Goal: Task Accomplishment & Management: Use online tool/utility

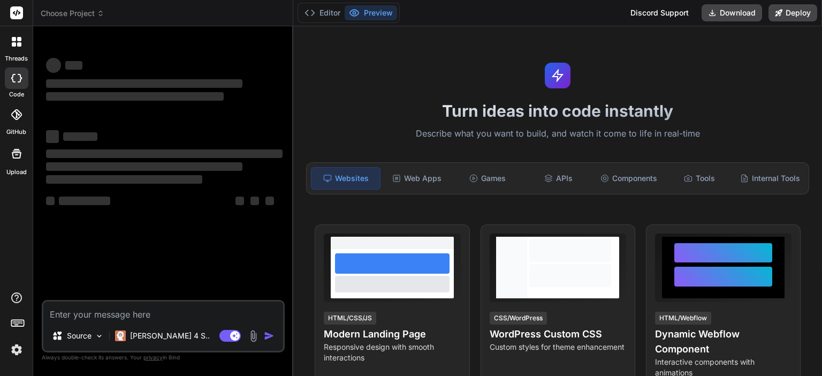
click at [17, 349] on img at bounding box center [16, 349] width 18 height 18
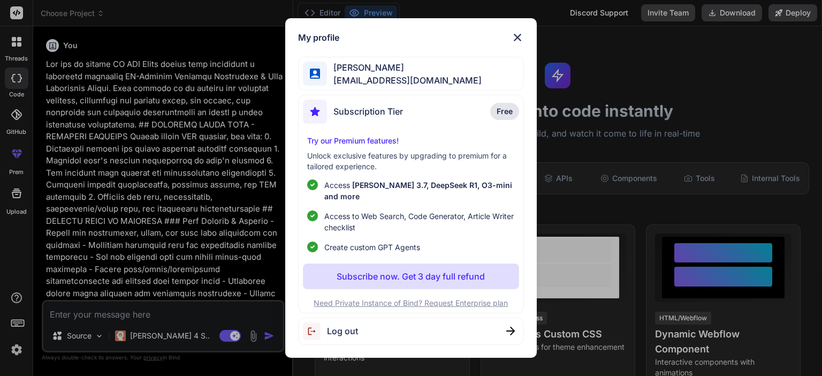
type textarea "x"
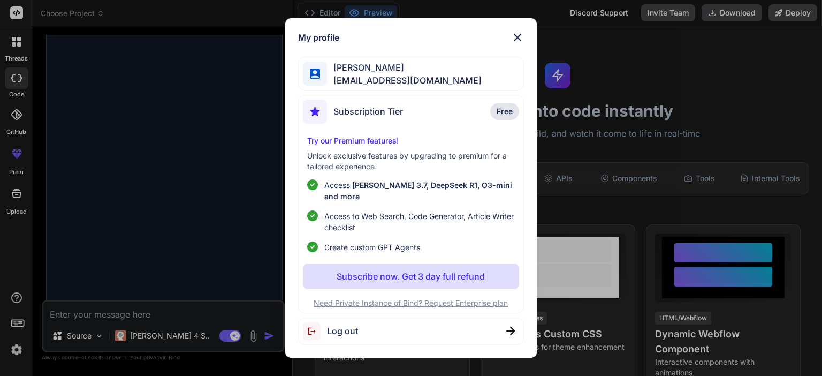
scroll to position [3696, 0]
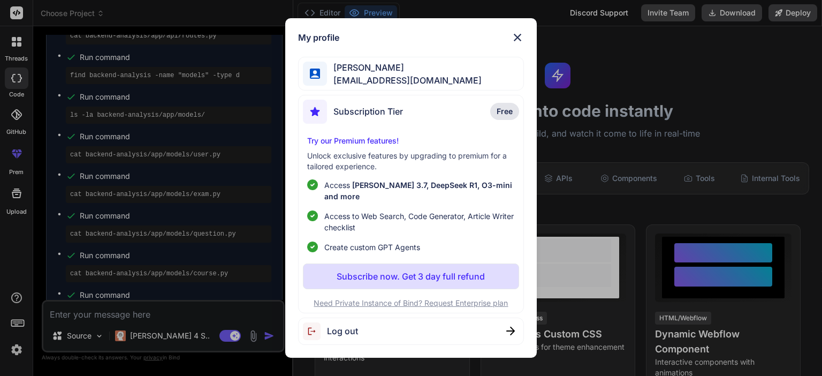
click at [518, 38] on img at bounding box center [517, 37] width 13 height 13
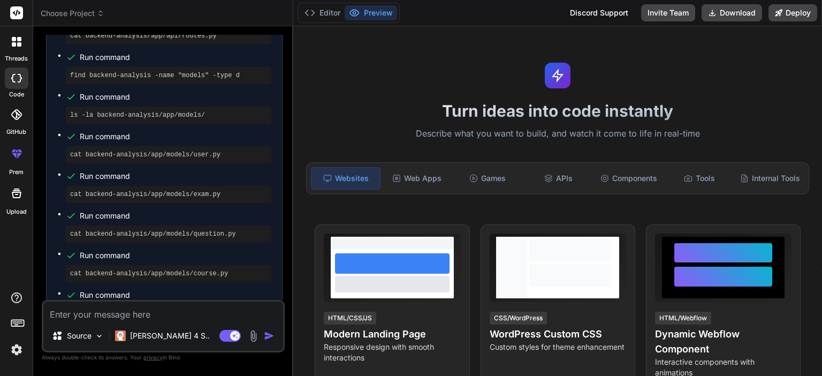
click at [74, 12] on span "Choose Project" at bounding box center [73, 13] width 64 height 11
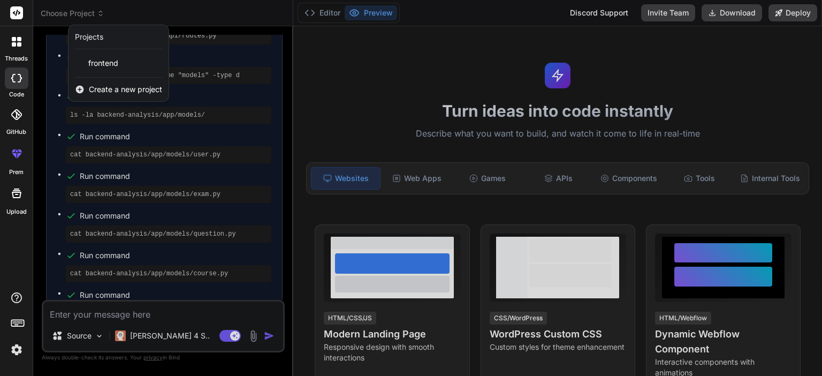
click at [110, 88] on span "Create a new project" at bounding box center [125, 89] width 73 height 11
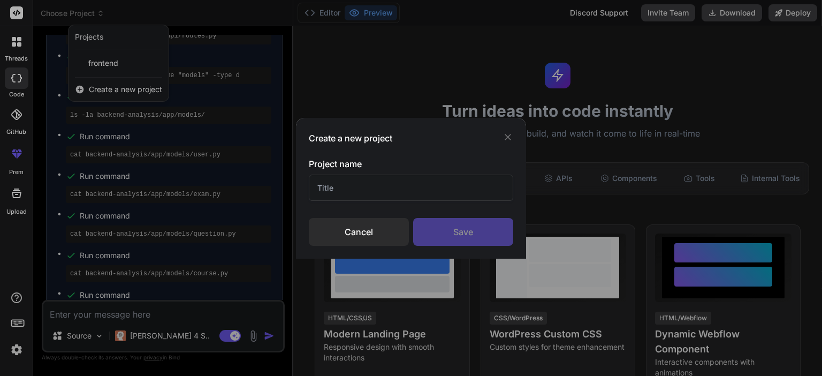
click at [395, 189] on input "text" at bounding box center [411, 188] width 204 height 26
type input "dsba_lms"
click at [473, 236] on div "Save" at bounding box center [463, 232] width 100 height 28
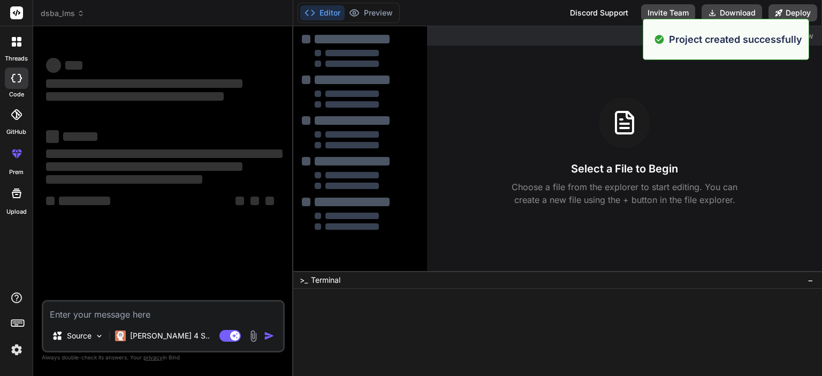
scroll to position [0, 0]
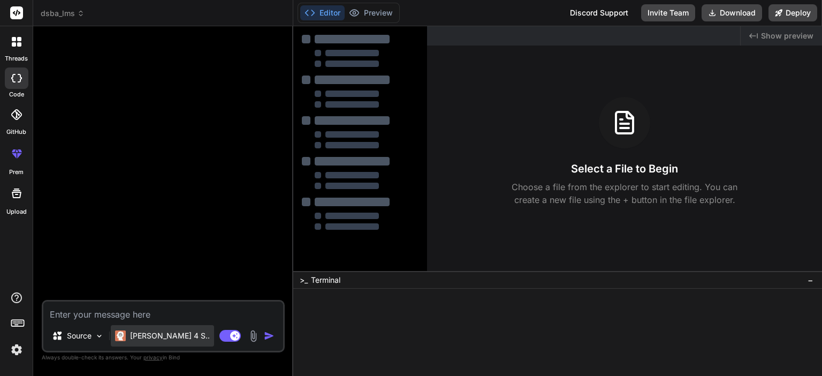
click at [163, 332] on p "[PERSON_NAME] 4 S.." at bounding box center [170, 335] width 80 height 11
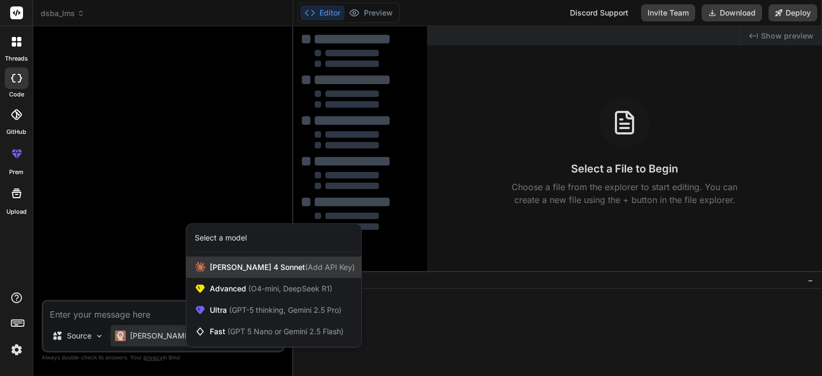
click at [238, 264] on span "Claude 4 Sonnet (Add API Key)" at bounding box center [282, 267] width 145 height 11
type textarea "x"
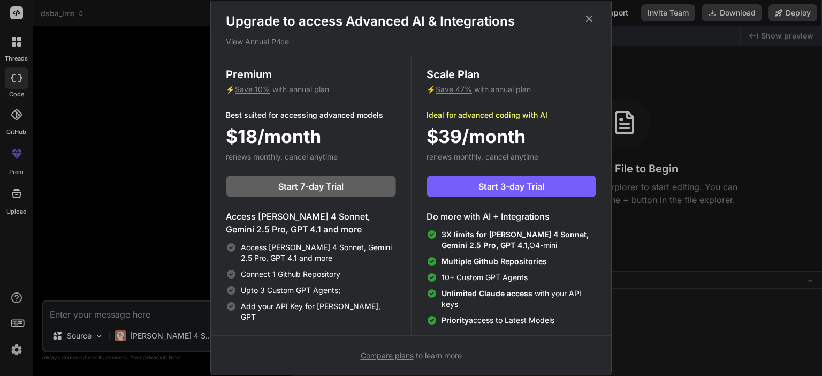
scroll to position [4, 0]
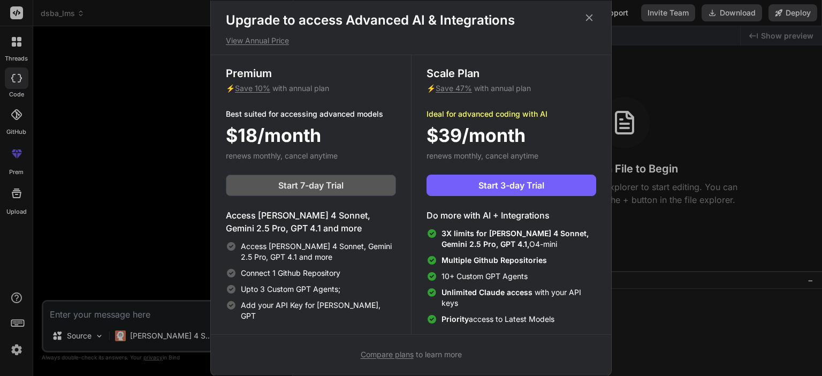
click at [320, 182] on span "Start 7-day Trial" at bounding box center [310, 185] width 65 height 13
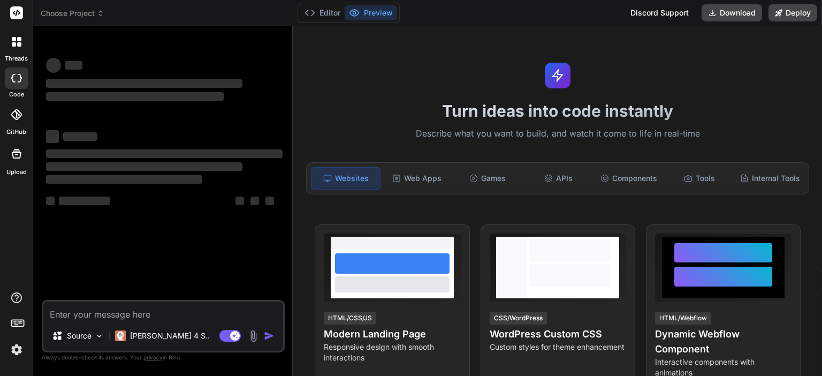
click at [74, 16] on span "Choose Project" at bounding box center [73, 13] width 64 height 11
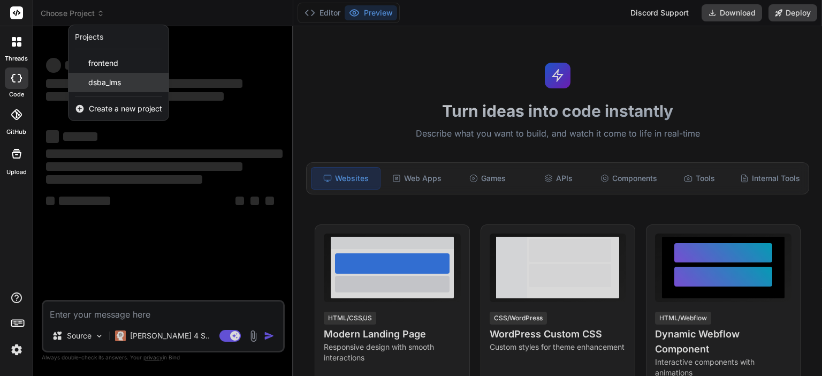
click at [117, 82] on span "dsba_lms" at bounding box center [104, 82] width 33 height 11
type textarea "x"
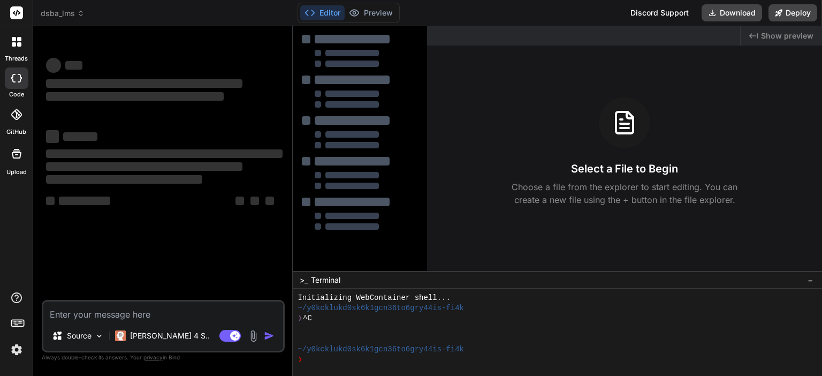
scroll to position [10, 0]
click at [813, 281] on span "−" at bounding box center [811, 280] width 6 height 11
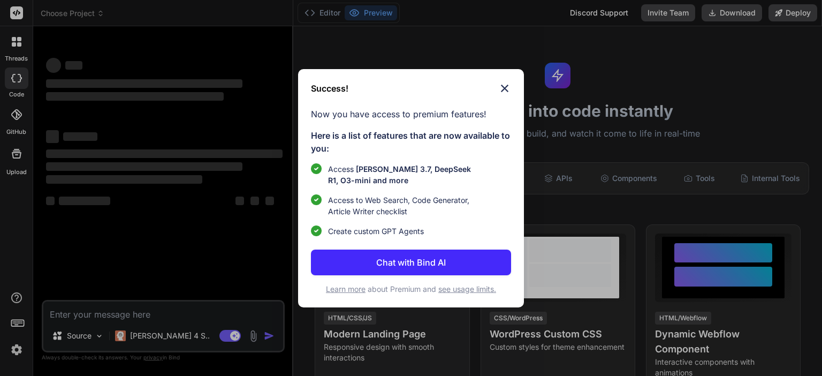
click at [501, 84] on img at bounding box center [504, 88] width 13 height 13
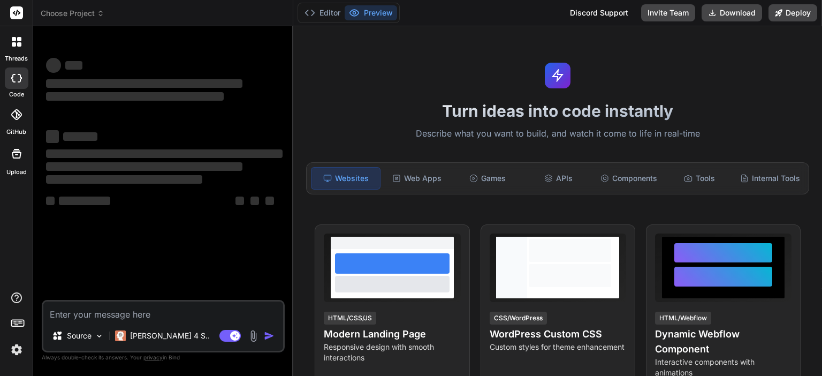
click at [71, 13] on span "Choose Project" at bounding box center [73, 13] width 64 height 11
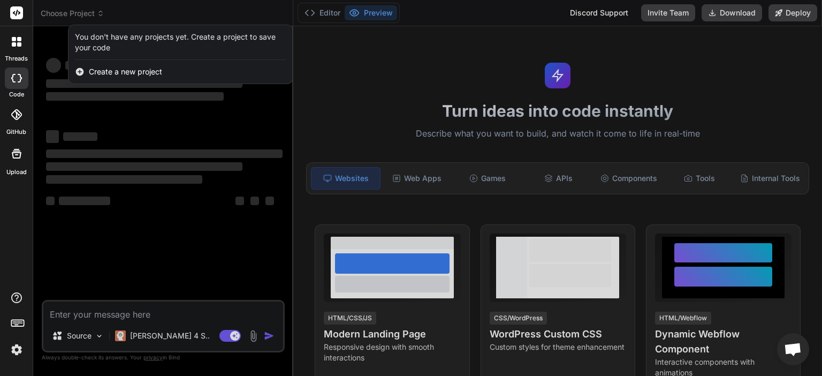
click at [123, 134] on div at bounding box center [411, 188] width 822 height 376
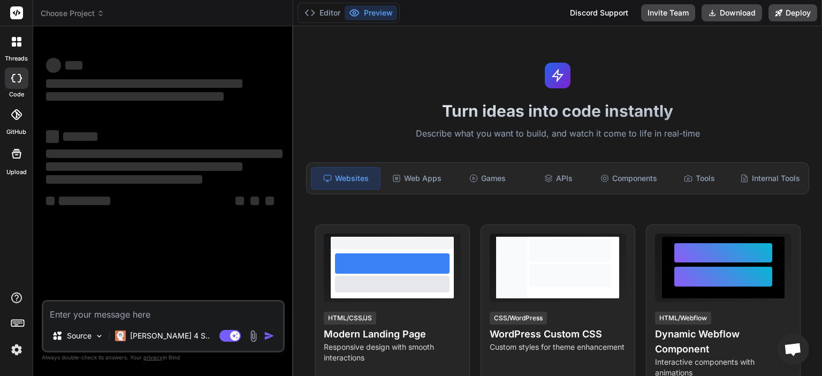
type textarea "x"
click at [77, 18] on span "Choose Project" at bounding box center [73, 13] width 64 height 11
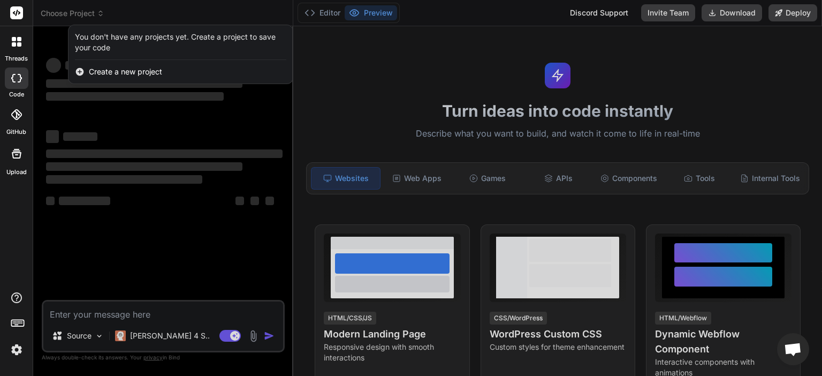
click at [116, 72] on span "Create a new project" at bounding box center [125, 71] width 73 height 11
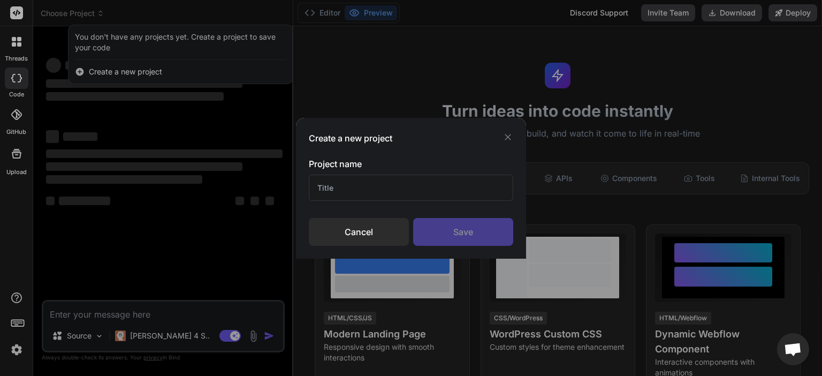
click at [351, 181] on input "text" at bounding box center [411, 188] width 204 height 26
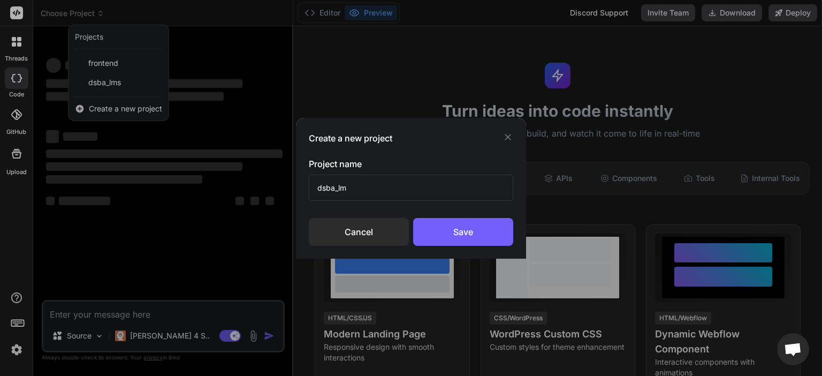
type input "dsba_lms"
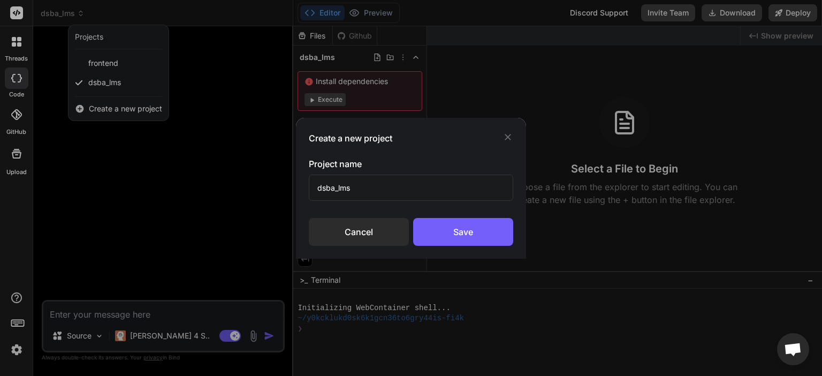
type textarea "x"
type input "dsba_lms"
click at [376, 223] on div "Cancel" at bounding box center [359, 232] width 100 height 28
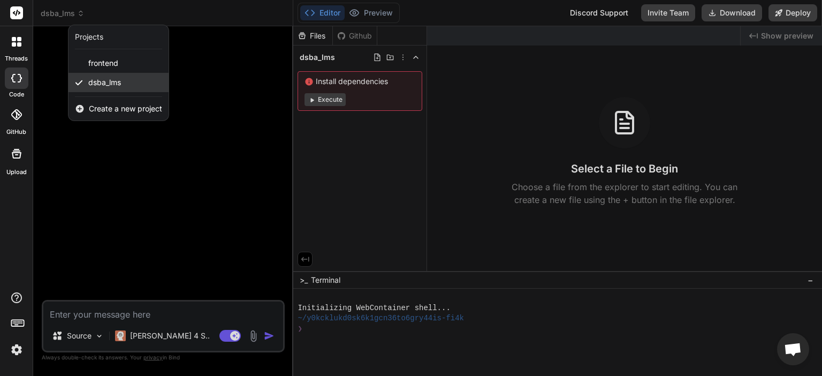
click at [100, 79] on span "dsba_lms" at bounding box center [104, 82] width 33 height 11
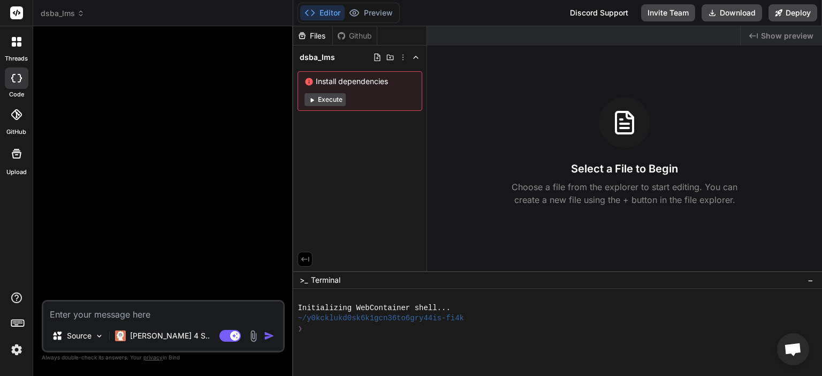
click at [160, 95] on div at bounding box center [164, 167] width 241 height 265
click at [88, 331] on p "Source" at bounding box center [79, 335] width 25 height 11
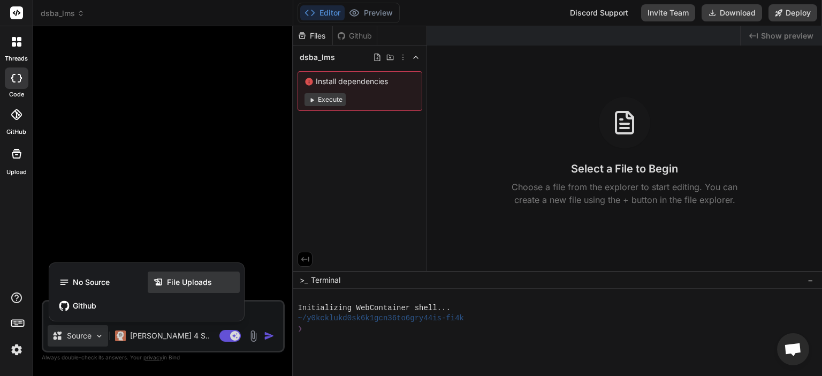
click at [195, 275] on div "File Uploads" at bounding box center [194, 281] width 92 height 21
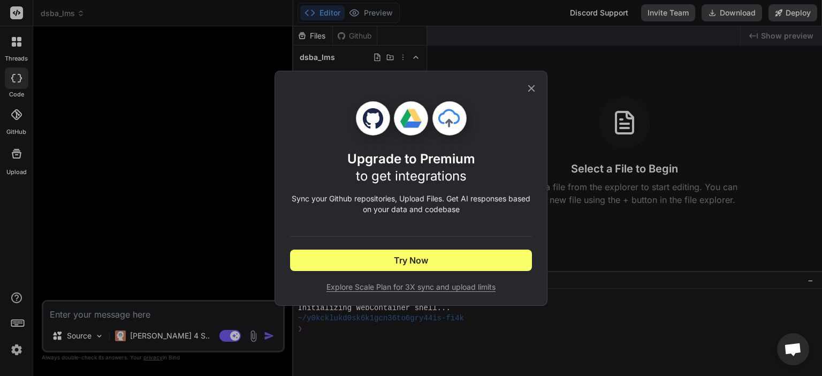
click at [537, 79] on div "Upgrade to Premium to get integrations Sync your Github repositories, Upload Fi…" at bounding box center [411, 188] width 273 height 235
click at [531, 87] on icon at bounding box center [532, 88] width 12 height 12
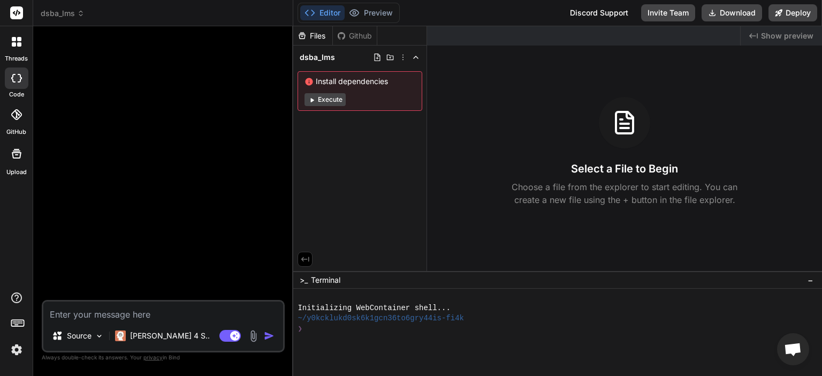
click at [154, 320] on textarea at bounding box center [163, 310] width 240 height 19
paste textarea "1. 🎯 Objective The goal is to design and implement a comprehensive web-based ap…"
type textarea "x"
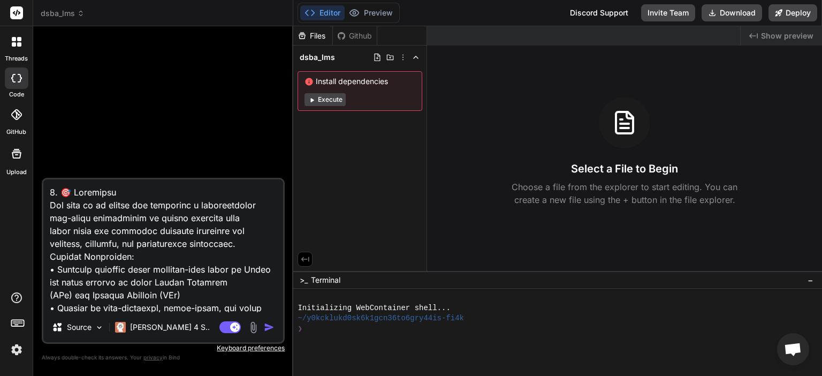
scroll to position [4716, 0]
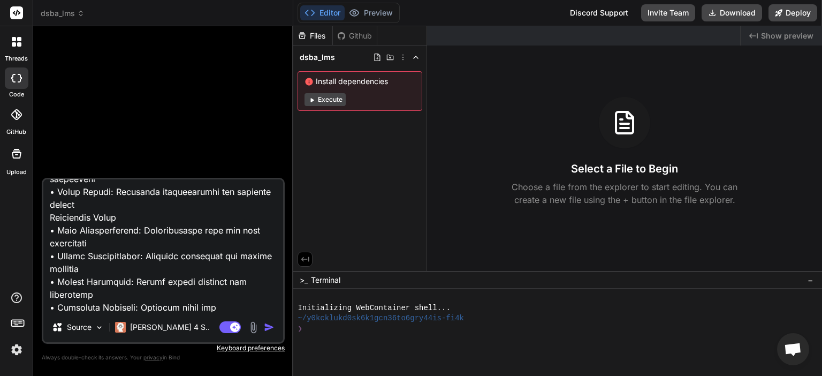
type textarea "1. 🎯 Objective The goal is to design and implement a comprehensive web-based ap…"
click at [216, 305] on textarea at bounding box center [163, 245] width 240 height 133
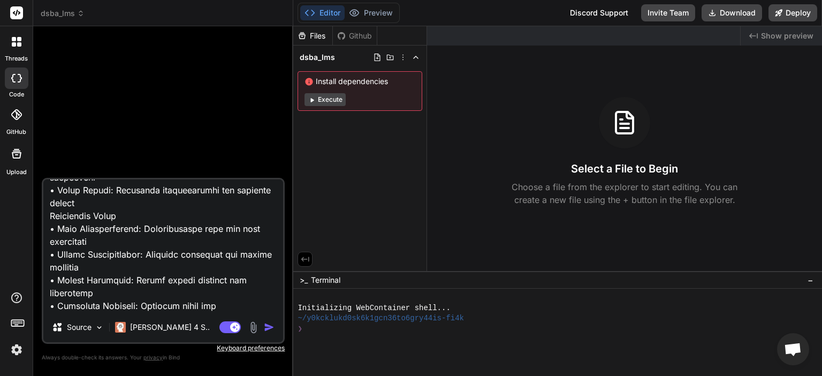
type textarea "x"
type textarea "1. 🎯 Objective The goal is to design and implement a comprehensive web-based ap…"
type textarea "x"
type textarea "1. 🎯 Objective The goal is to design and implement a comprehensive web-based ap…"
paste textarea "Data Security Framework • Encryption: End-to-end data encryption for sensitive …"
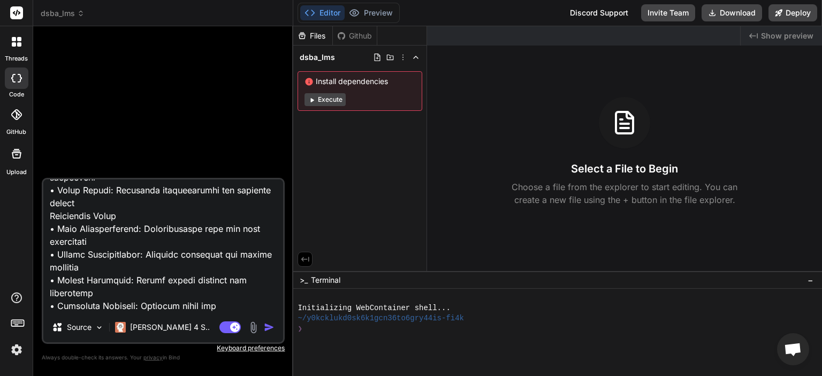
type textarea "x"
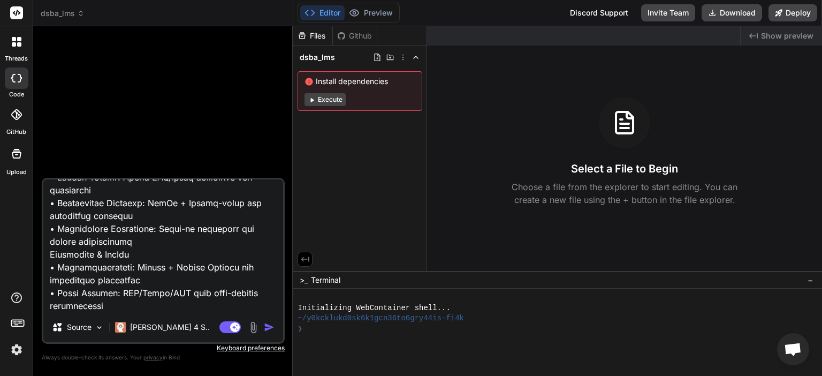
scroll to position [3302, 0]
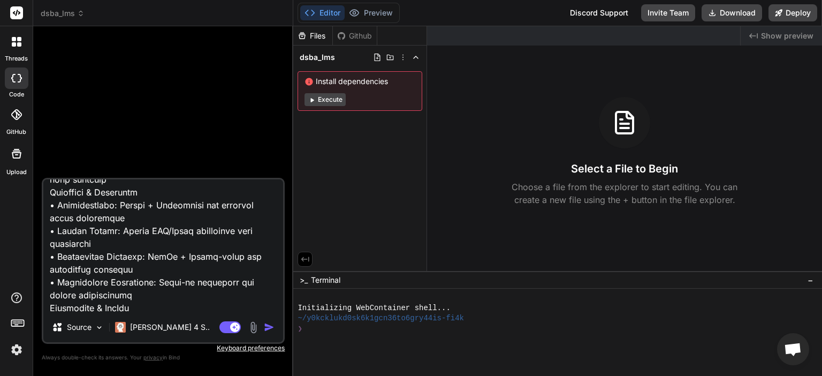
click at [230, 270] on textarea at bounding box center [163, 245] width 240 height 133
type textarea "1. 🎯 Objective The goal is to design and implement a comprehensive web-based ap…"
click at [274, 324] on img "button" at bounding box center [269, 327] width 11 height 11
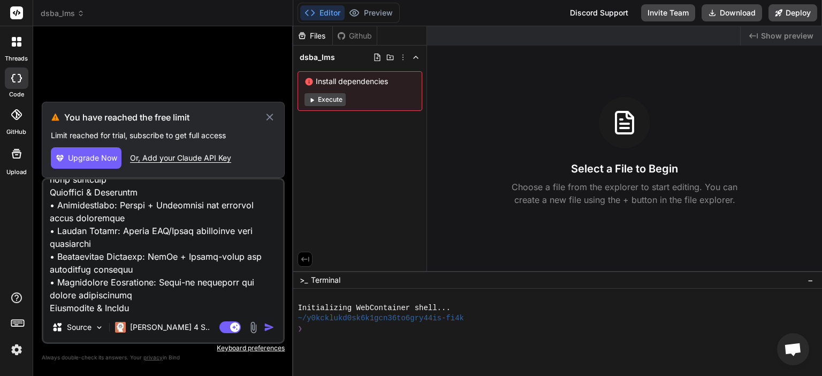
click at [16, 345] on img at bounding box center [16, 349] width 18 height 18
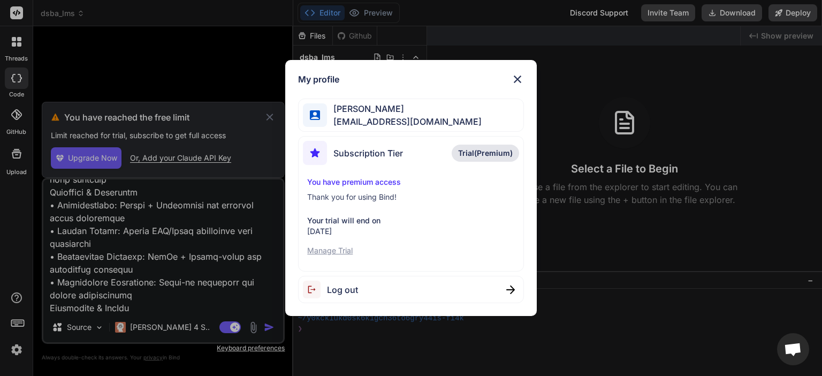
click at [329, 250] on p "Manage Trial" at bounding box center [410, 250] width 207 height 11
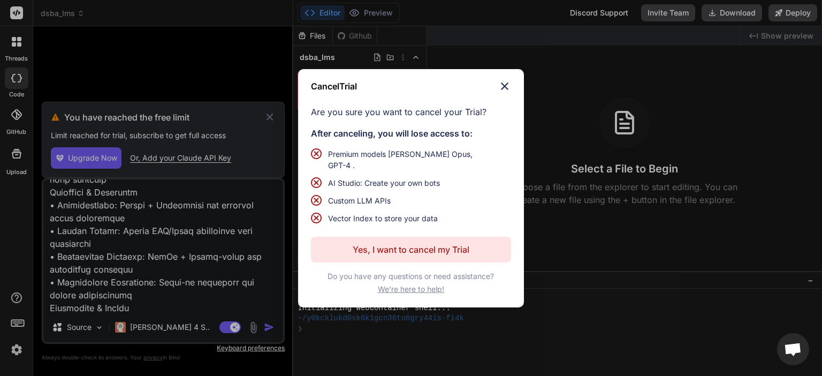
click at [418, 243] on p "Yes, I want to cancel my Trial" at bounding box center [411, 249] width 117 height 13
click at [386, 243] on p "Yes, I want to cancel my Trial" at bounding box center [411, 249] width 117 height 13
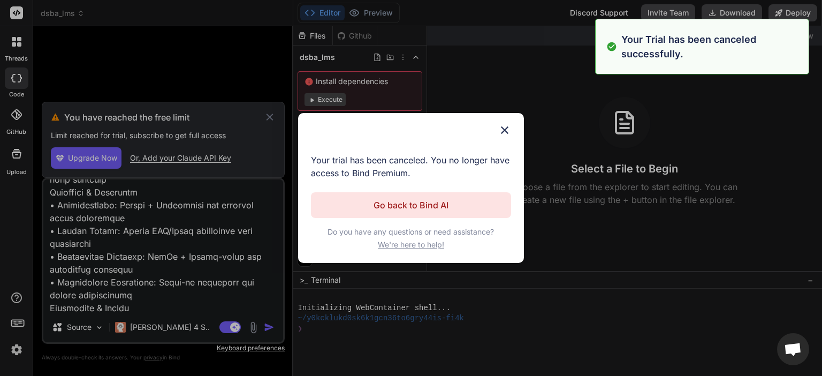
click at [503, 127] on img at bounding box center [504, 130] width 13 height 13
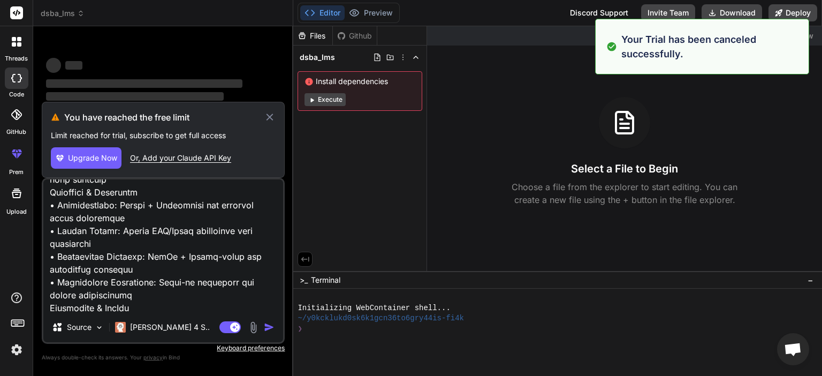
click at [11, 352] on img at bounding box center [16, 349] width 18 height 18
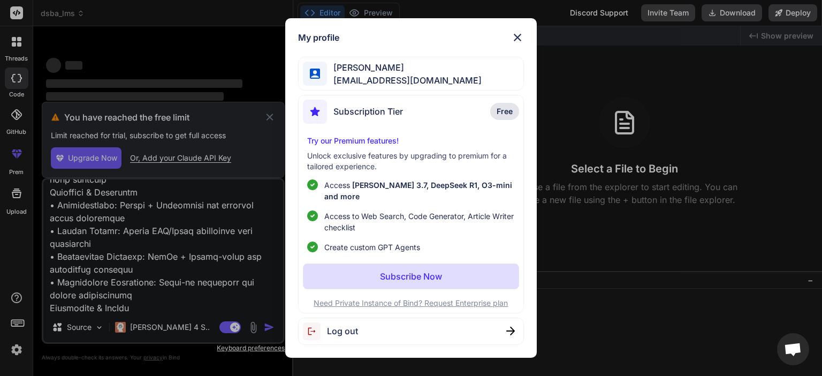
click at [329, 324] on span "Log out" at bounding box center [342, 330] width 31 height 13
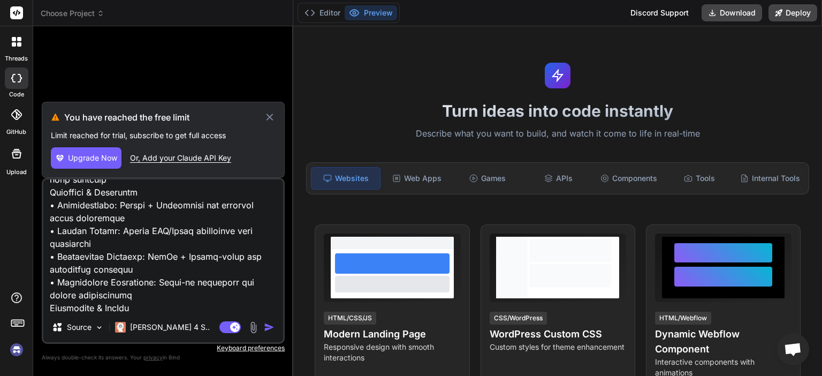
scroll to position [10, 0]
click at [270, 116] on icon at bounding box center [270, 117] width 12 height 13
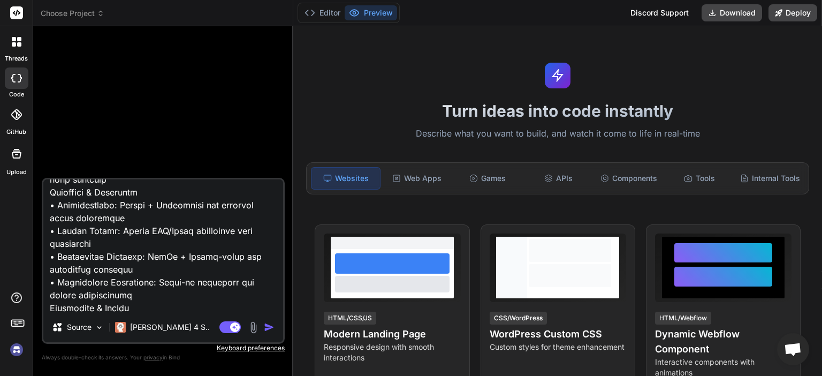
click at [15, 350] on img at bounding box center [16, 349] width 18 height 18
type textarea "x"
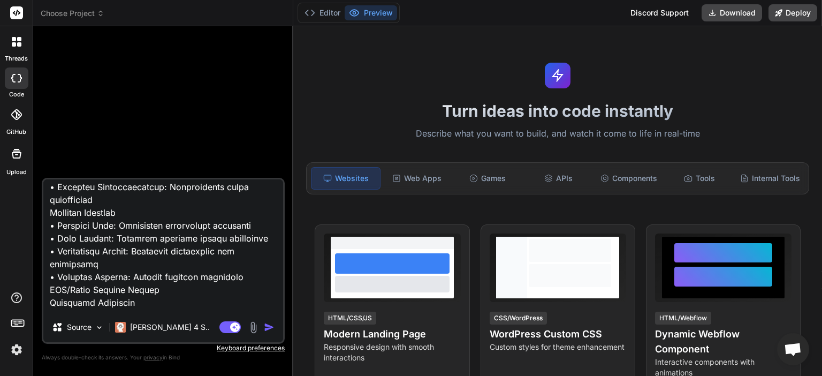
scroll to position [4533, 0]
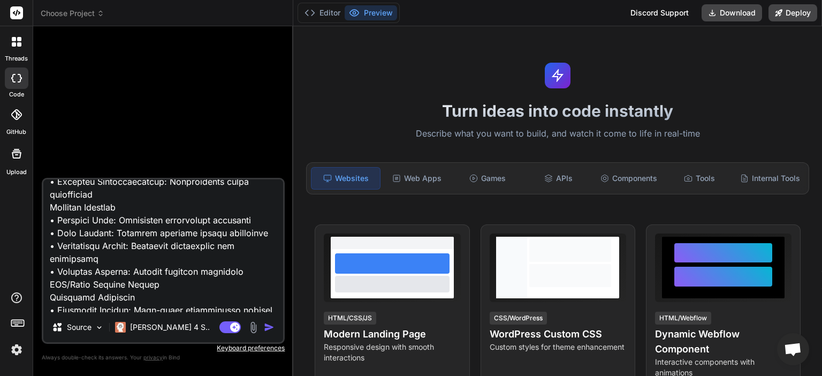
click at [77, 13] on span "Choose Project" at bounding box center [73, 13] width 64 height 11
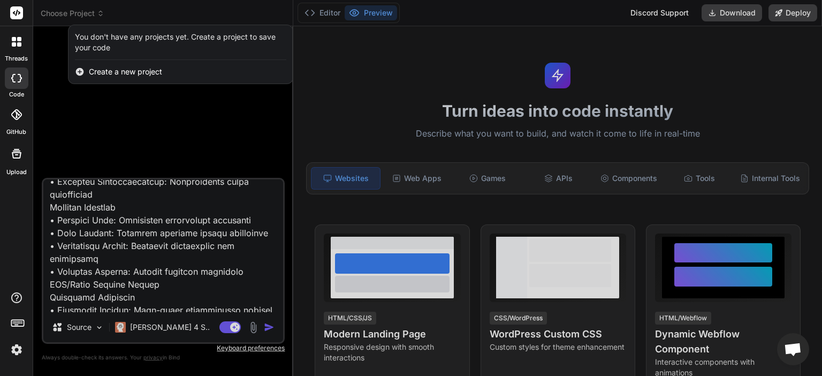
click at [77, 13] on div at bounding box center [411, 188] width 822 height 376
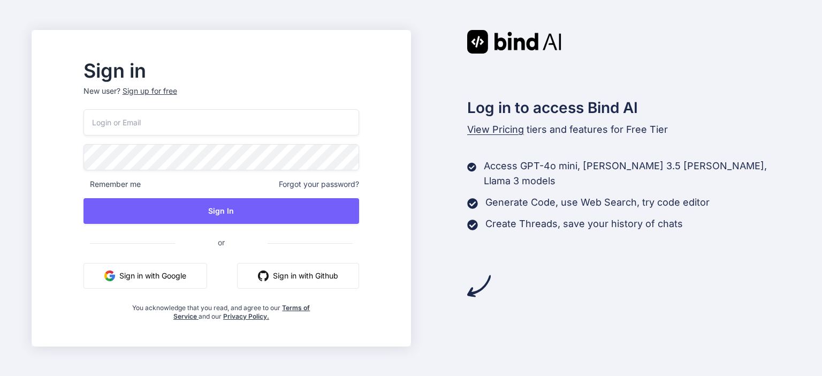
click at [173, 277] on button "Sign in with Google" at bounding box center [146, 276] width 124 height 26
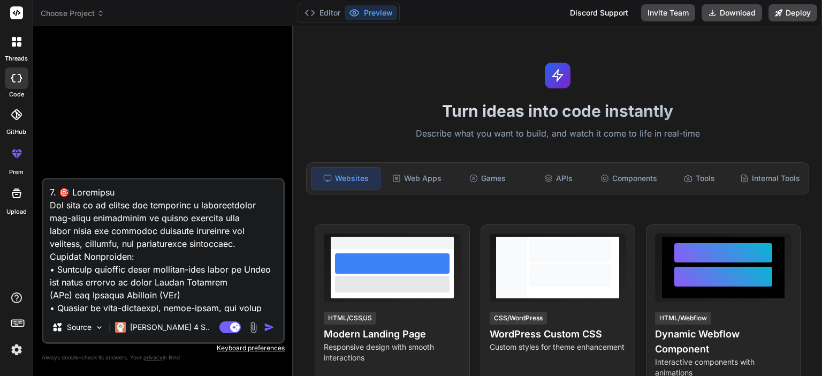
click at [75, 14] on span "Choose Project" at bounding box center [73, 13] width 64 height 11
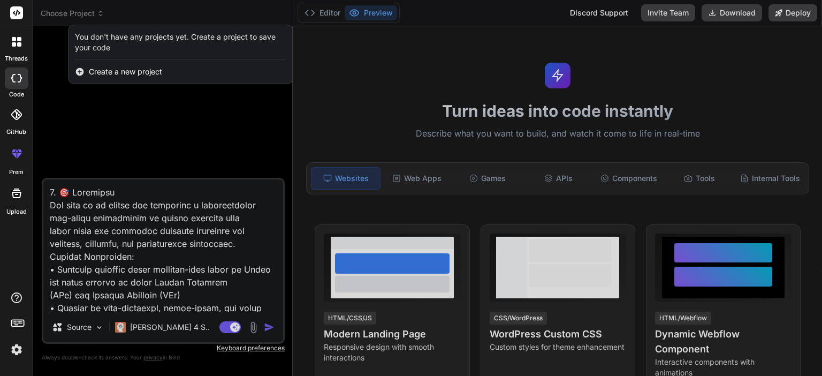
click at [75, 14] on div at bounding box center [411, 188] width 822 height 376
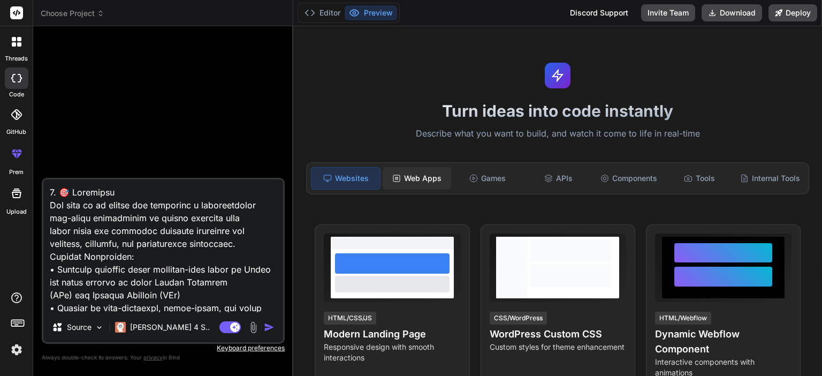
click at [415, 177] on div "Web Apps" at bounding box center [417, 178] width 69 height 22
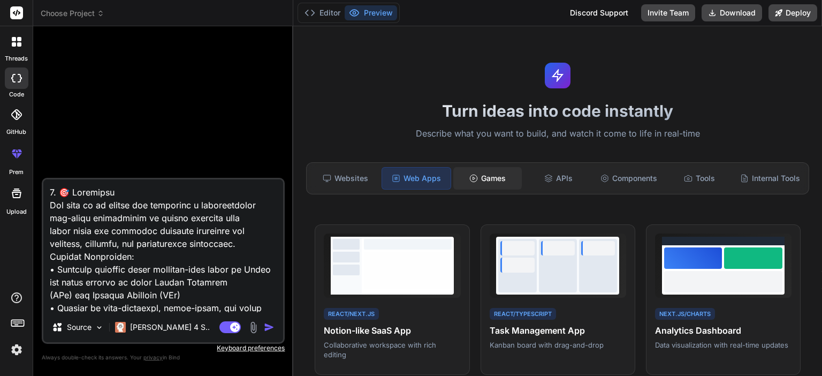
click at [476, 170] on div "Games" at bounding box center [487, 178] width 69 height 22
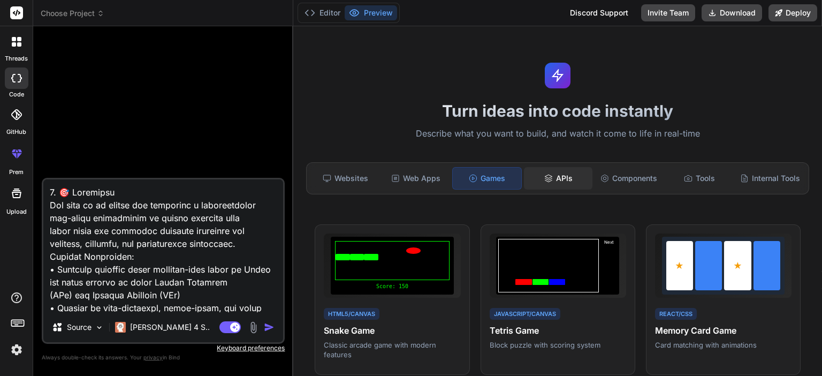
click at [556, 174] on div "APIs" at bounding box center [558, 178] width 69 height 22
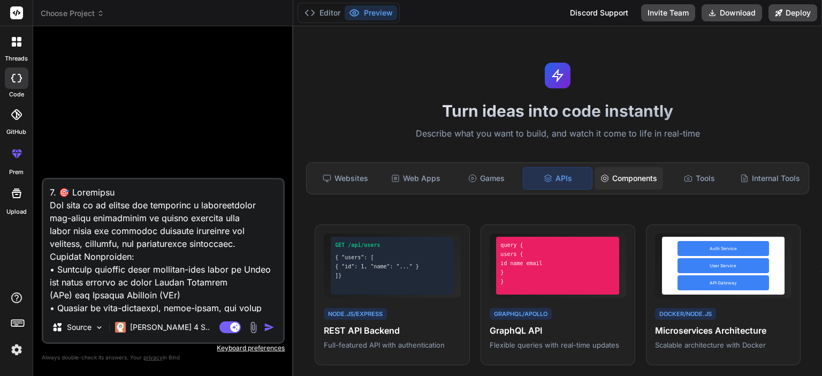
click at [618, 172] on div "Components" at bounding box center [629, 178] width 69 height 22
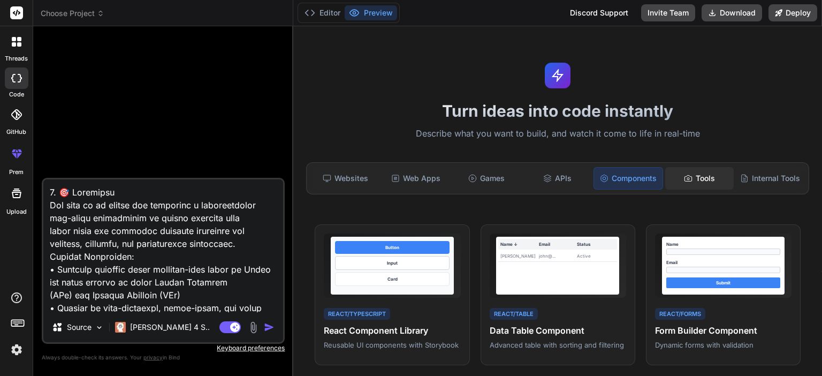
click at [699, 170] on div "Tools" at bounding box center [699, 178] width 69 height 22
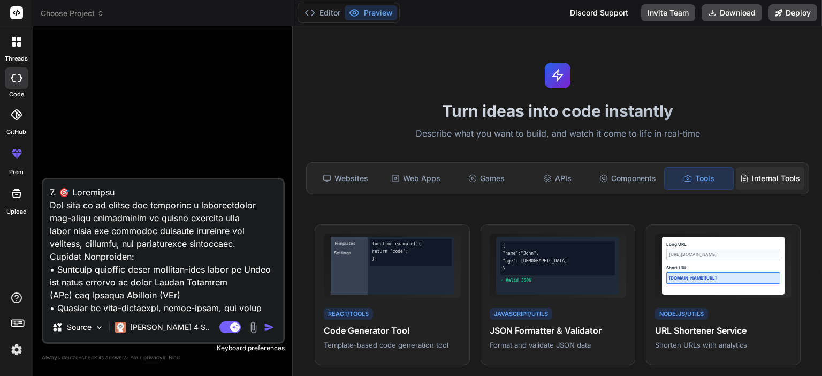
click at [761, 174] on div "Internal Tools" at bounding box center [770, 178] width 69 height 22
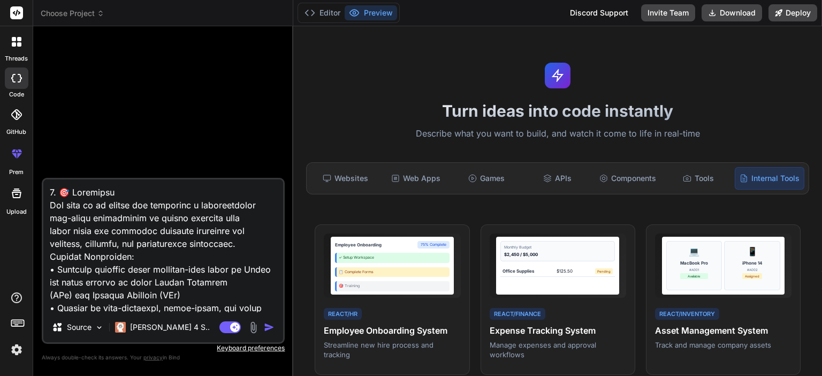
click at [72, 12] on span "Choose Project" at bounding box center [73, 13] width 64 height 11
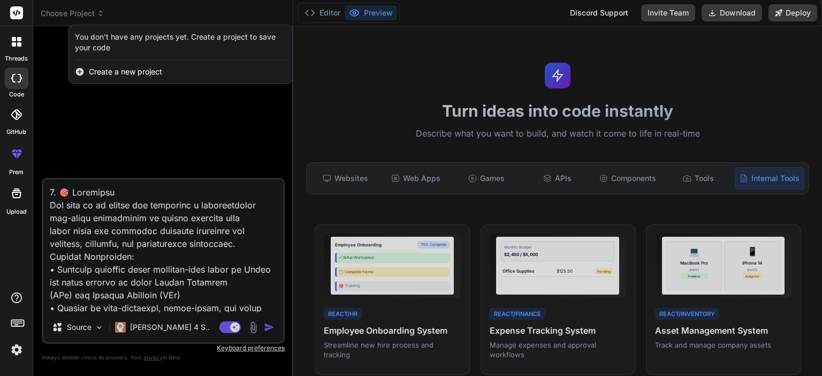
click at [120, 103] on div at bounding box center [411, 188] width 822 height 376
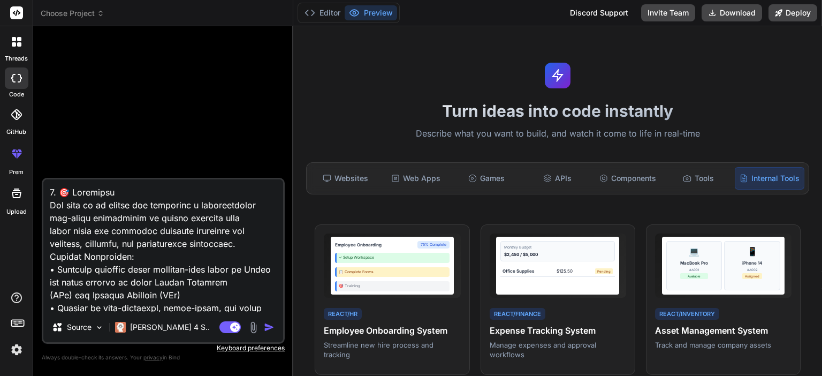
click at [18, 75] on icon at bounding box center [16, 78] width 11 height 9
type textarea "x"
click at [16, 112] on icon at bounding box center [16, 114] width 11 height 11
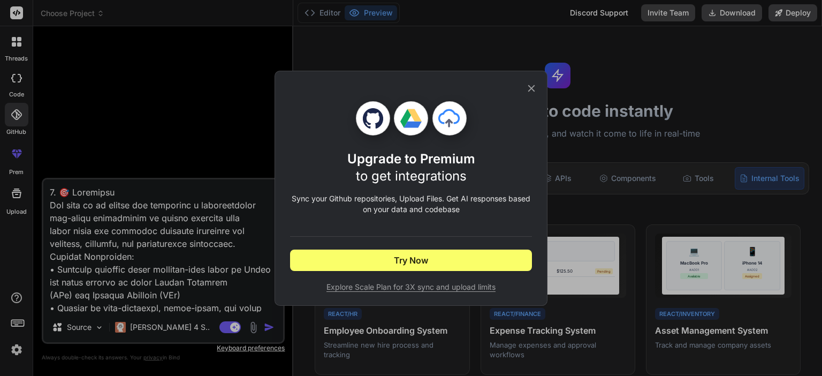
click at [533, 90] on icon at bounding box center [532, 88] width 12 height 12
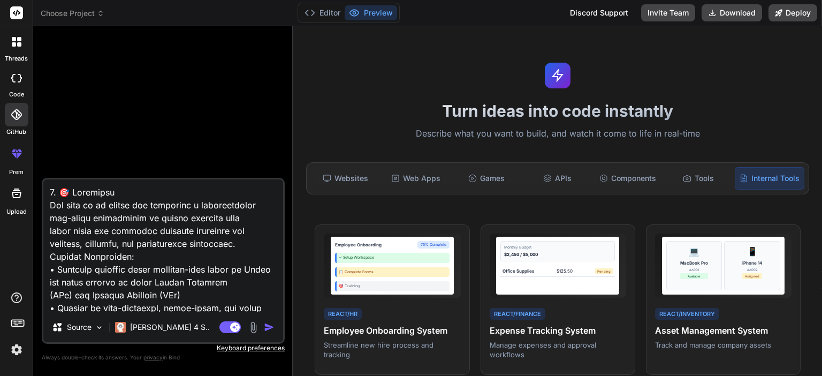
click at [16, 350] on img at bounding box center [16, 349] width 18 height 18
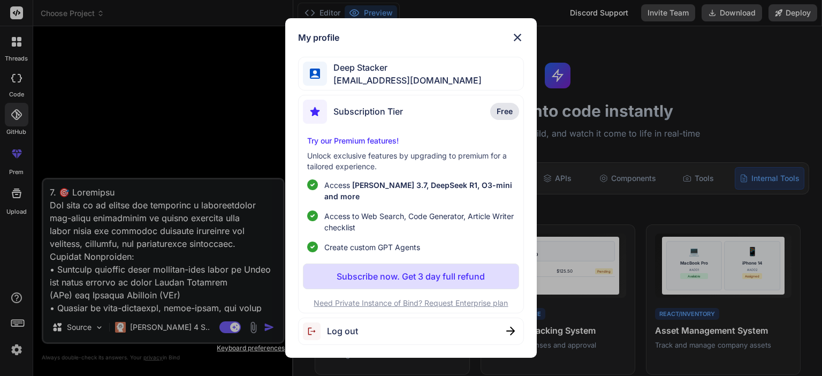
click at [209, 133] on div "My profile Deep Stacker stackerdeep50@gmail.com Subscription Tier Free Try our …" at bounding box center [411, 188] width 822 height 376
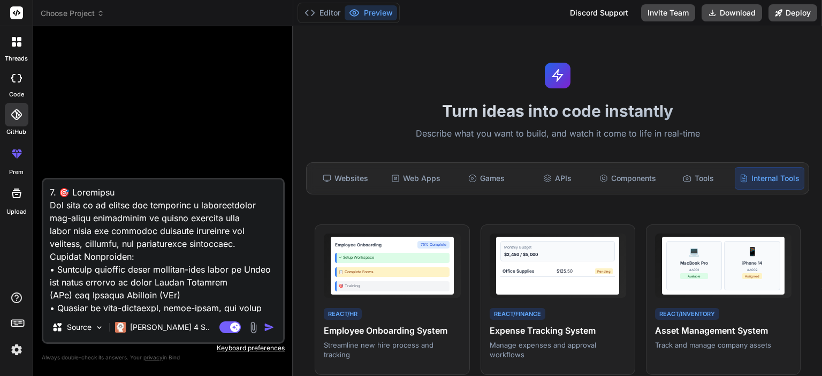
click at [62, 12] on span "Choose Project" at bounding box center [73, 13] width 64 height 11
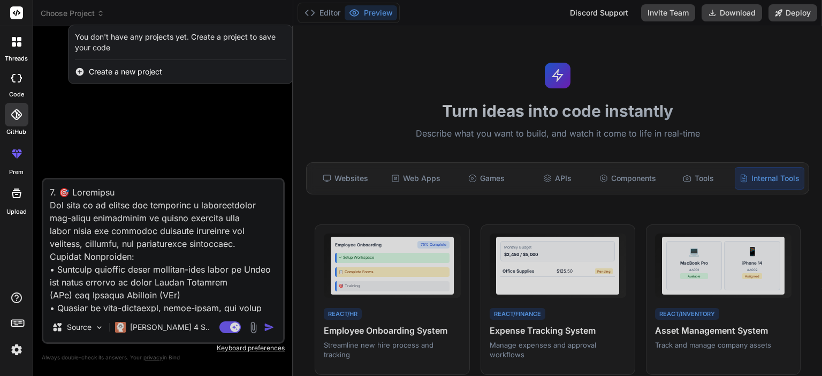
click at [136, 72] on span "Create a new project" at bounding box center [125, 71] width 73 height 11
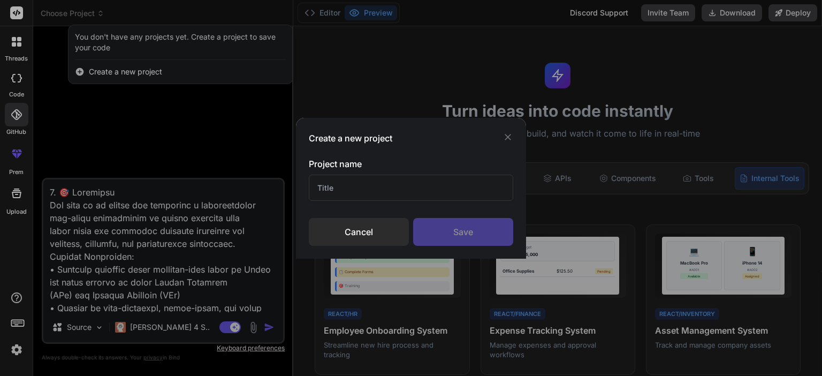
click at [398, 186] on input "text" at bounding box center [411, 188] width 204 height 26
type input "dsba_lms"
click at [482, 227] on div "Save" at bounding box center [463, 232] width 100 height 28
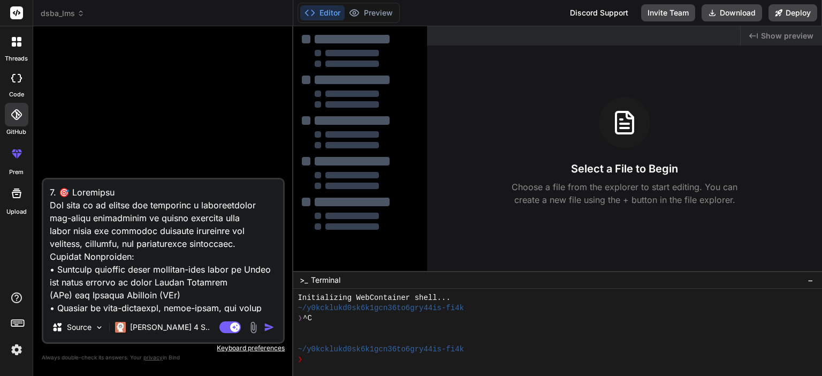
type textarea "x"
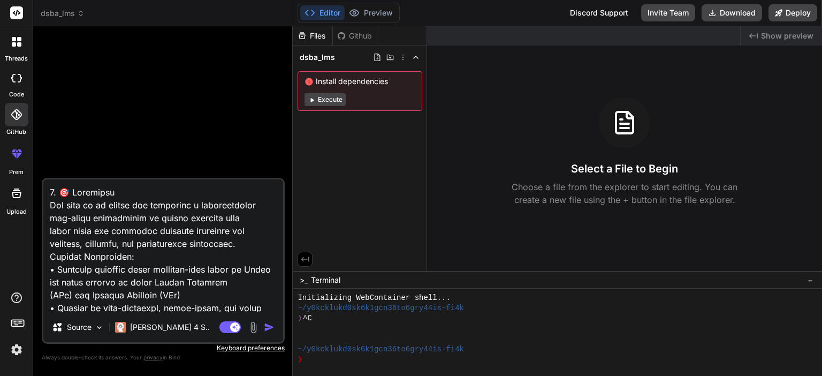
click at [55, 15] on span "dsba_lms" at bounding box center [63, 13] width 44 height 11
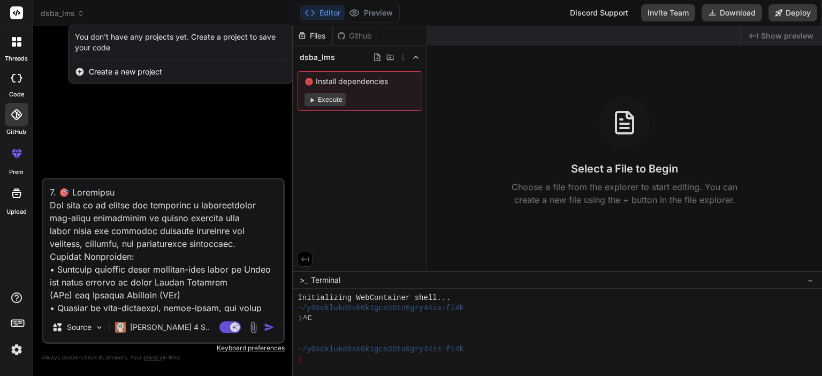
click at [55, 15] on div at bounding box center [411, 188] width 822 height 376
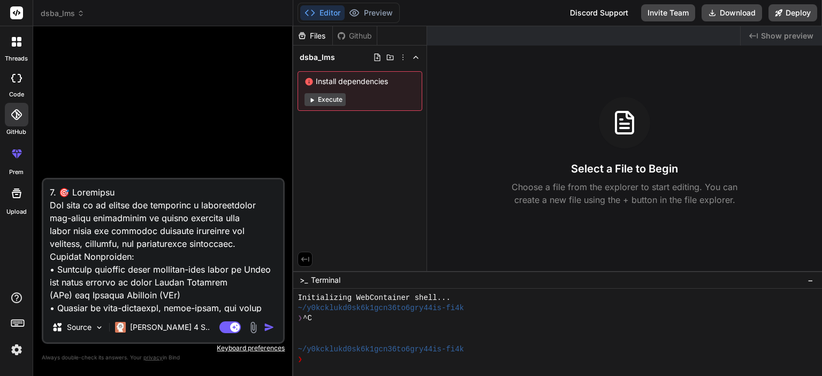
click at [55, 15] on span "dsba_lms" at bounding box center [63, 13] width 44 height 11
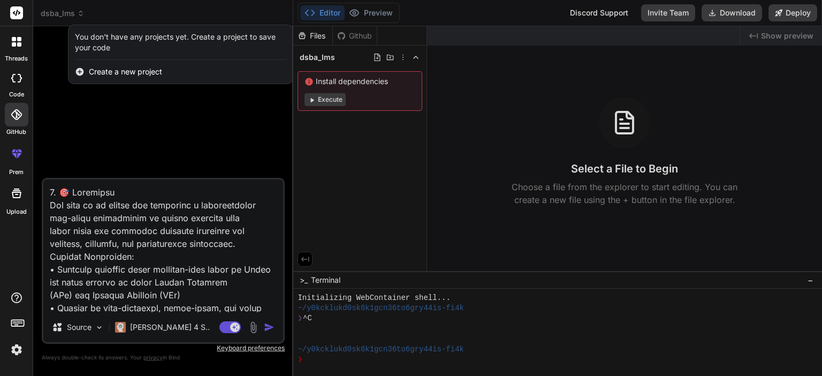
click at [55, 15] on div at bounding box center [411, 188] width 822 height 376
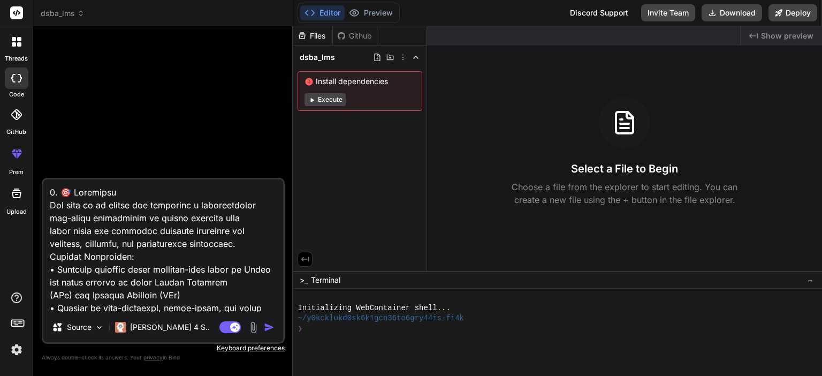
click at [48, 18] on span "dsba_lms" at bounding box center [63, 13] width 44 height 11
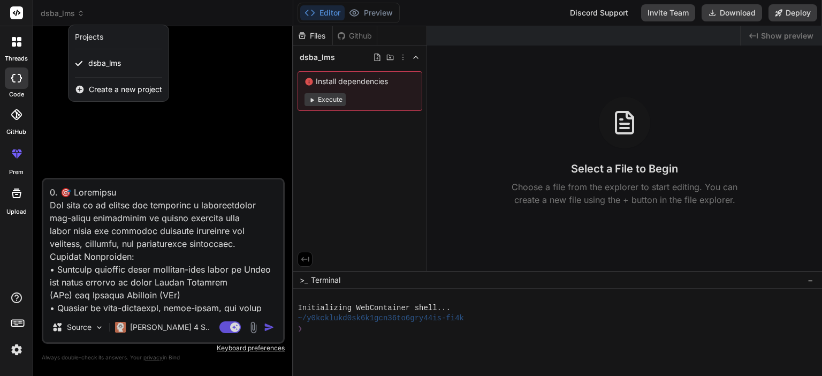
click at [50, 17] on div at bounding box center [411, 188] width 822 height 376
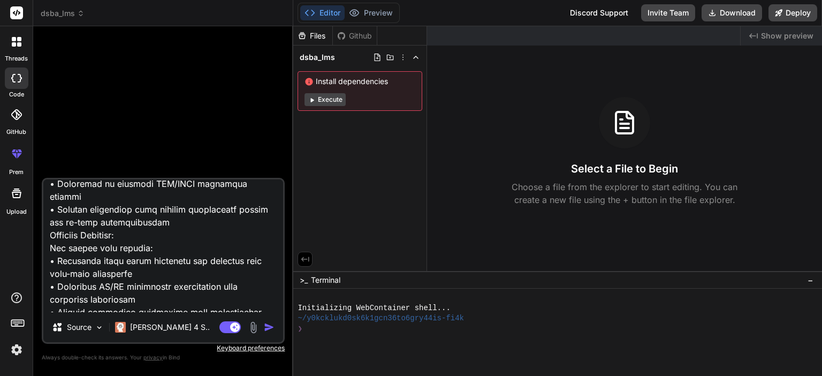
scroll to position [164, 0]
click at [265, 329] on img "button" at bounding box center [269, 327] width 11 height 11
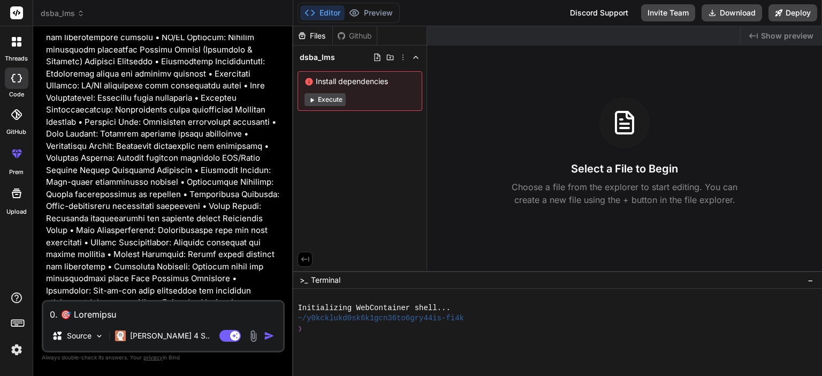
scroll to position [2616, 0]
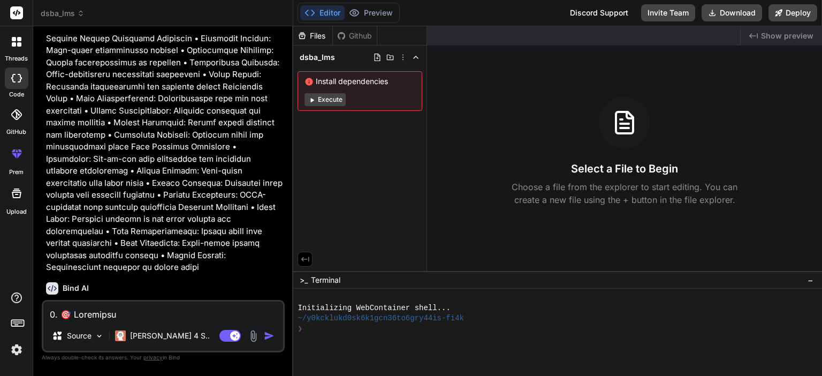
type textarea "x"
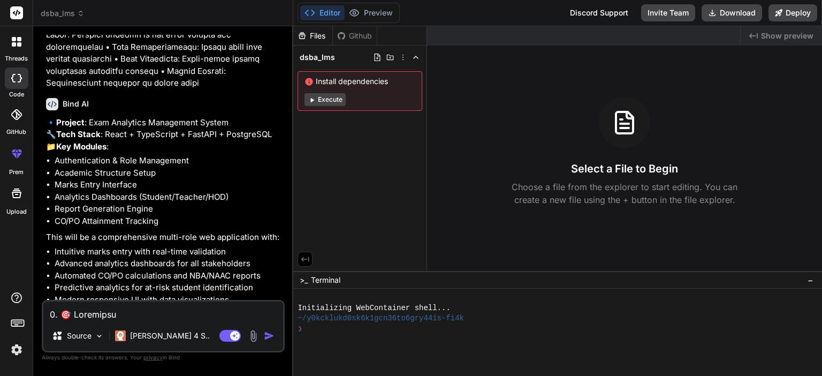
scroll to position [2812, 0]
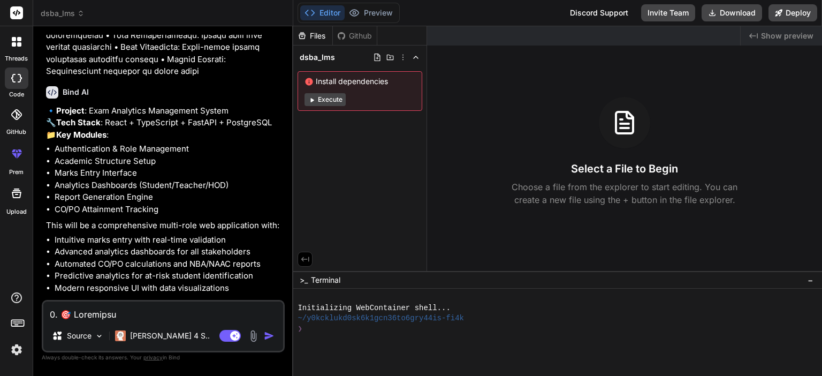
click at [211, 309] on textarea at bounding box center [163, 310] width 240 height 19
type textarea "y"
type textarea "x"
type textarea "ye"
type textarea "x"
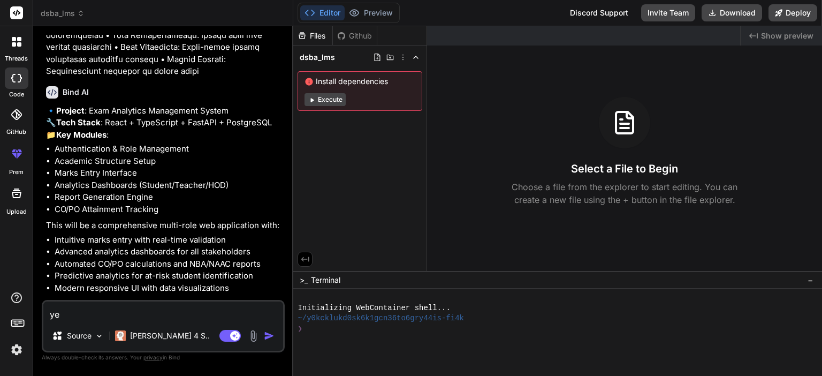
type textarea "yes"
type textarea "x"
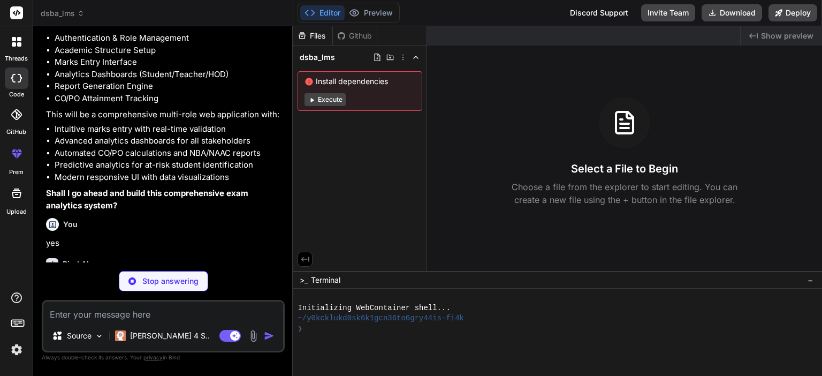
scroll to position [2981, 0]
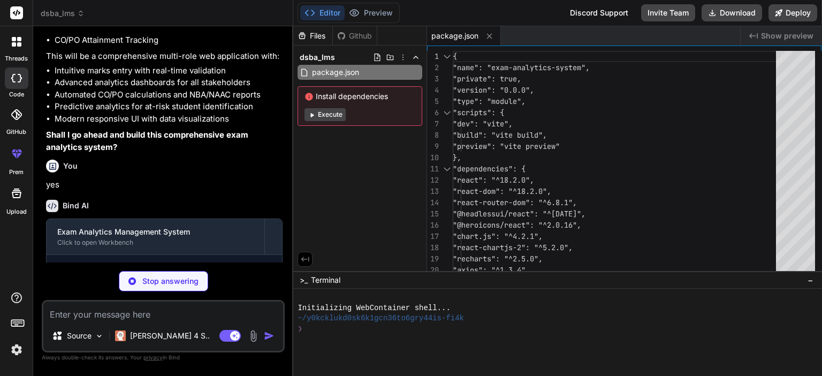
type textarea "x"
type textarea "<script type="module" src="/src/main.tsx"></script> </body> </html>"
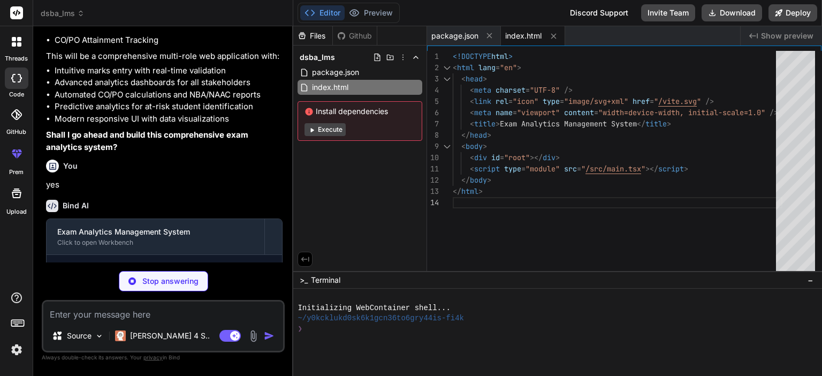
scroll to position [3014, 0]
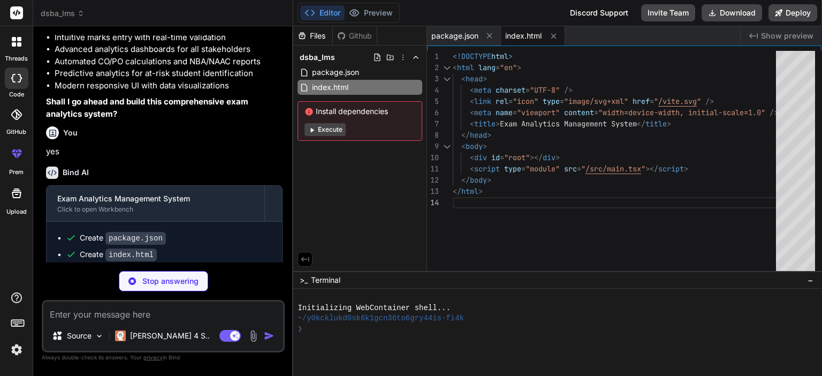
type textarea "x"
type textarea "<BrowserRouter> <AuthProvider> <App /> <Toaster position="top-right" /> </AuthP…"
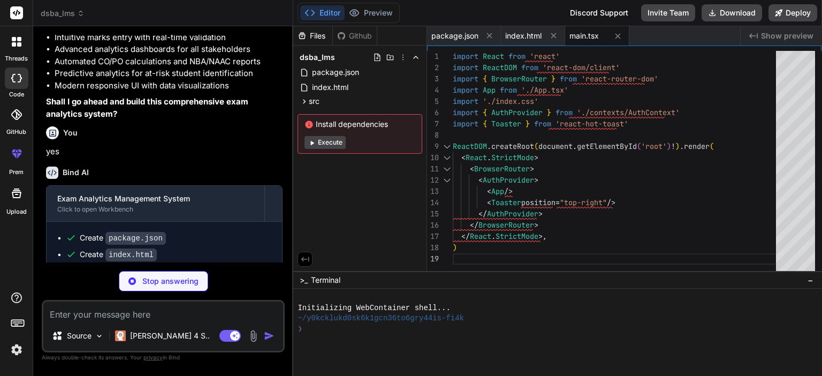
type textarea "x"
type textarea ".card { @apply bg-white rounded-lg shadow-sm border border-gray-200 p-6; } .tab…"
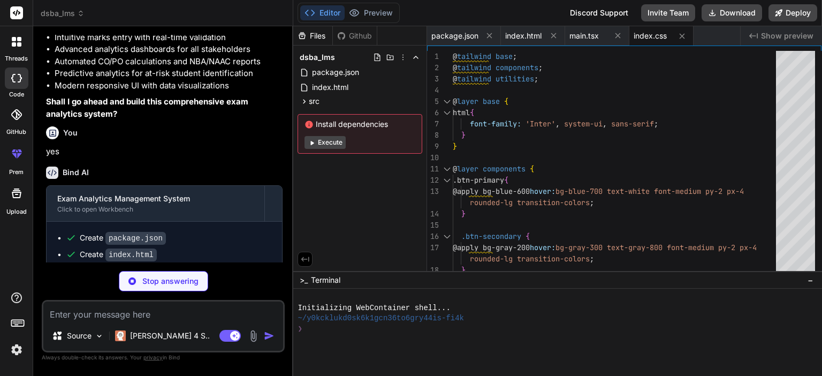
type textarea "x"
type textarea "} } }, }, plugins: [], }"
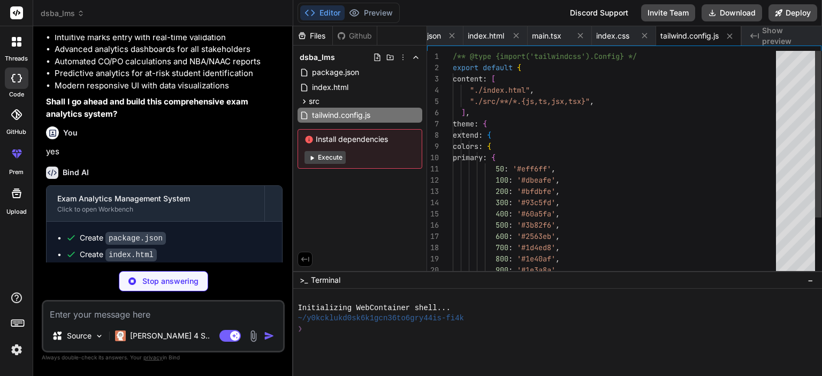
type textarea "x"
type textarea "export default { plugins: { tailwindcss: {}, autoprefixer: {}, }, }"
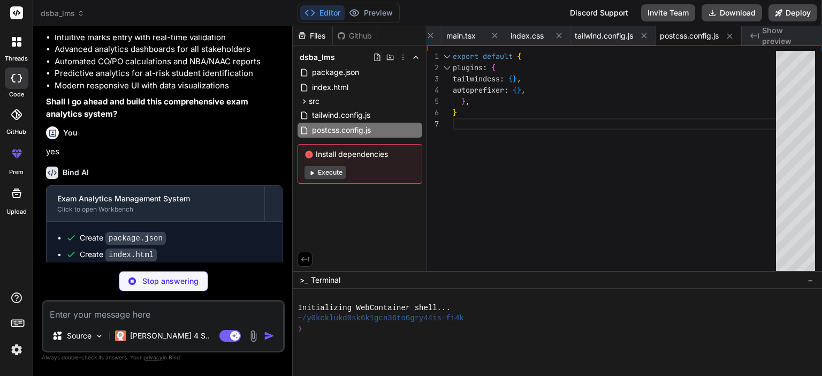
type textarea "x"
type textarea "import { defineConfig } from 'vite' import react from '@vitejs/plugin-react' ex…"
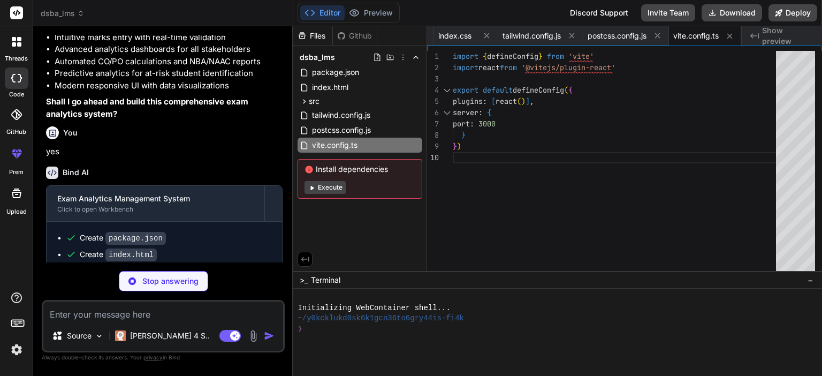
type textarea "x"
type textarea "<Route path="*" element={<Navigate to="/dashboard" replace />} /> </Routes> </L…"
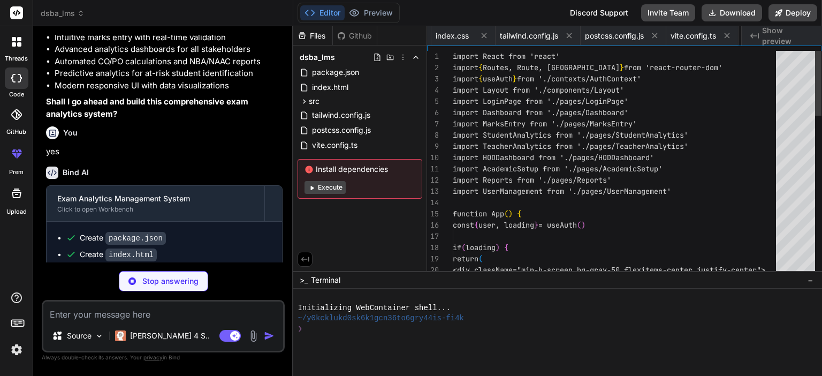
scroll to position [0, 262]
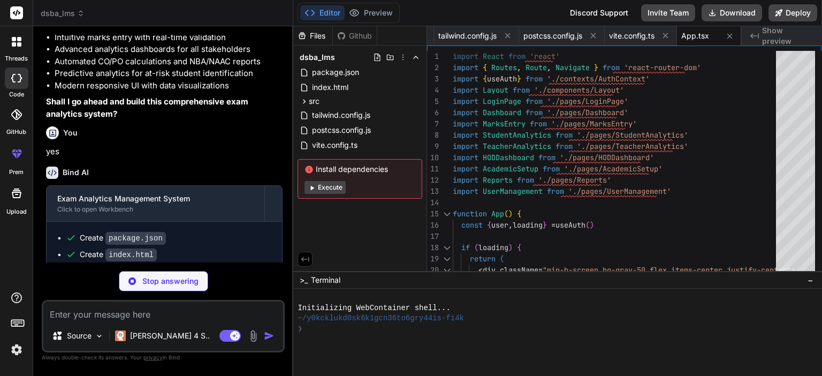
type textarea "x"
type textarea ") }"
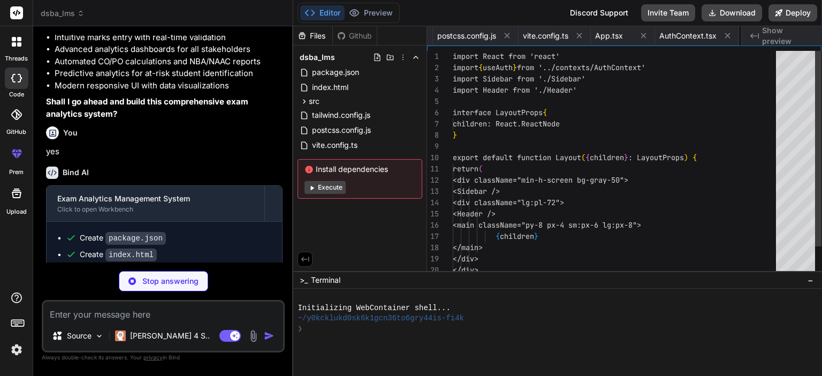
scroll to position [0, 410]
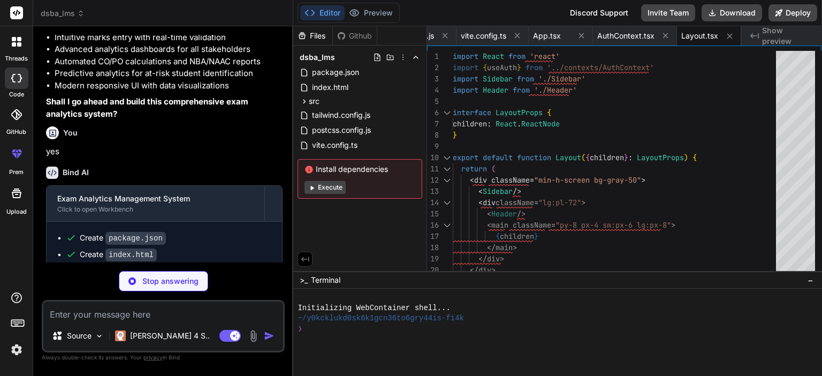
type textarea "x"
type textarea "</div> ) }"
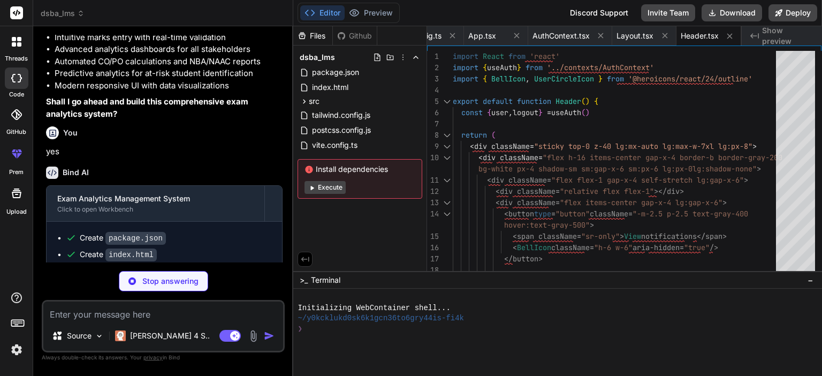
type textarea "x"
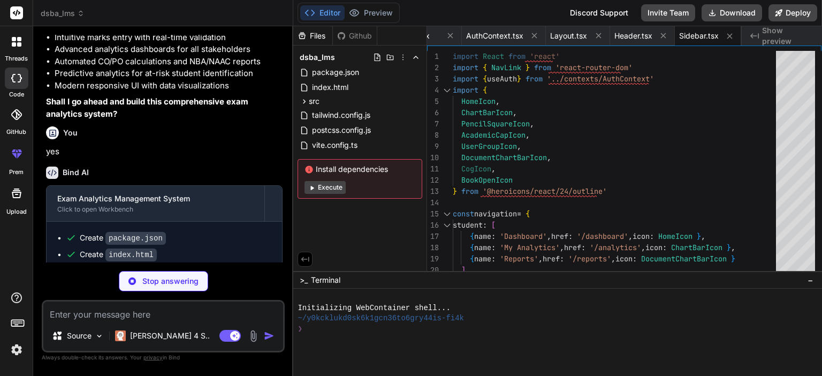
type textarea "x"
type textarea "}"
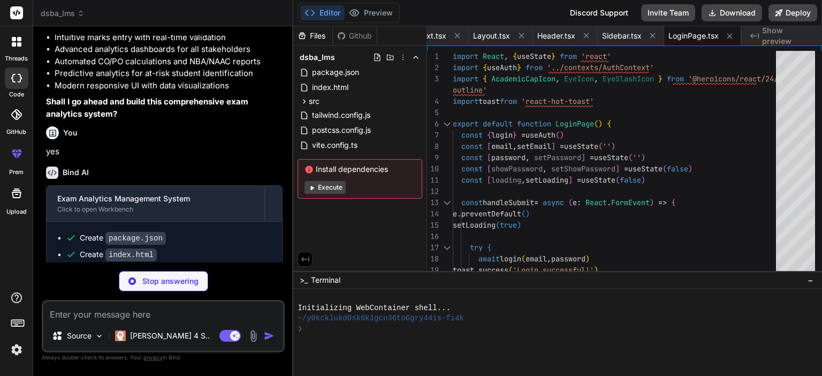
type textarea "x"
type textarea "</p> </div> {renderDashboard()} </div> ) }"
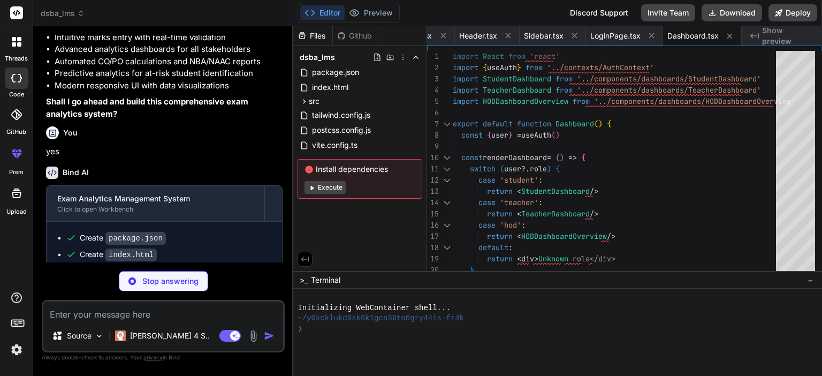
type textarea "x"
type textarea "Your understanding of tree algorithms is outstanding.</p> </div> </div> </div> …"
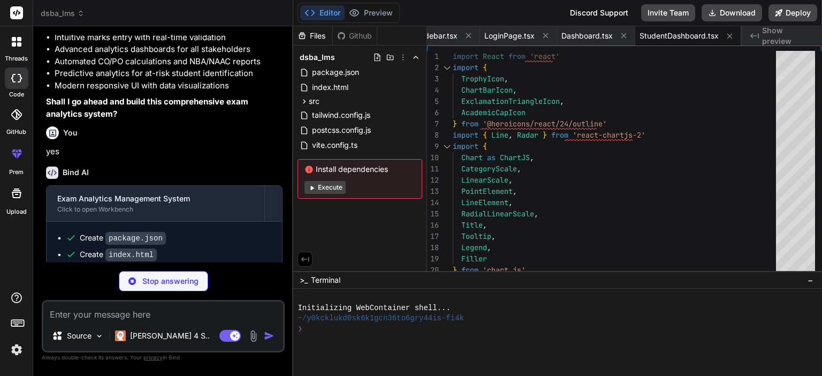
type textarea "x"
type textarea "<h4 className="font-medium text-gray-900">Generate Report</h4> <p className="te…"
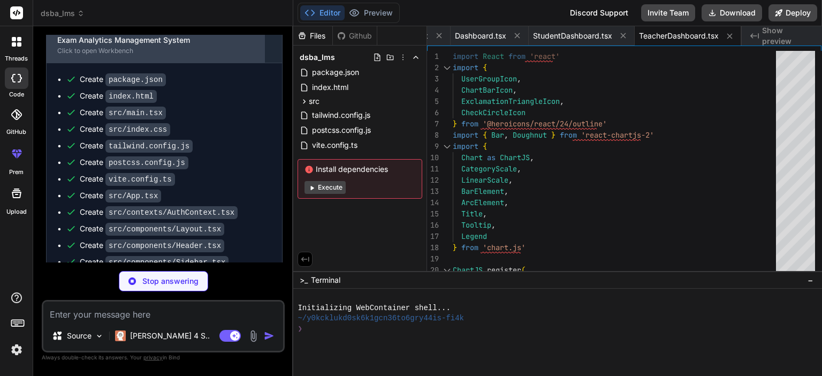
scroll to position [3277, 0]
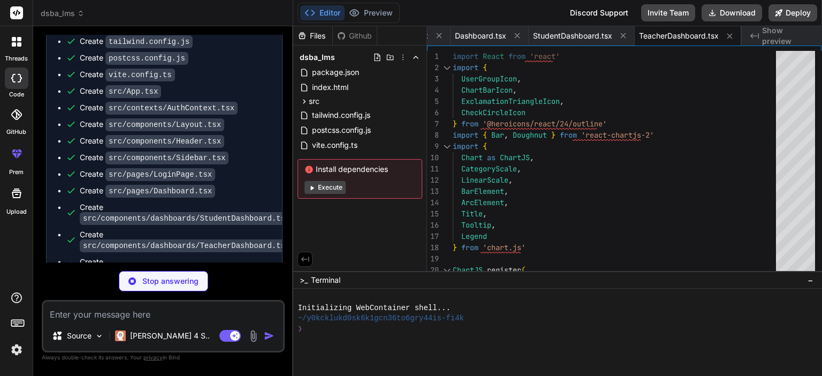
type textarea "x"
type textarea "exceeding all CO targets.</p> </div> </div> </div> </div> </div> ) }"
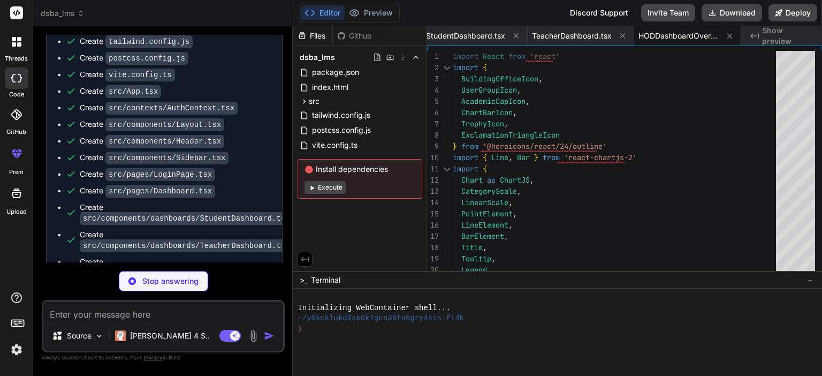
scroll to position [3293, 0]
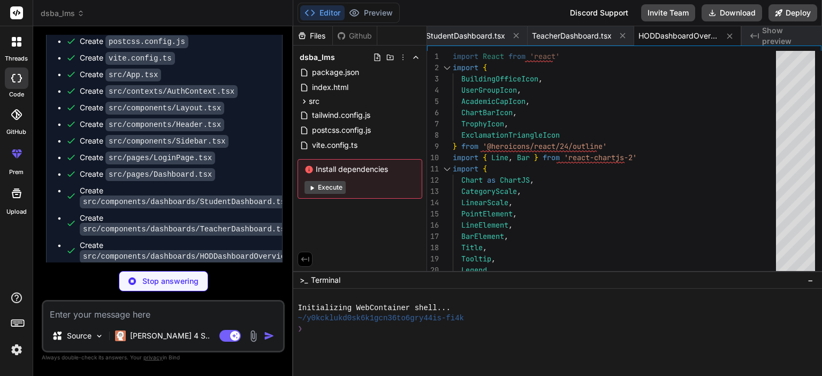
type textarea "x"
type textarea "} </p> <p className="text-sm text-gray-600">Average marks</p> </div> </div> </d…"
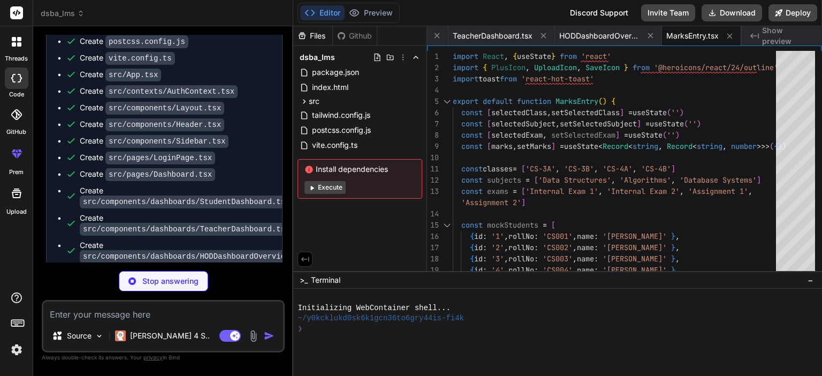
type textarea "x"
type textarea "</div> </div> ) }"
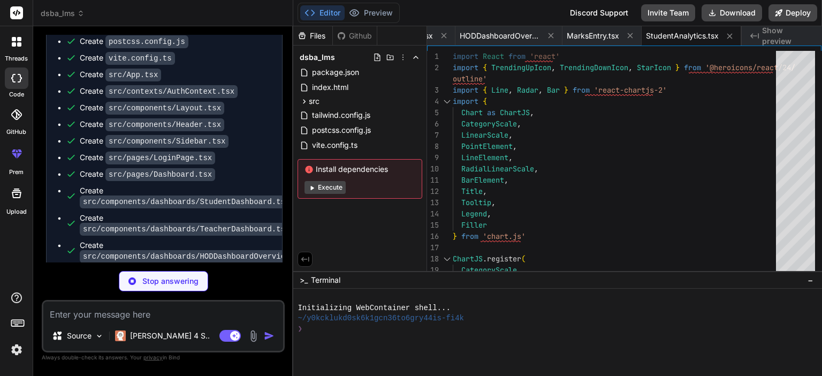
scroll to position [3326, 0]
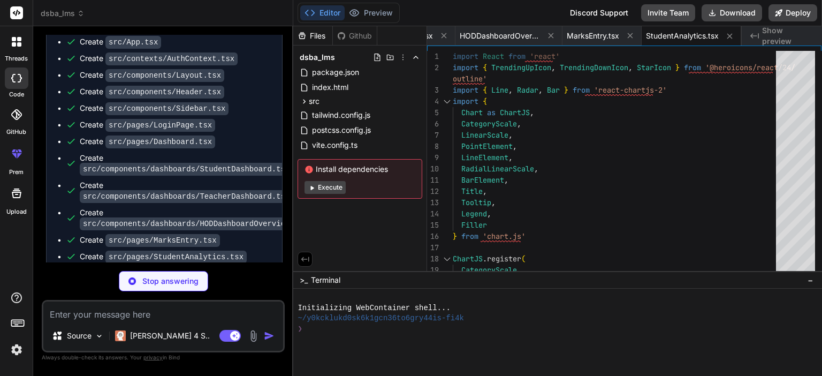
type textarea "x"
type textarea "</div> </div> </div> ) }"
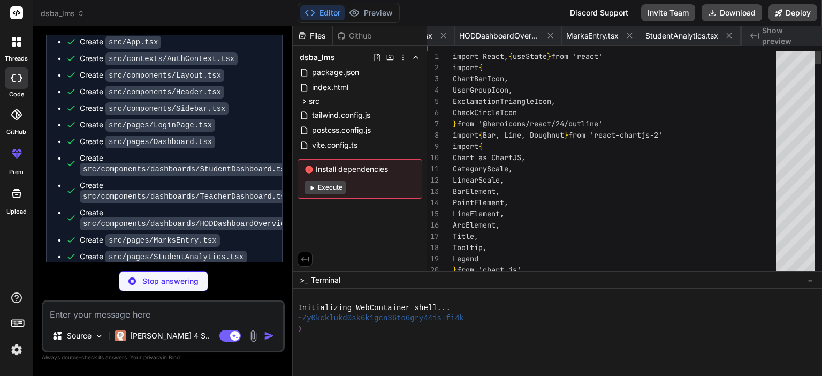
scroll to position [0, 1293]
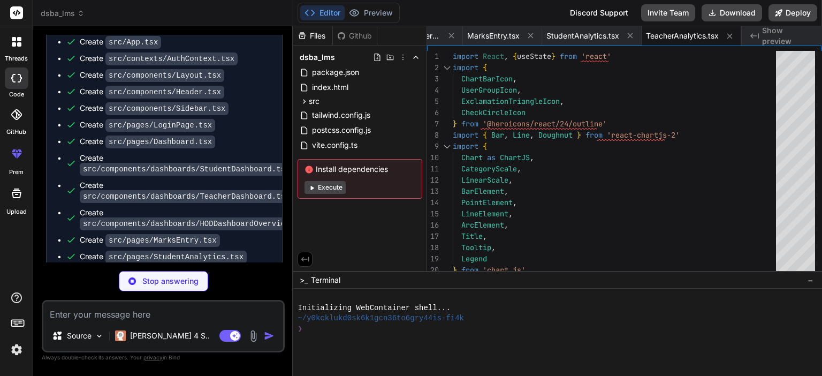
type textarea "x"
type textarea "</div> ) }"
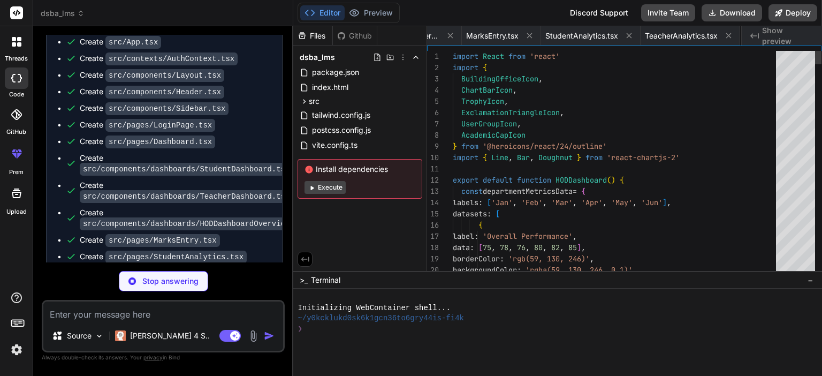
scroll to position [0, 1388]
type textarea "x"
type textarea "</nav> </div> {renderContent()} </div> ) }"
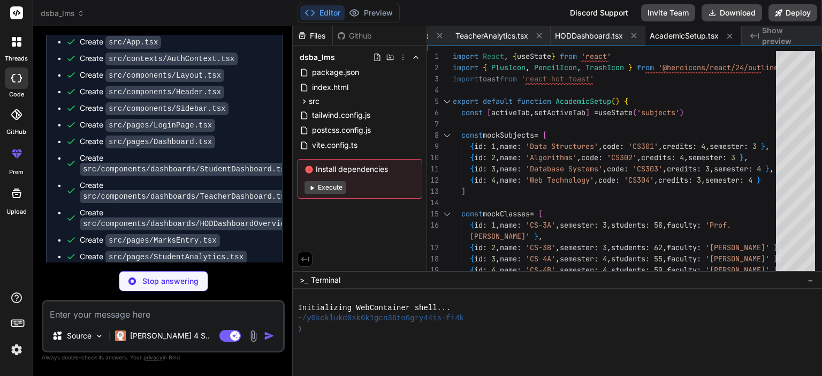
type textarea "x"
type textarea ")} </div> ) }"
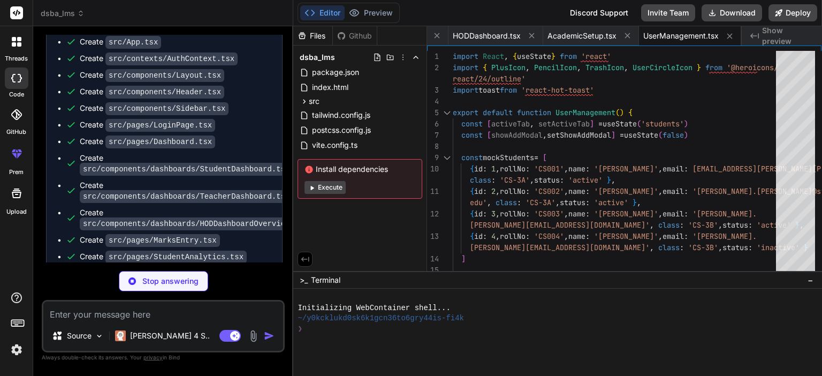
type textarea "x"
type textarea "<div className="text-2xl font-bold text-orange-600">8</div> <div className="tex…"
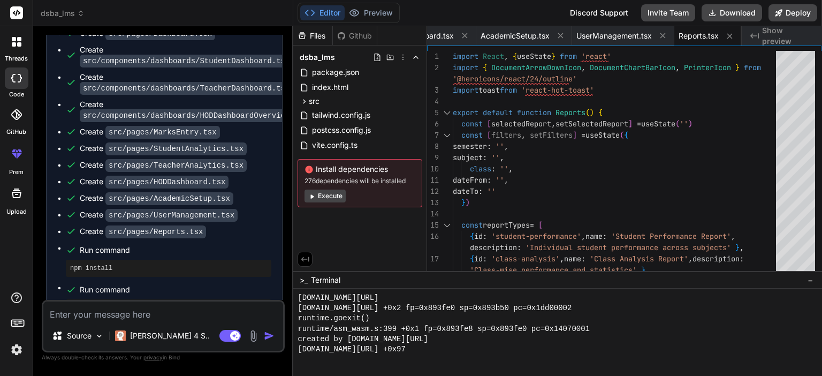
scroll to position [2467, 0]
click at [369, 266] on div "Files Github dsba_lms package.json index.html src main.tsx index.css App.tsx co…" at bounding box center [360, 148] width 134 height 245
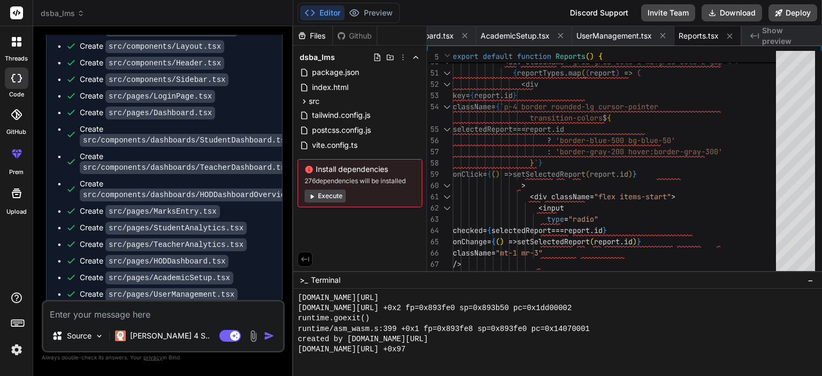
scroll to position [3434, 0]
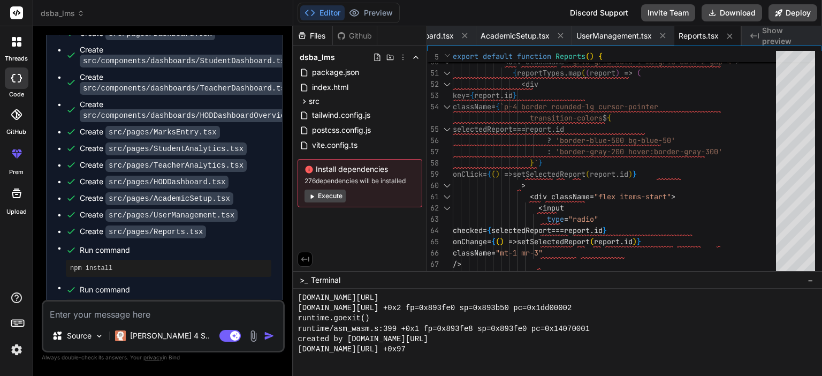
click at [260, 226] on div "Create src/pages/Reports.tsx" at bounding box center [169, 231] width 206 height 11
drag, startPoint x: 679, startPoint y: 337, endPoint x: 685, endPoint y: 341, distance: 7.3
click at [685, 341] on div "created by [DOMAIN_NAME][URL]" at bounding box center [552, 339] width 508 height 10
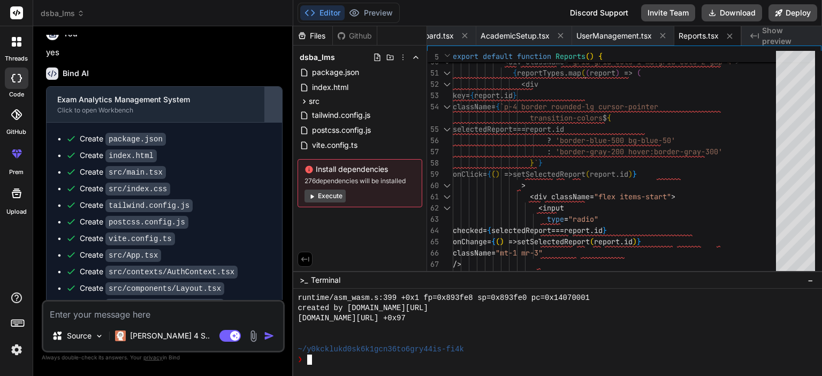
click at [275, 89] on button at bounding box center [273, 104] width 17 height 35
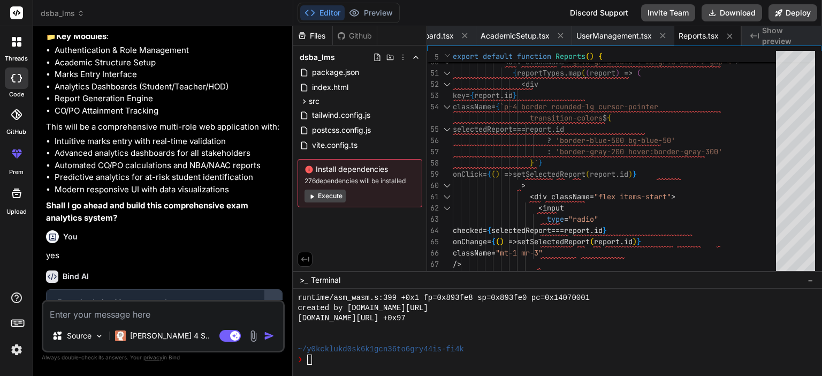
click at [272, 299] on div at bounding box center [273, 307] width 17 height 17
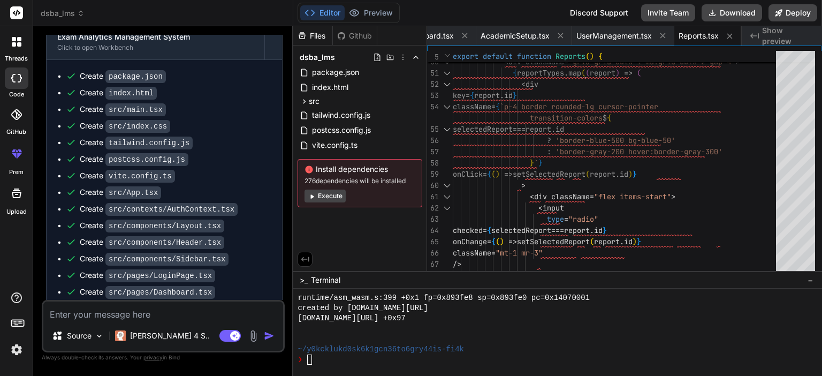
scroll to position [3434, 0]
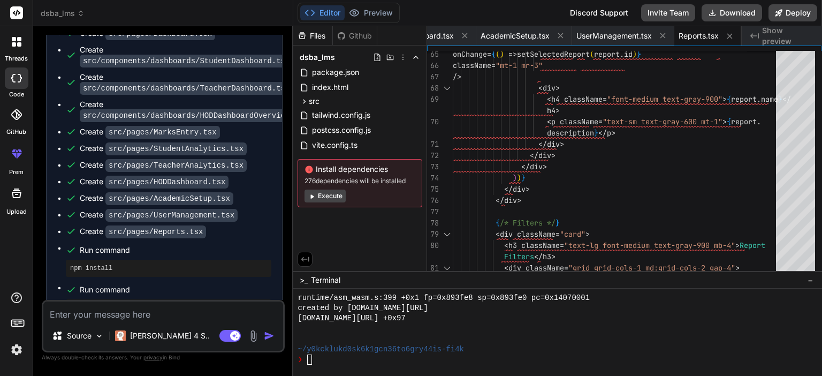
click at [334, 195] on button "Execute" at bounding box center [325, 196] width 41 height 13
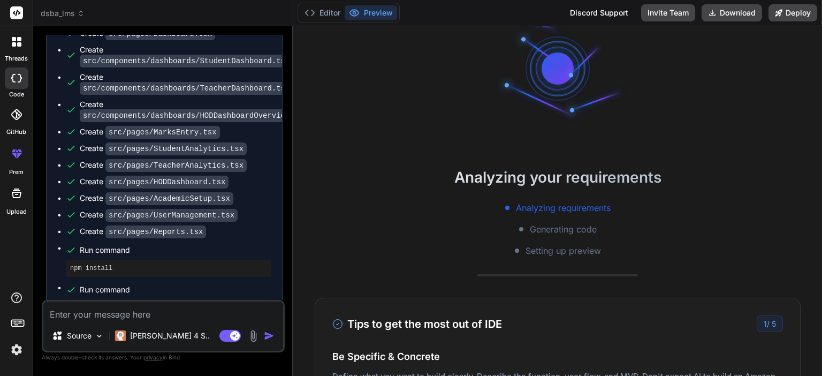
scroll to position [0, 0]
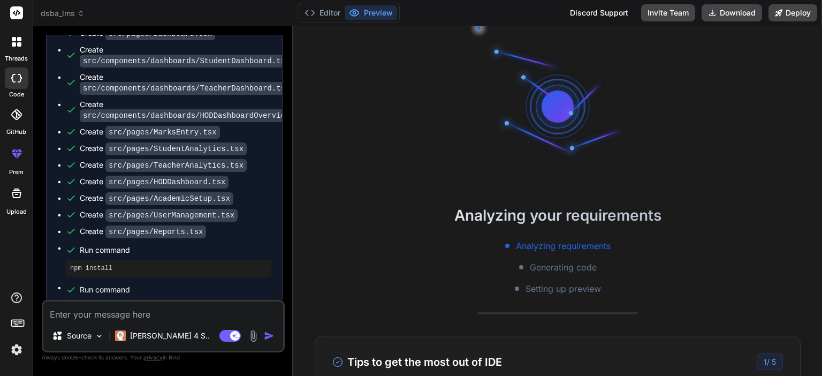
type textarea "x"
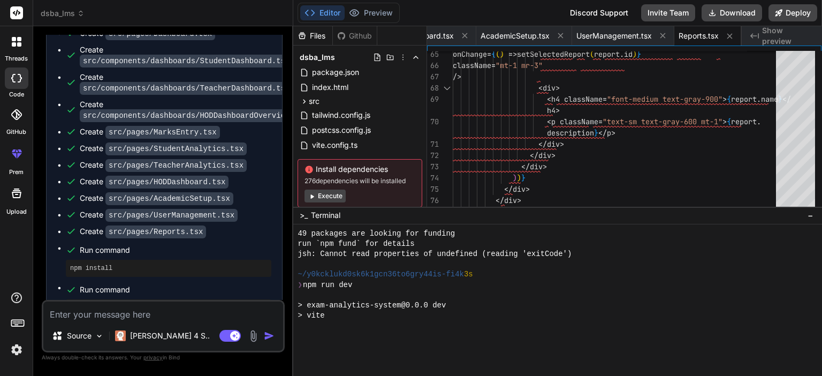
scroll to position [2604, 0]
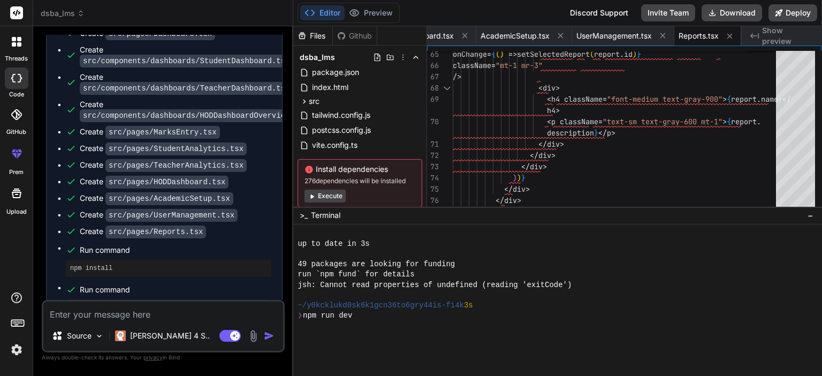
drag, startPoint x: 493, startPoint y: 271, endPoint x: 490, endPoint y: 206, distance: 65.3
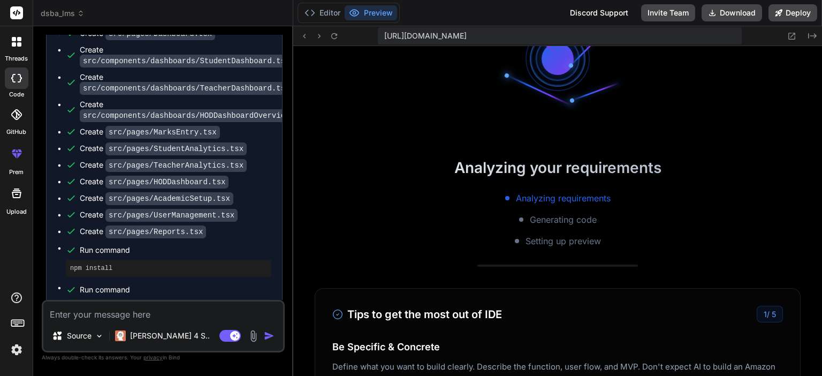
scroll to position [214, 0]
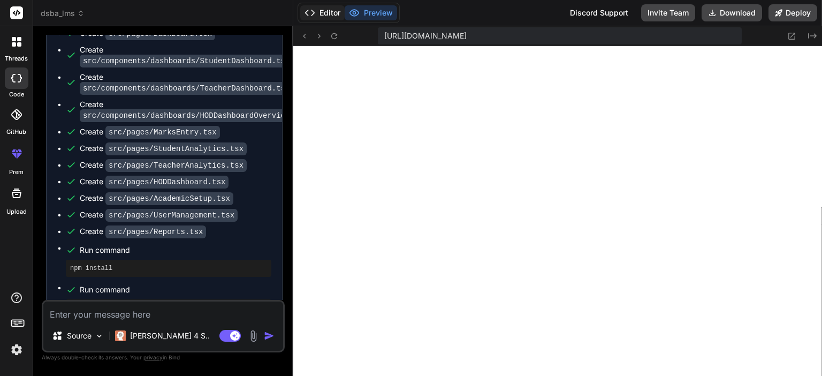
click at [324, 6] on button "Editor" at bounding box center [322, 12] width 44 height 15
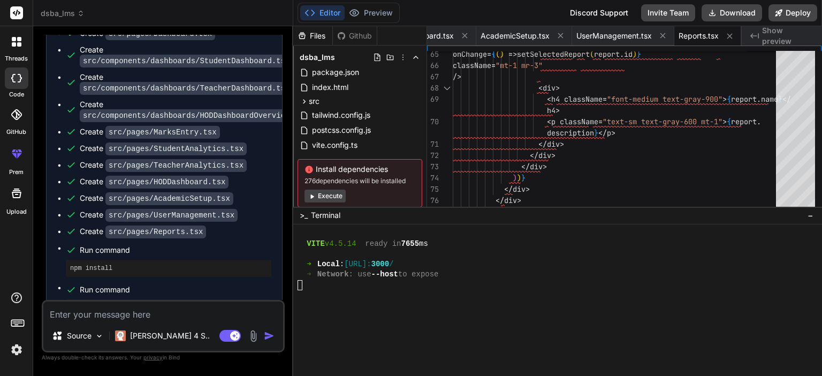
scroll to position [2734, 0]
click at [376, 6] on button "Preview" at bounding box center [371, 12] width 52 height 15
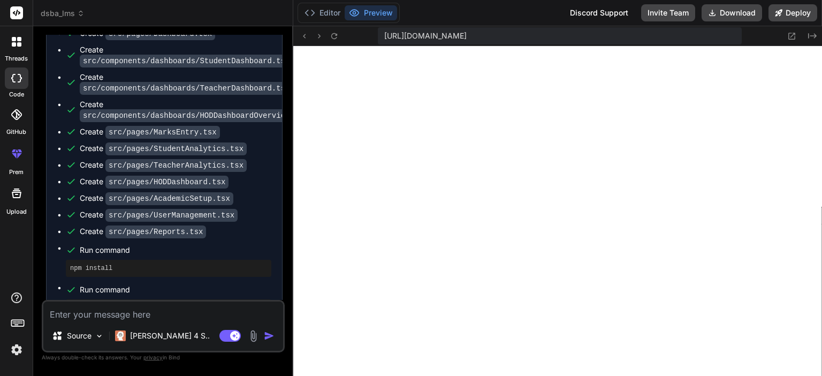
click at [160, 307] on textarea at bounding box center [163, 310] width 240 height 19
type textarea "co"
type textarea "x"
type textarea "con"
type textarea "x"
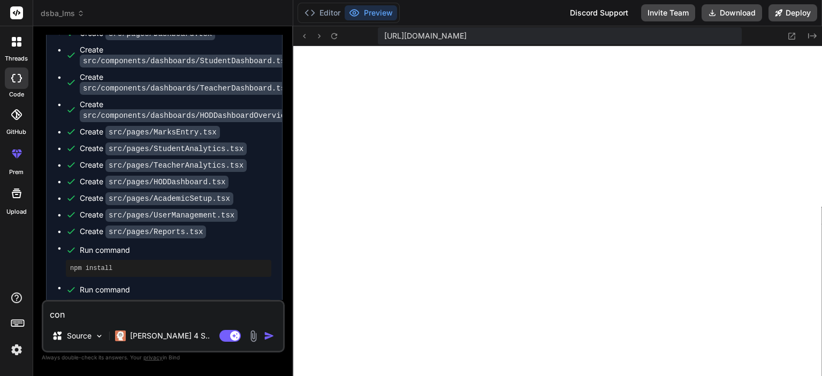
type textarea "cont"
type textarea "x"
type textarea "conti"
type textarea "x"
type textarea "contin"
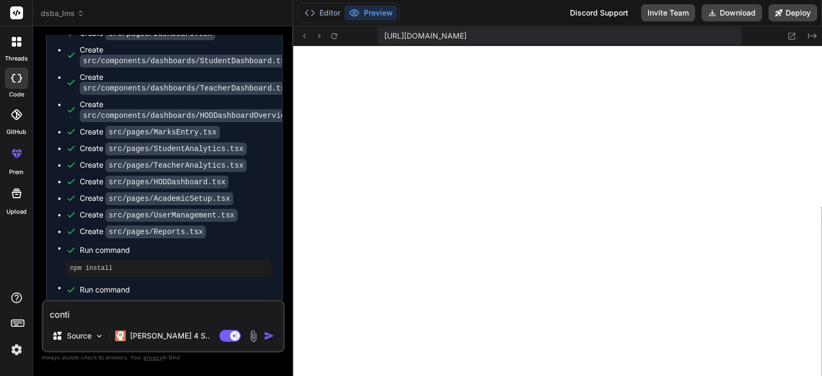
type textarea "x"
type textarea "continu"
type textarea "x"
type textarea "continue"
type textarea "x"
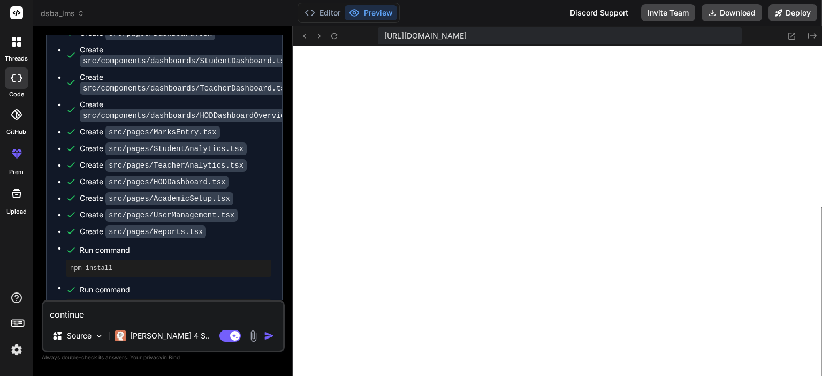
type textarea "continue"
type textarea "x"
type textarea "continue d"
type textarea "x"
type textarea "continue de"
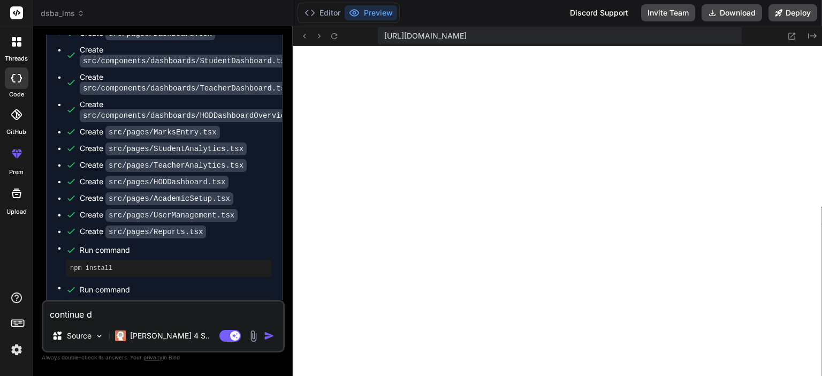
type textarea "x"
type textarea "continue dev"
type textarea "x"
type textarea "continue deve"
type textarea "x"
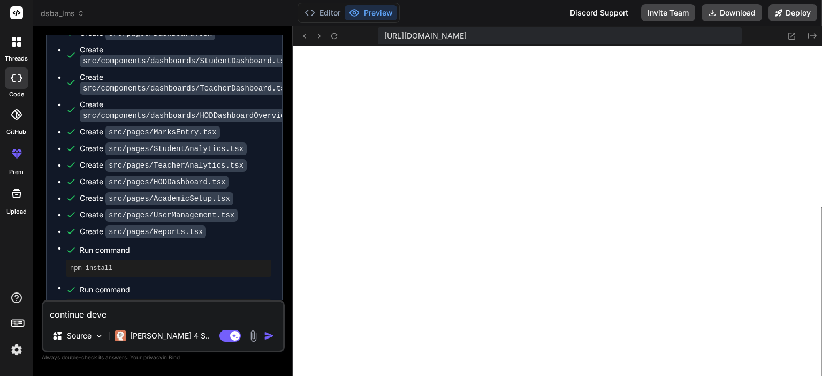
type textarea "continue devel"
type textarea "x"
type textarea "continue develo"
type textarea "x"
type textarea "continue develop"
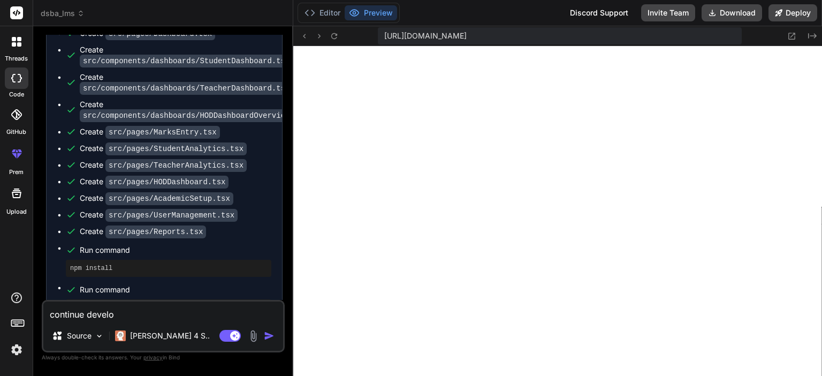
type textarea "x"
type textarea "continue developi"
type textarea "x"
type textarea "continue developin"
type textarea "x"
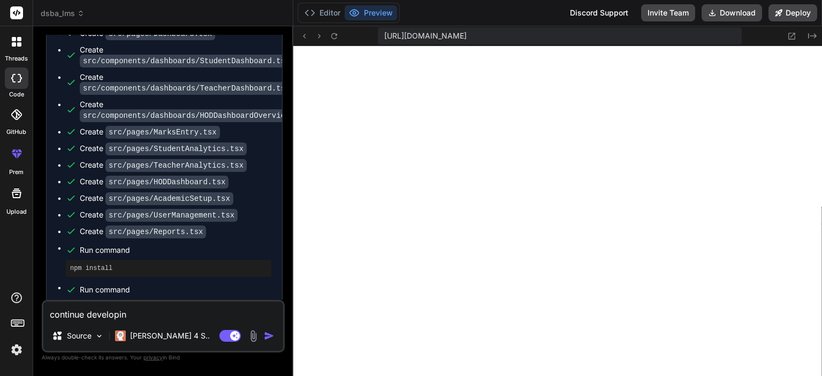
type textarea "continue developing"
type textarea "x"
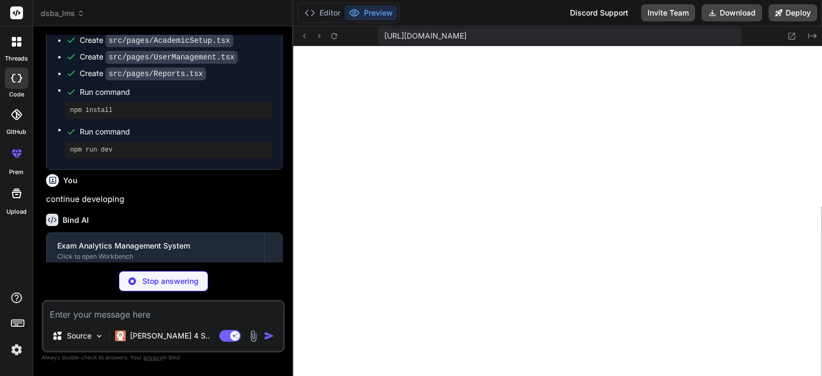
scroll to position [3604, 0]
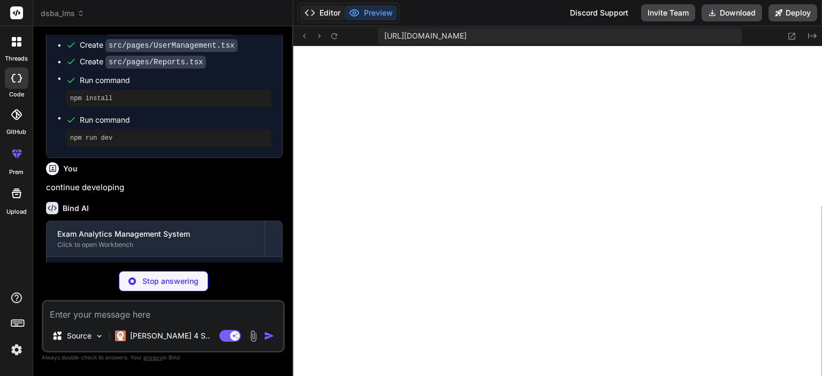
click at [326, 12] on button "Editor" at bounding box center [322, 12] width 44 height 15
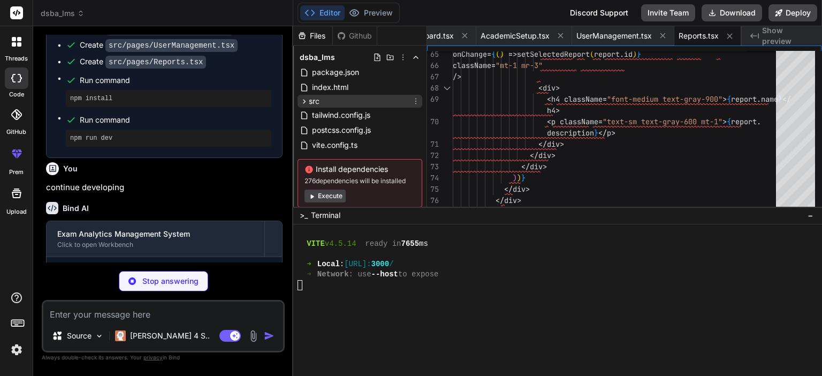
click at [314, 97] on span "src" at bounding box center [314, 101] width 11 height 11
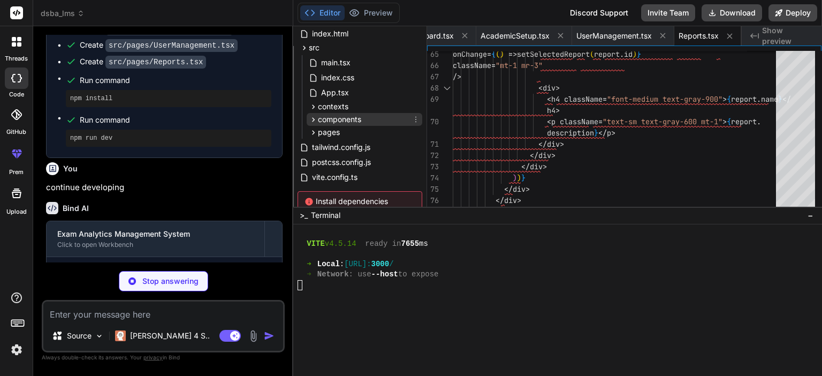
scroll to position [0, 0]
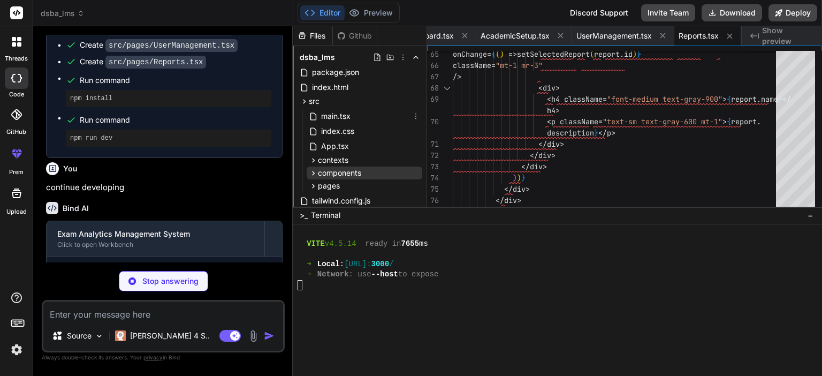
type textarea "x"
type textarea "studentIds?: string[] teacherIds?: string[] }"
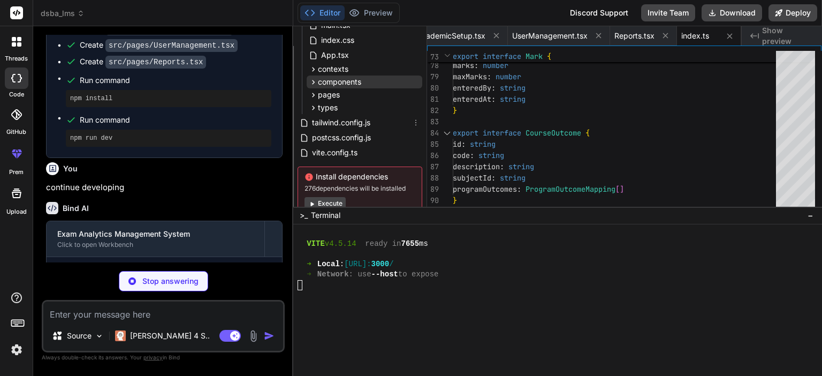
scroll to position [107, 0]
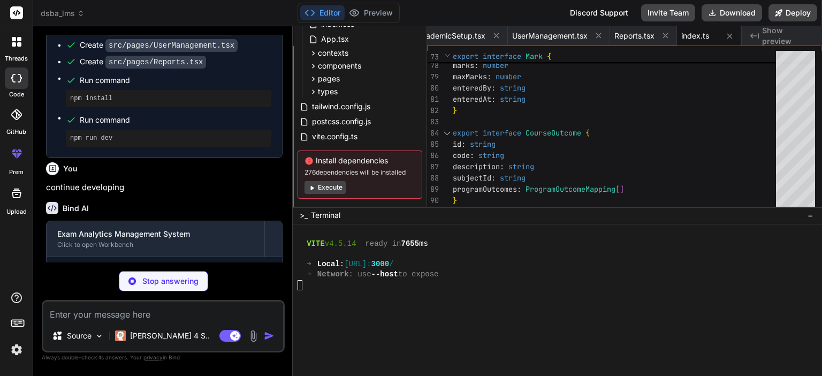
click at [812, 213] on span "−" at bounding box center [811, 215] width 6 height 11
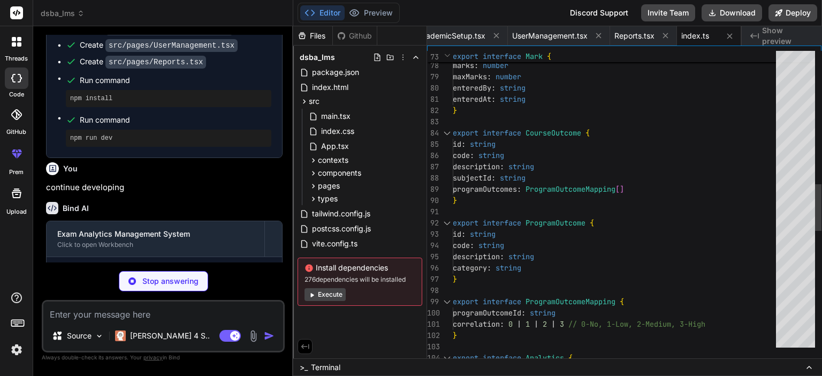
scroll to position [0, 0]
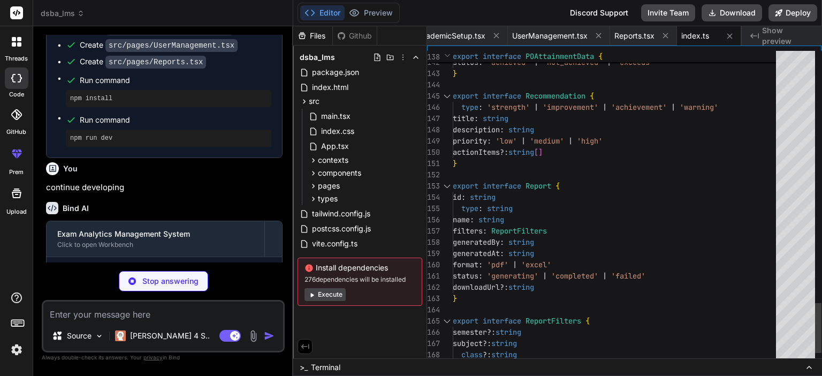
type textarea "x"
type textarea "}"
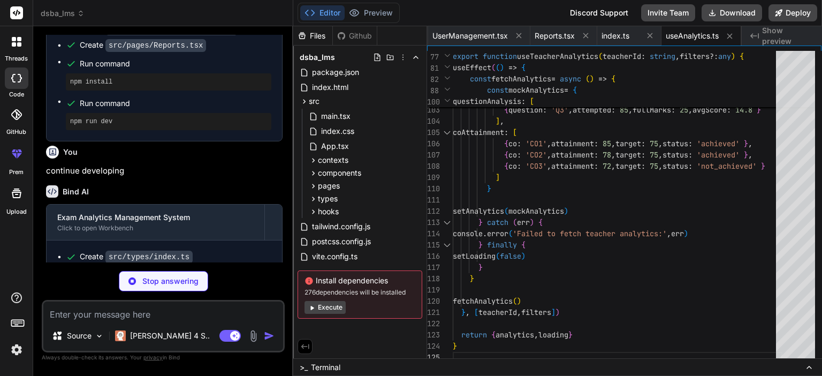
scroll to position [3637, 0]
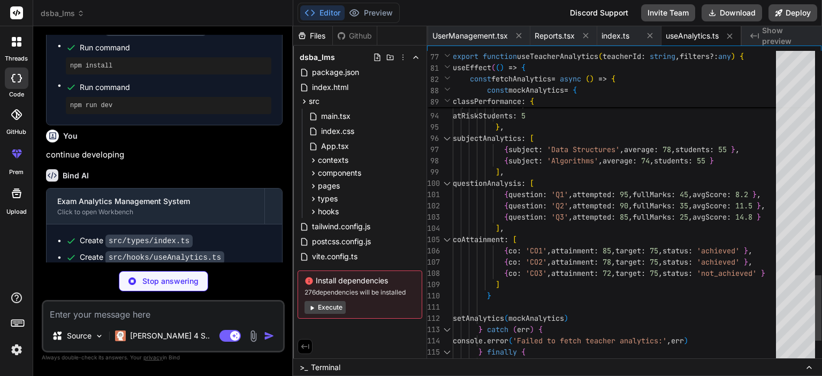
type textarea "x"
type textarea "export default apiClient"
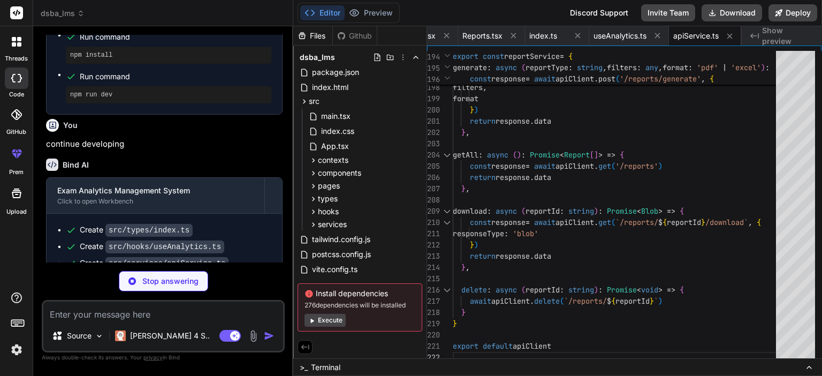
scroll to position [3653, 0]
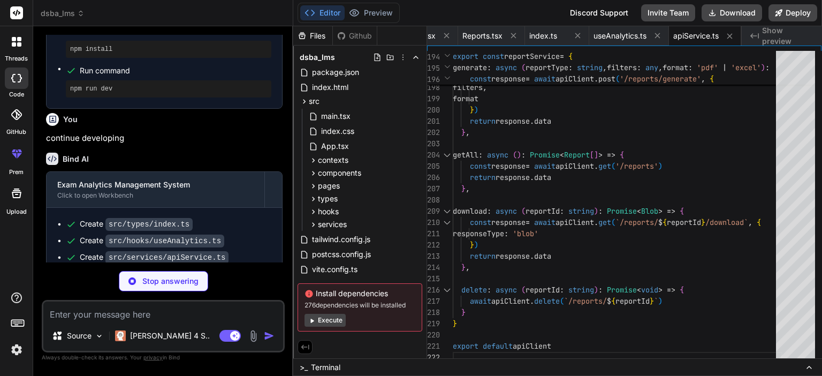
type textarea "x"
type textarea "}"
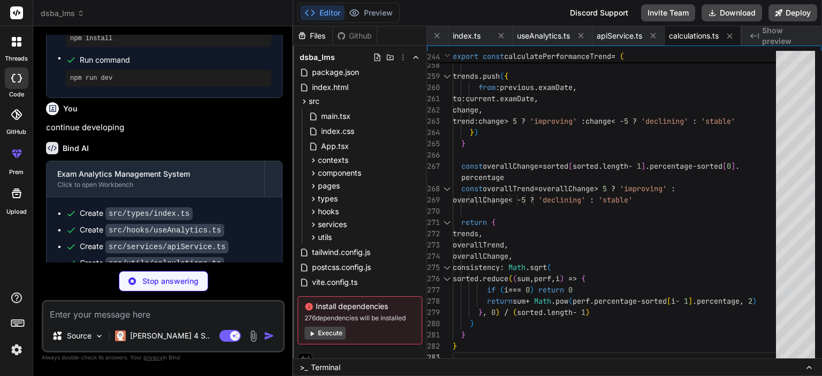
scroll to position [3670, 0]
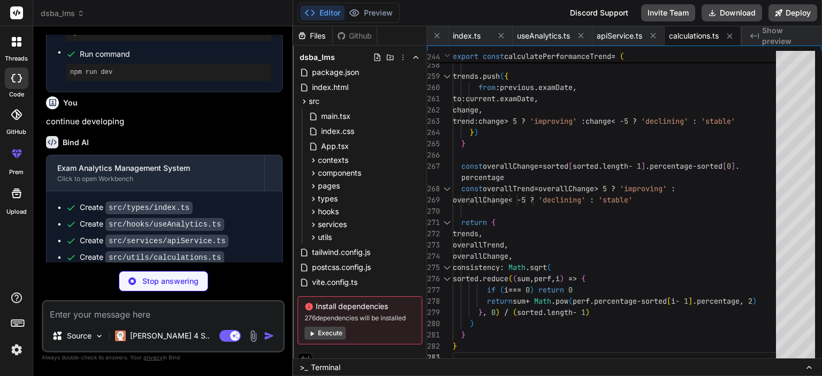
type textarea "x"
type textarea "XLSX.utils.book_append_sheet(wb, marksWs, 'Marks Entry') XLSX.writeFile(wb, `Ma…"
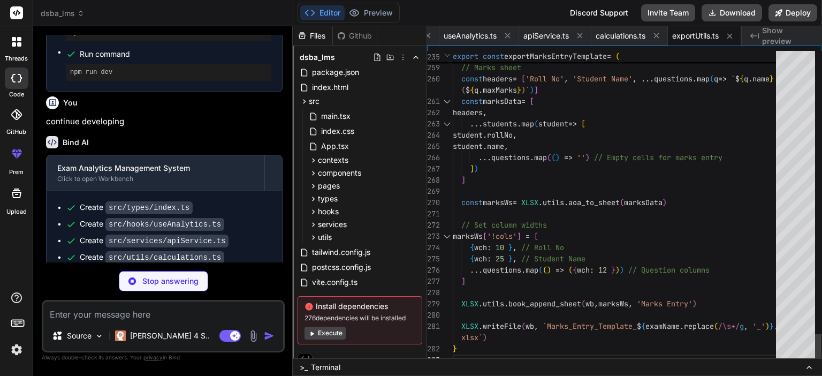
type textarea "x"
type textarea "<span className="ml-1">{Math.abs(trend.value)}%</span> </div> )} </div> </div> …"
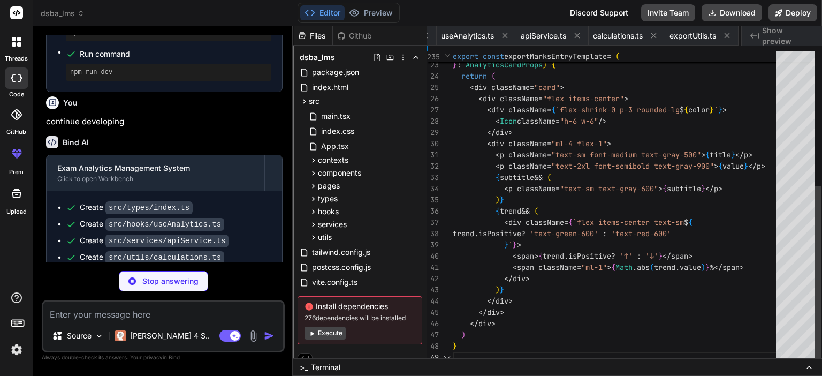
scroll to position [0, 2109]
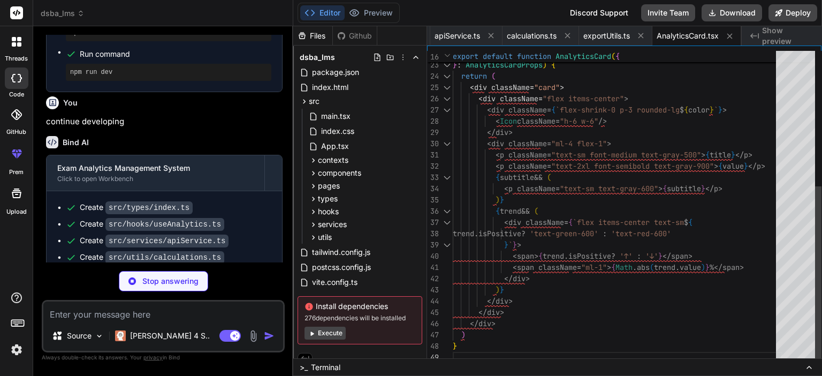
type textarea "x"
type textarea "<p className="mt-2 text-sm text-gray-600">{text}</p> )} </div> ) }"
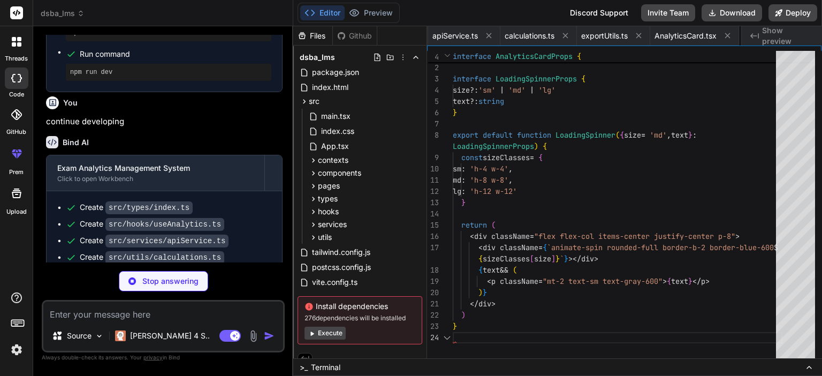
scroll to position [0, 2203]
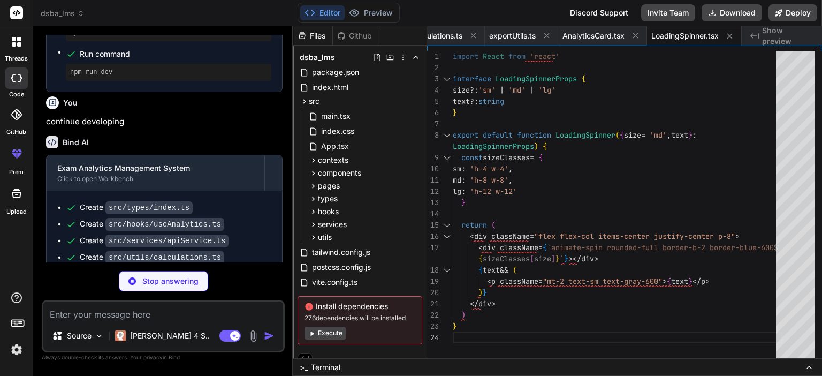
type textarea "x"
type textarea "Try Again </button> )} </div> ) }"
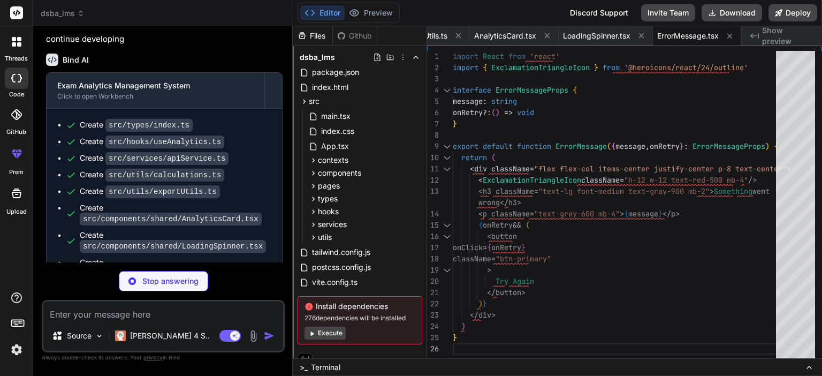
scroll to position [3757, 0]
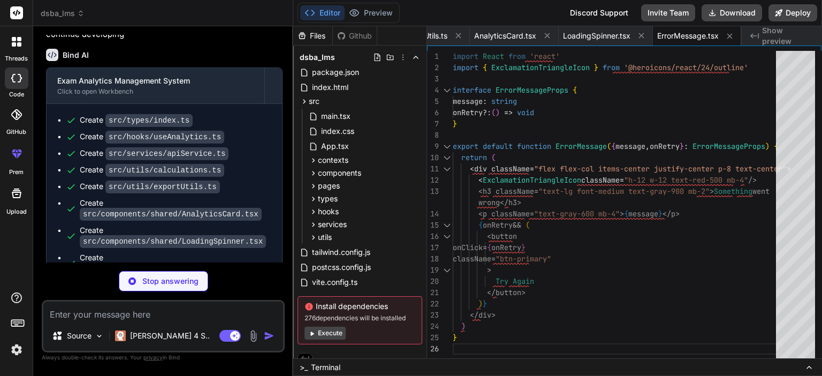
type textarea "x"
type textarea ") }"
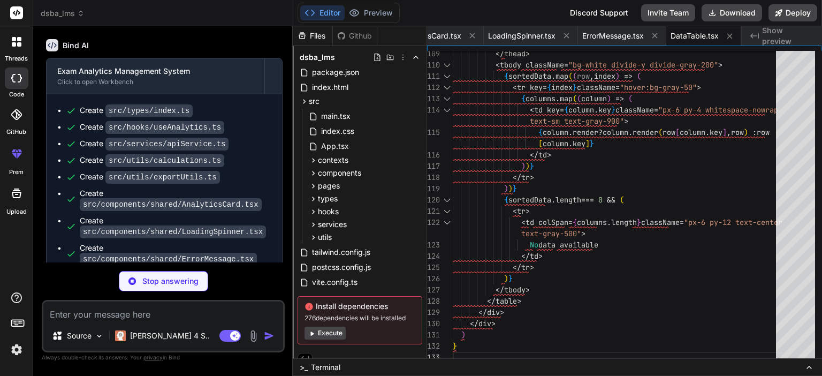
scroll to position [3784, 0]
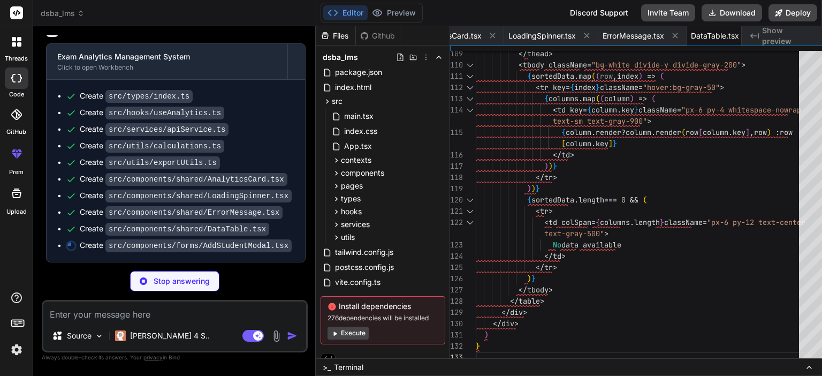
type textarea "x"
type textarea "</div> </div> ) }"
type textarea "x"
type textarea "</table> </div> </div> ) }"
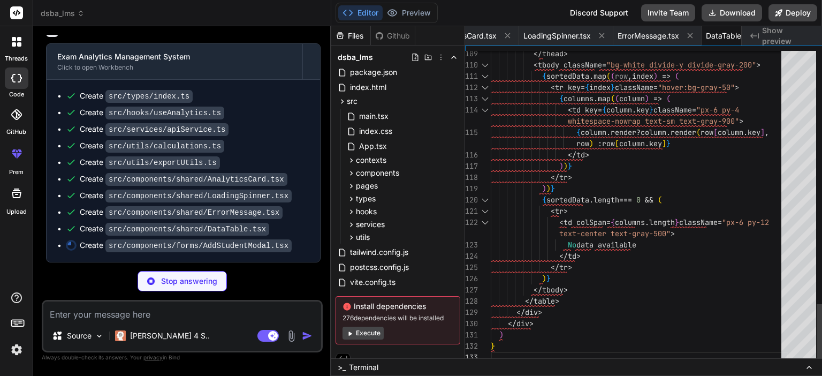
scroll to position [3309, 0]
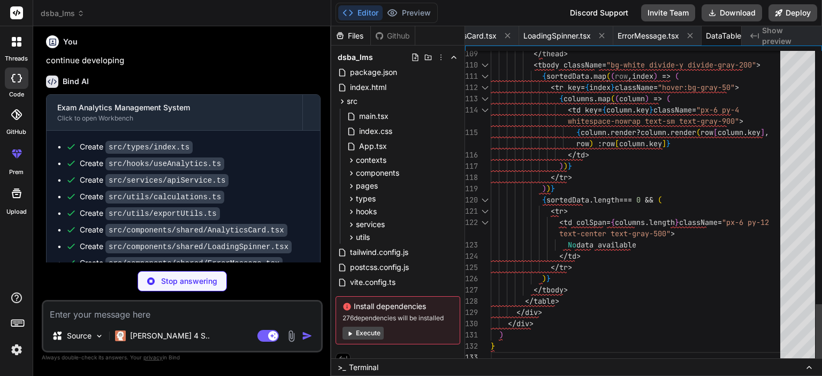
drag, startPoint x: 292, startPoint y: 135, endPoint x: 310, endPoint y: 143, distance: 19.7
click at [310, 143] on div "Bind AI Web Search Created with Pixso. Code Generator You Bind AI 🔹 Project : E…" at bounding box center [182, 201] width 298 height 350
type textarea "x"
type textarea "</div> </div> ) }"
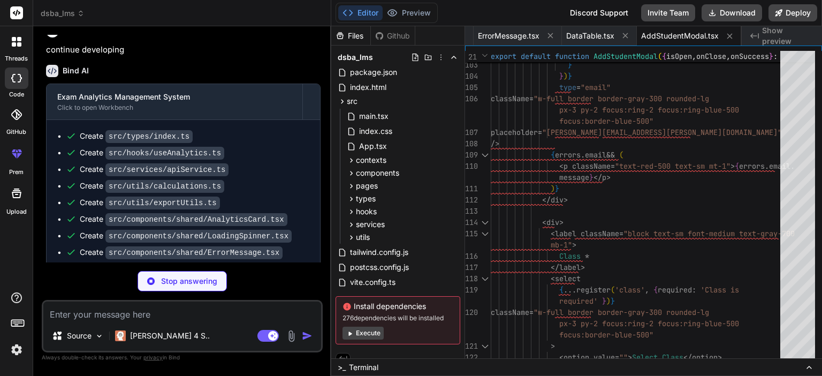
scroll to position [3325, 0]
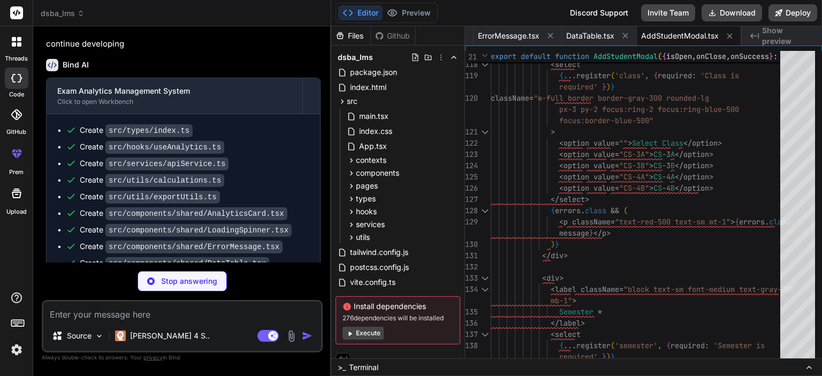
type textarea "x"
type textarea ") }"
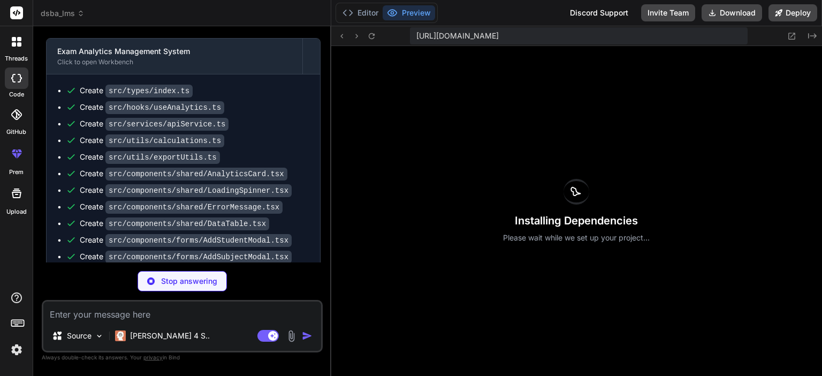
scroll to position [3328, 0]
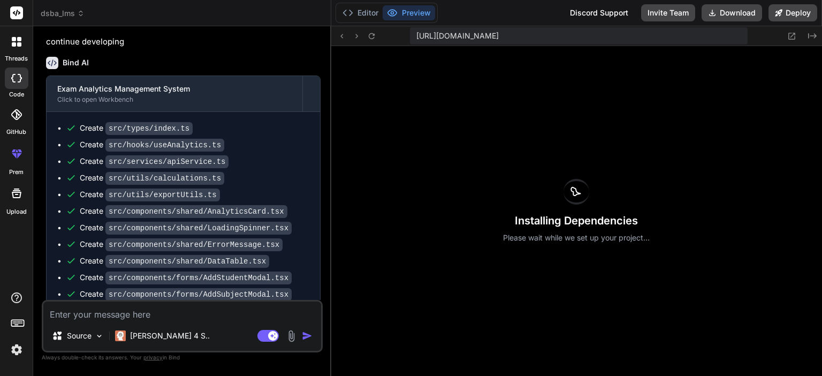
type textarea "x"
click at [366, 14] on button "Editor" at bounding box center [360, 12] width 44 height 15
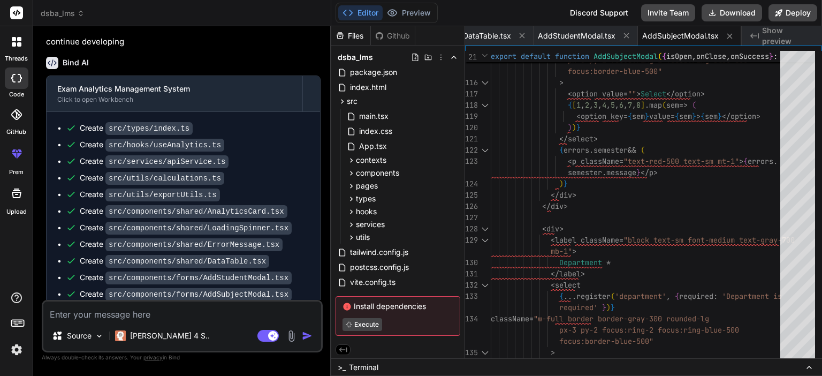
click at [809, 361] on button at bounding box center [809, 367] width 13 height 13
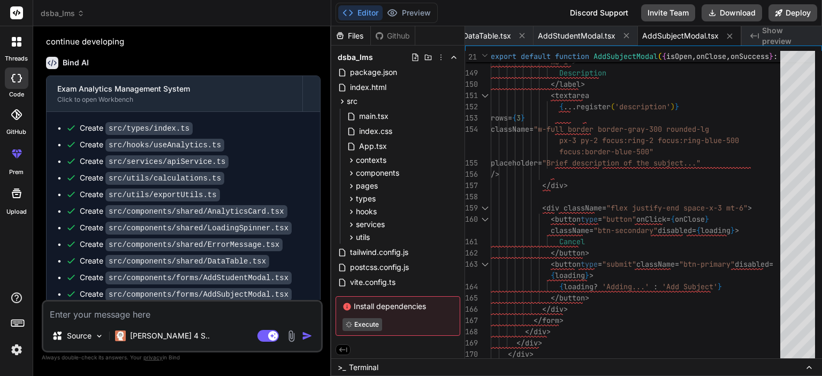
click at [807, 369] on icon at bounding box center [809, 367] width 9 height 9
click at [760, 362] on div ">_ Terminal" at bounding box center [576, 367] width 491 height 18
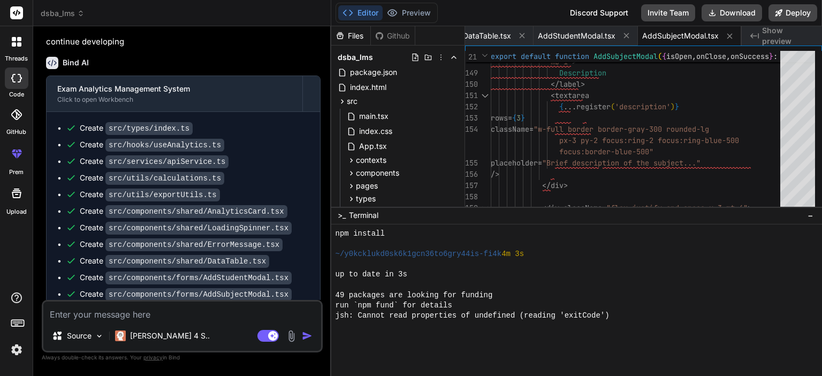
scroll to position [2734, 0]
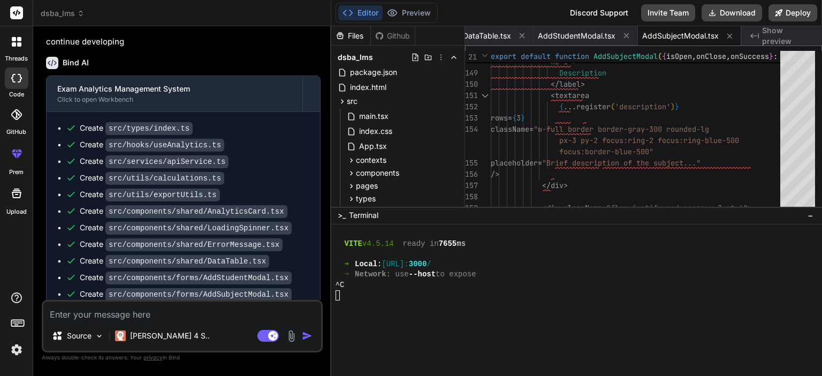
click at [536, 299] on div at bounding box center [590, 295] width 508 height 10
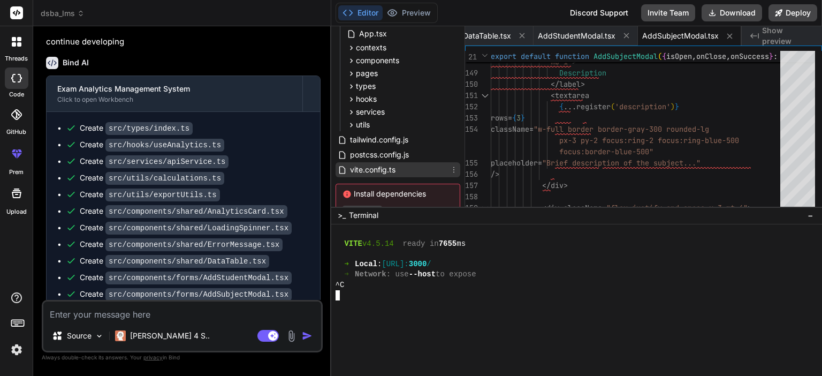
scroll to position [152, 0]
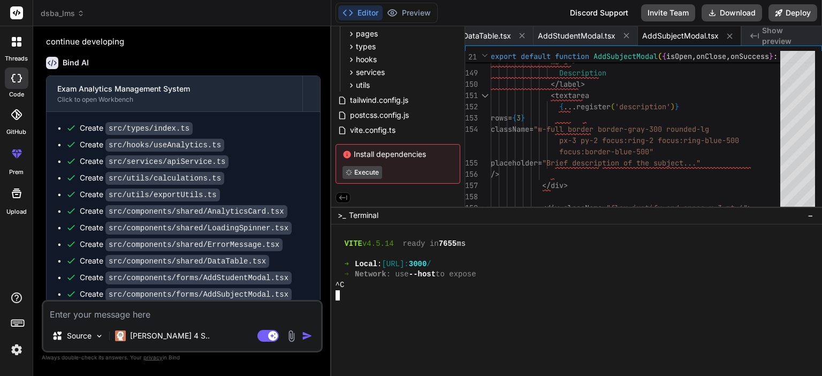
click at [521, 334] on div at bounding box center [576, 299] width 491 height 151
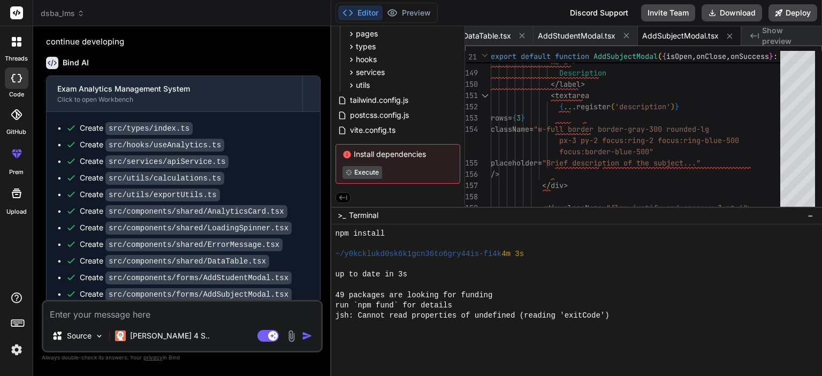
scroll to position [2734, 0]
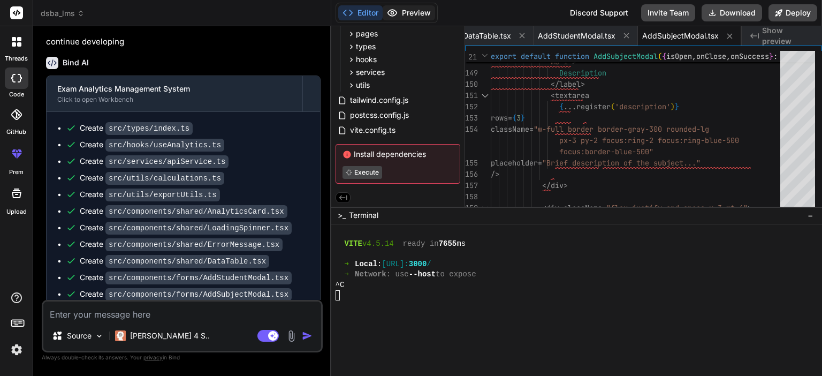
click at [409, 9] on button "Preview" at bounding box center [409, 12] width 52 height 15
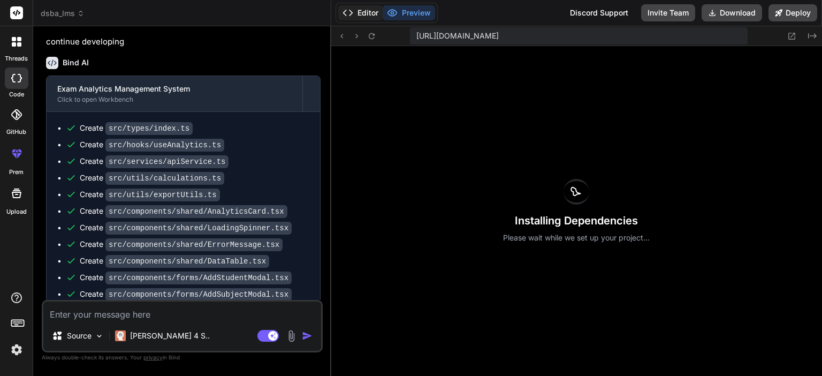
click at [364, 20] on button "Editor" at bounding box center [360, 12] width 44 height 15
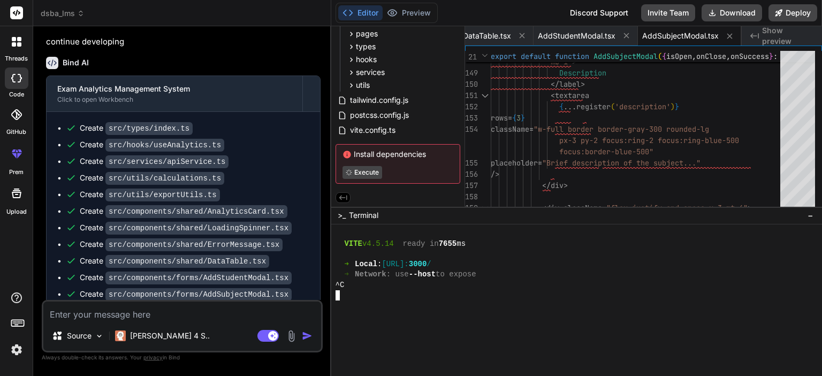
click at [510, 277] on div "➜ Network : use --host to expose" at bounding box center [590, 274] width 508 height 10
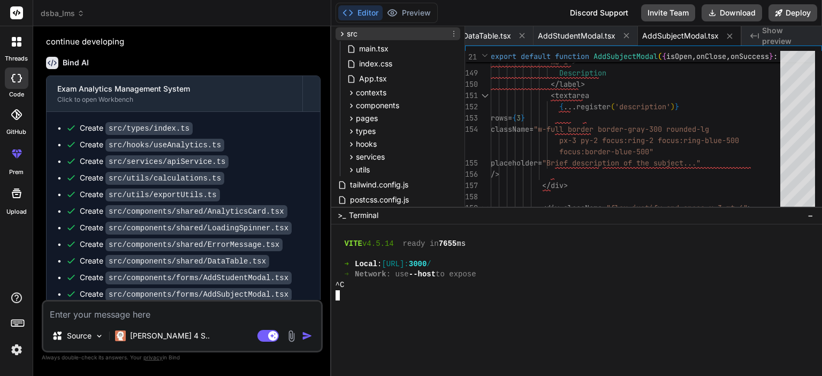
scroll to position [152, 0]
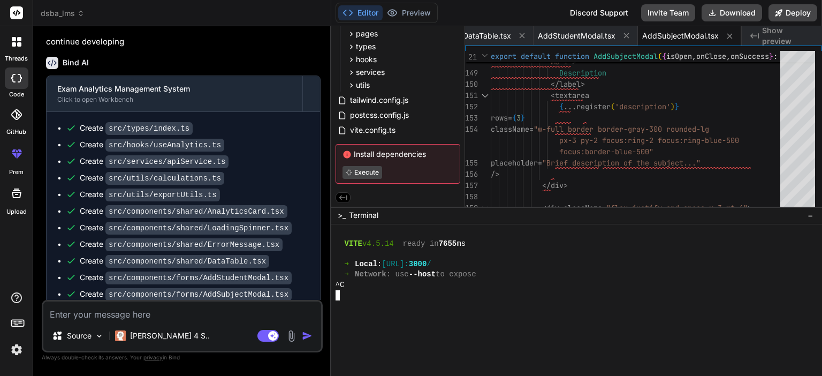
click at [527, 286] on div "^C" at bounding box center [590, 285] width 508 height 10
click at [438, 307] on div at bounding box center [590, 305] width 508 height 10
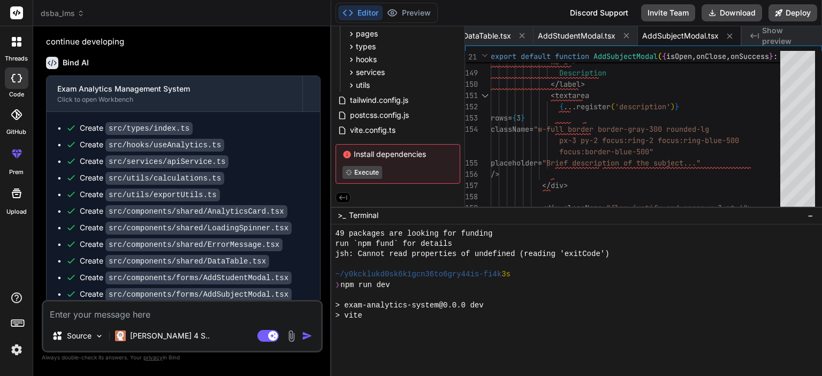
scroll to position [2627, 0]
click at [222, 309] on textarea at bounding box center [182, 310] width 278 height 19
type textarea "co"
type textarea "x"
type textarea "con"
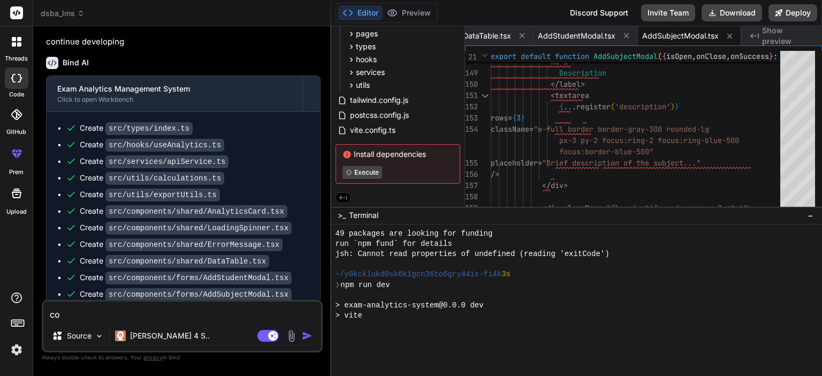
type textarea "x"
type textarea "cont"
type textarea "x"
type textarea "conti"
type textarea "x"
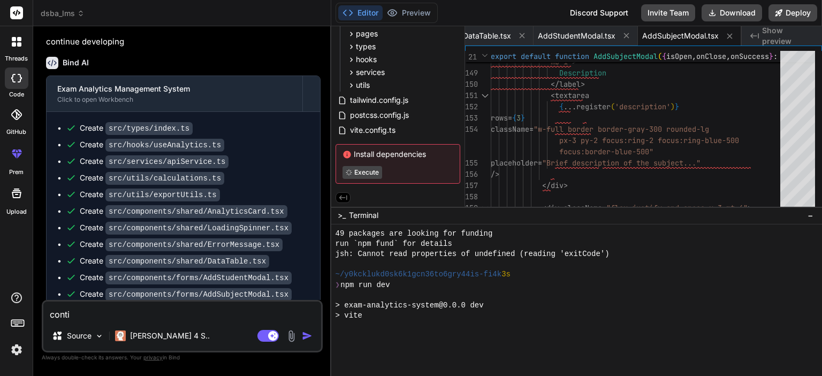
type textarea "contin"
type textarea "x"
type textarea "continu"
type textarea "x"
type textarea "continue"
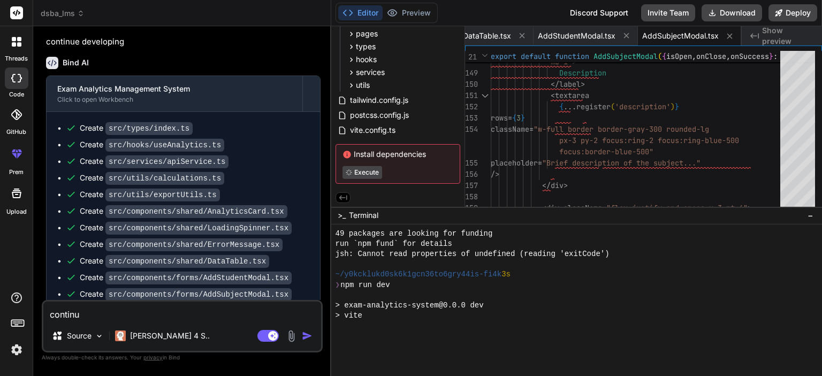
type textarea "x"
type textarea "continue"
type textarea "x"
type textarea "continue n"
type textarea "x"
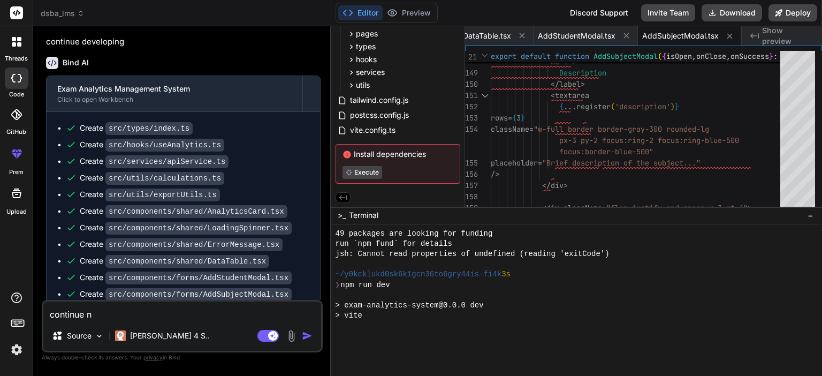
type textarea "continue ne"
type textarea "x"
type textarea "continue nex"
type textarea "x"
type textarea "continue next"
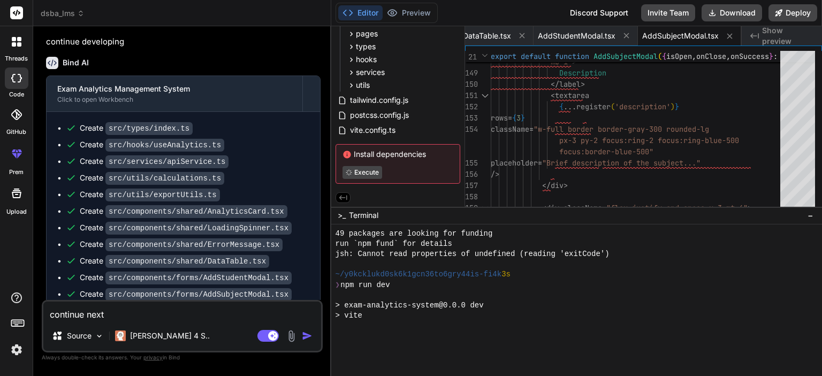
type textarea "x"
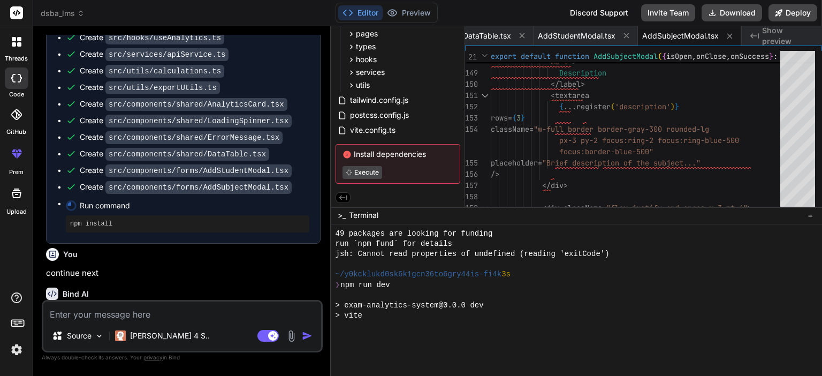
scroll to position [3439, 0]
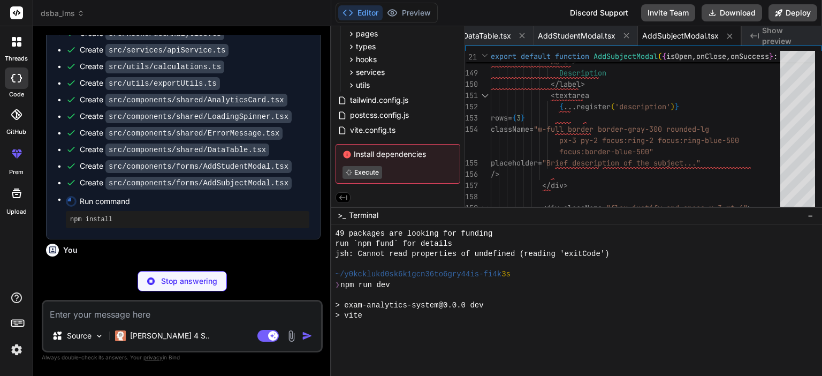
type textarea "x"
type textarea "} } return ( <div style={{ height }}> <Line data={data} options={options} /> </…"
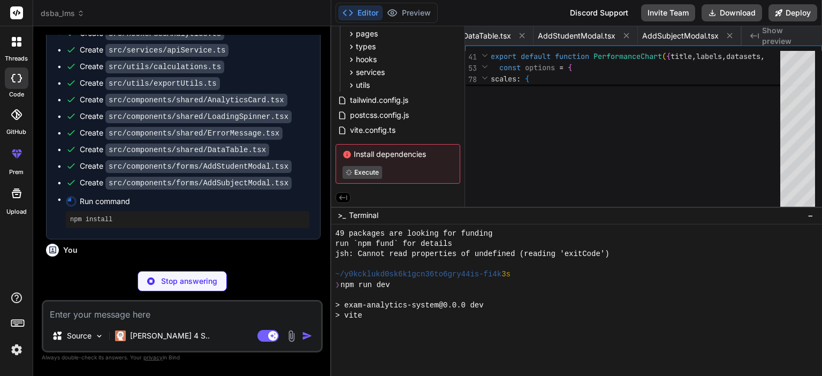
type textarea "x"
type textarea "}"
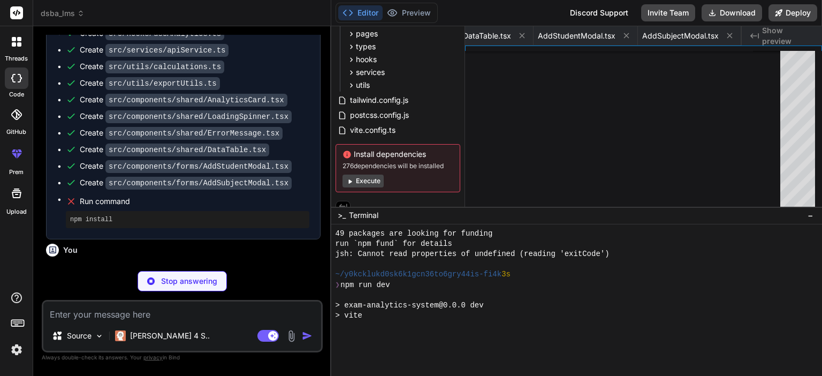
type textarea "x"
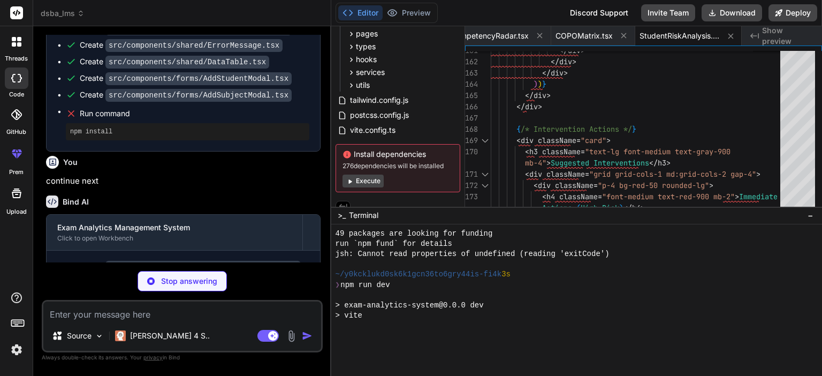
scroll to position [3574, 0]
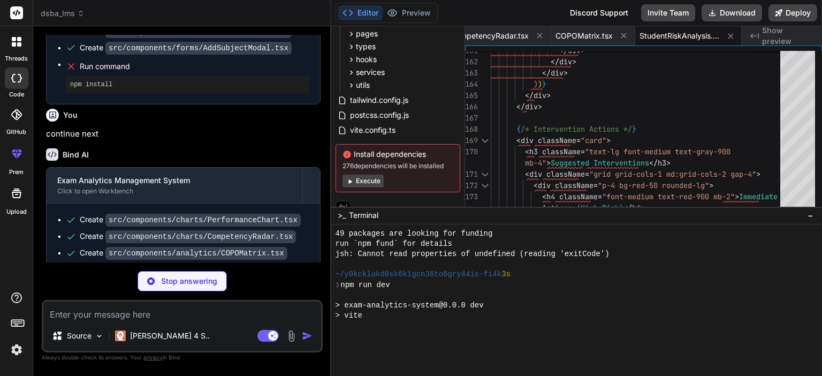
type textarea "x"
type textarea ") }"
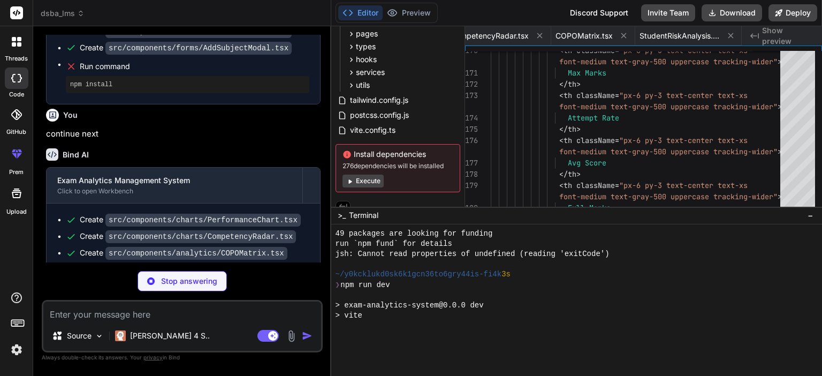
scroll to position [0, 3110]
type textarea "x"
type textarea "</div> ) }"
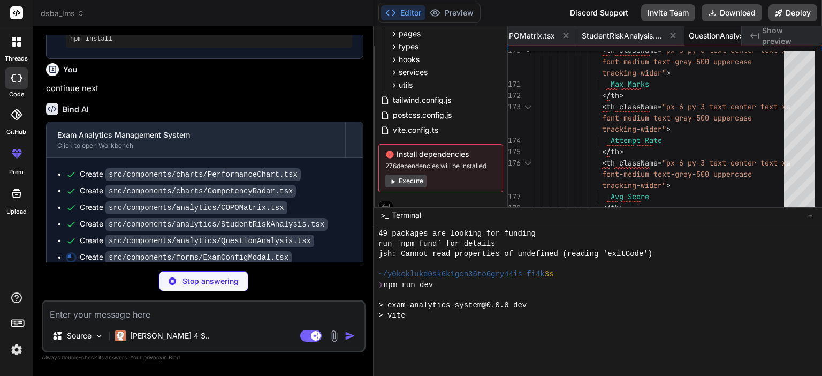
scroll to position [3226, 0]
drag, startPoint x: 330, startPoint y: 169, endPoint x: 355, endPoint y: 170, distance: 25.2
click at [355, 170] on div "Bind AI Web Search Created with Pixso. Code Generator You Bind AI 🔹 Project : E…" at bounding box center [203, 201] width 341 height 350
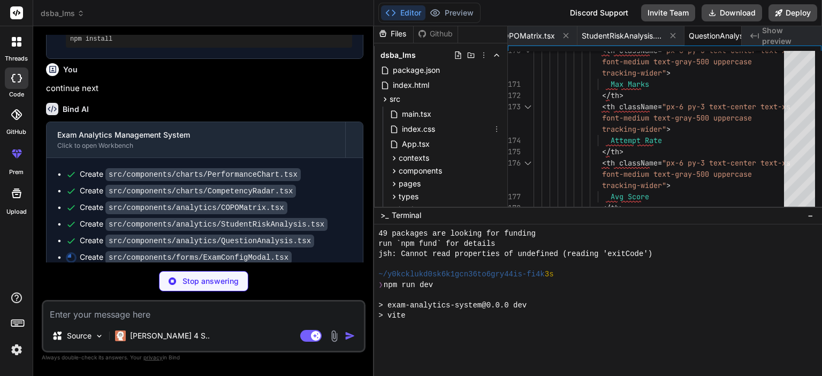
scroll to position [0, 0]
click at [811, 218] on span "−" at bounding box center [811, 215] width 6 height 11
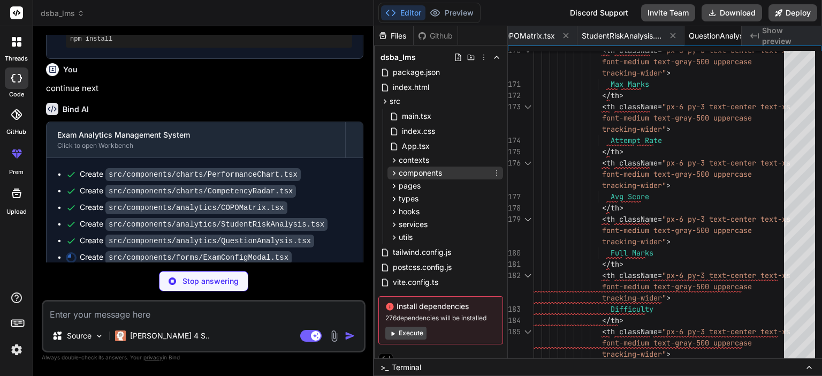
click at [453, 173] on div "components" at bounding box center [446, 172] width 116 height 13
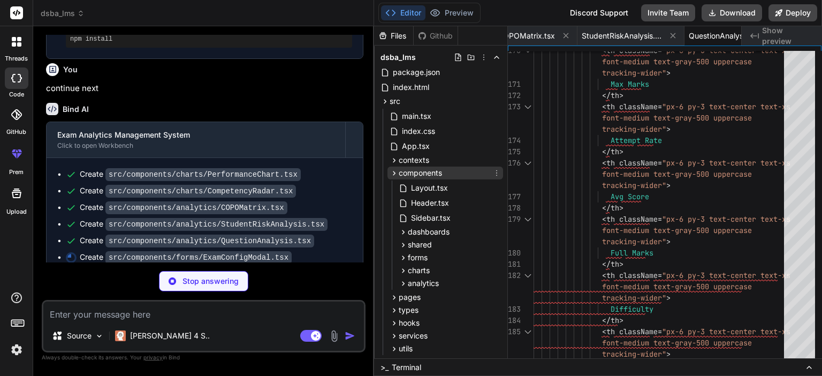
click at [453, 173] on div "components" at bounding box center [446, 172] width 116 height 13
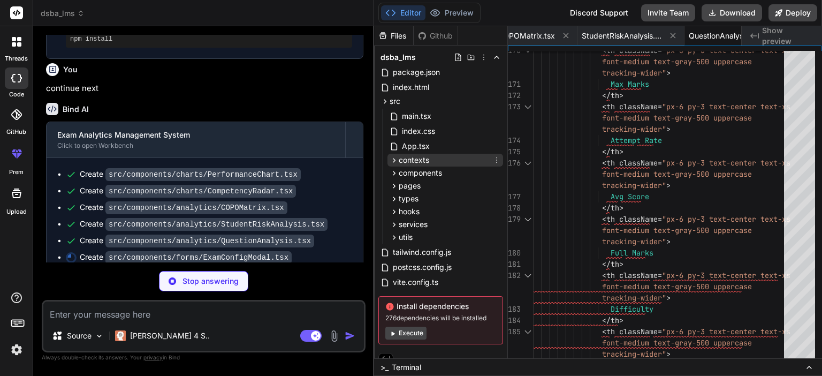
click at [454, 164] on div "contexts" at bounding box center [446, 160] width 116 height 13
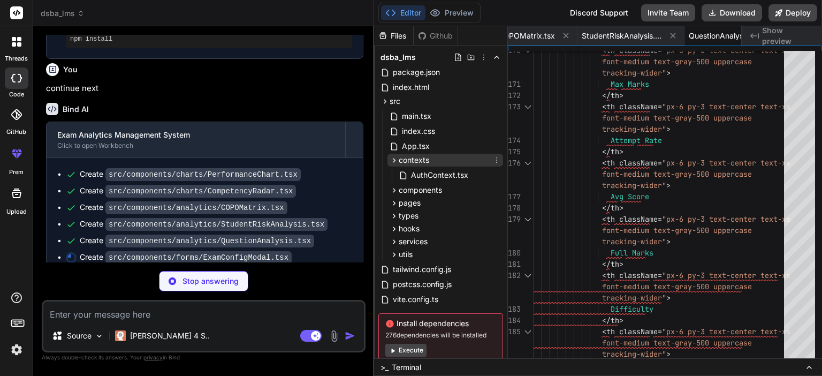
click at [454, 164] on div "contexts" at bounding box center [446, 160] width 116 height 13
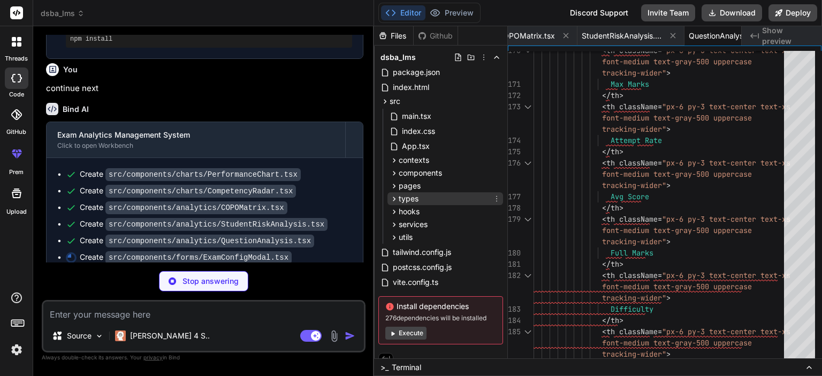
click at [463, 201] on div "types" at bounding box center [446, 198] width 116 height 13
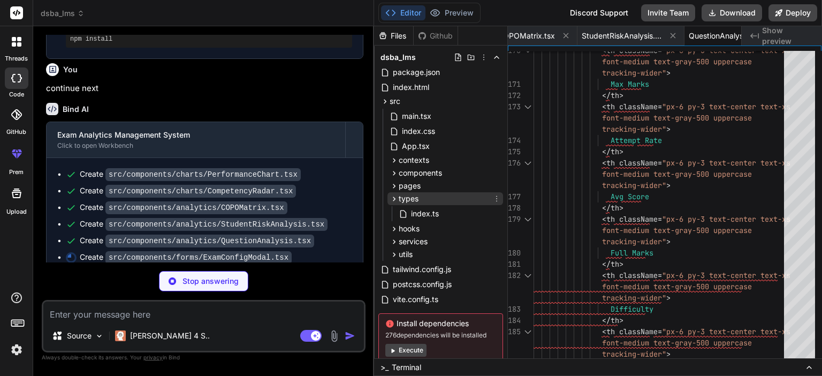
click at [463, 201] on div "types" at bounding box center [446, 198] width 116 height 13
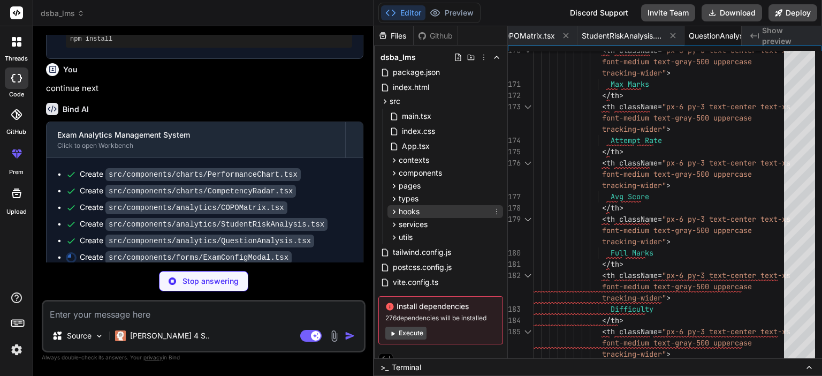
click at [457, 213] on div "hooks" at bounding box center [446, 211] width 116 height 13
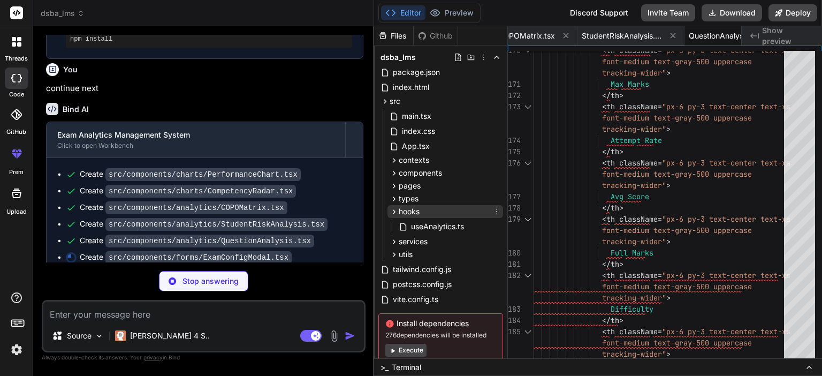
click at [457, 213] on div "hooks" at bounding box center [446, 211] width 116 height 13
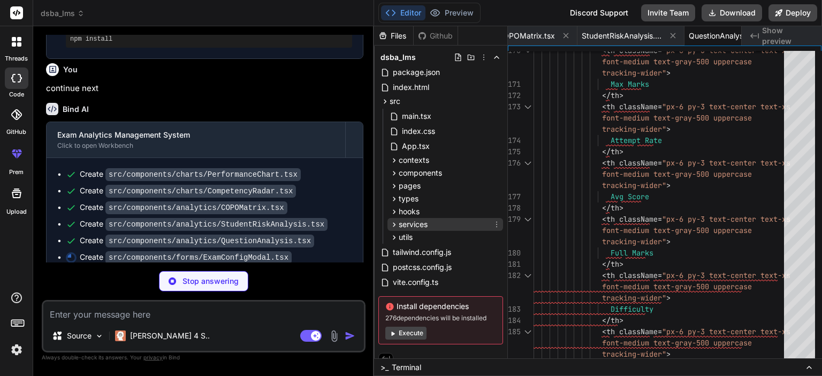
click at [447, 228] on div "services" at bounding box center [446, 224] width 116 height 13
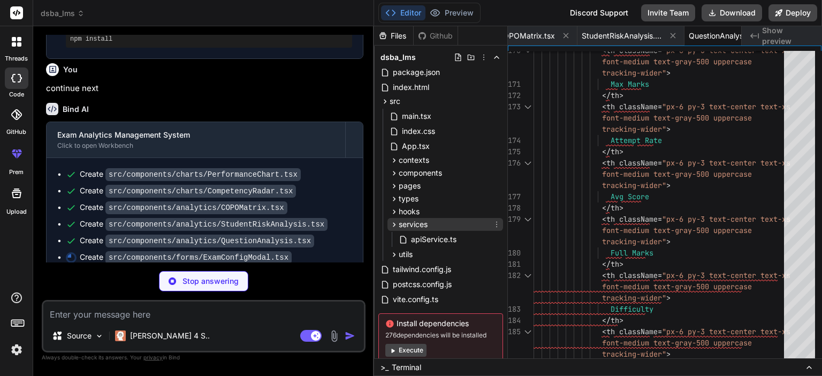
click at [447, 228] on div "services" at bounding box center [446, 224] width 116 height 13
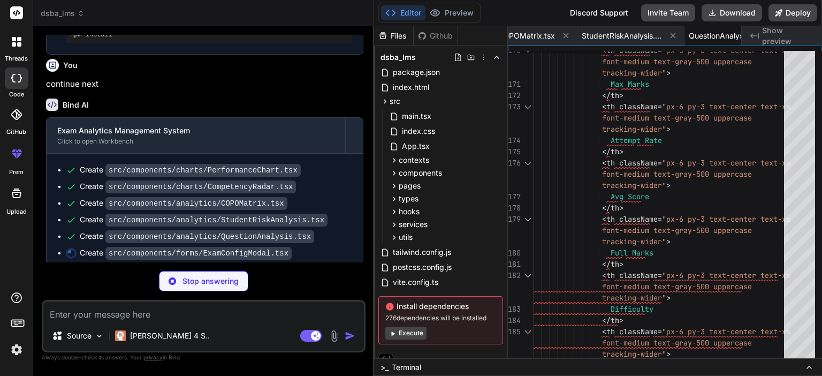
scroll to position [3232, 0]
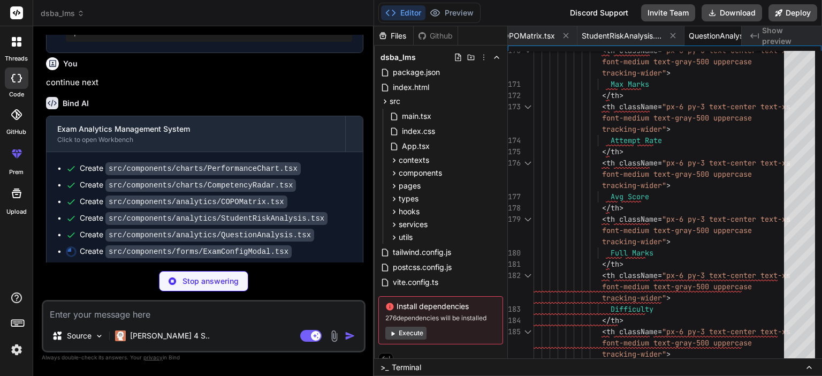
type textarea "x"
type textarea "</button> </div> </form> </div> </div> </div> ) }"
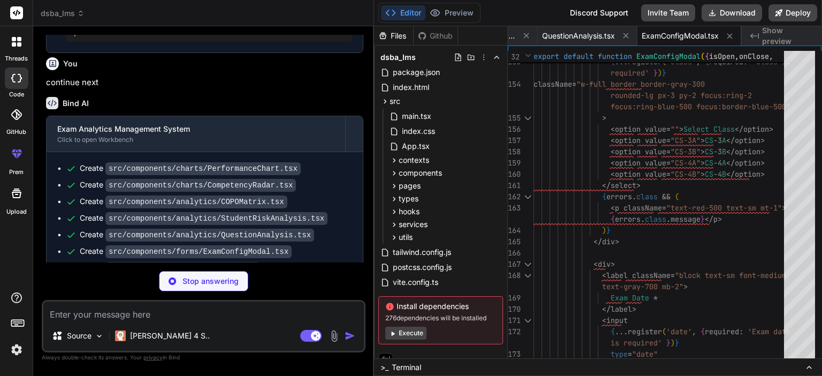
scroll to position [3248, 0]
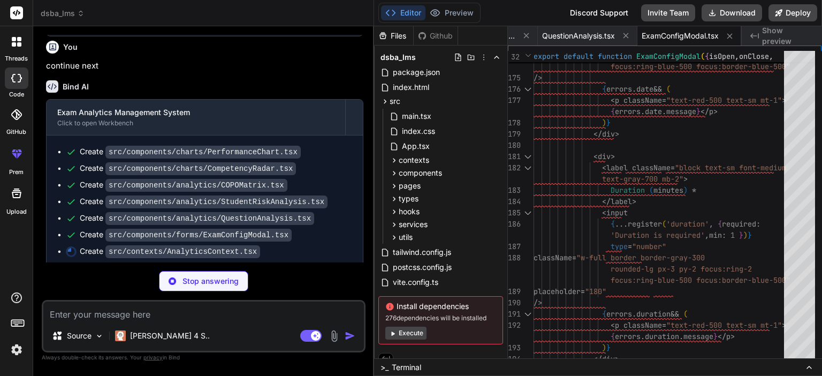
type textarea "x"
type textarea "}"
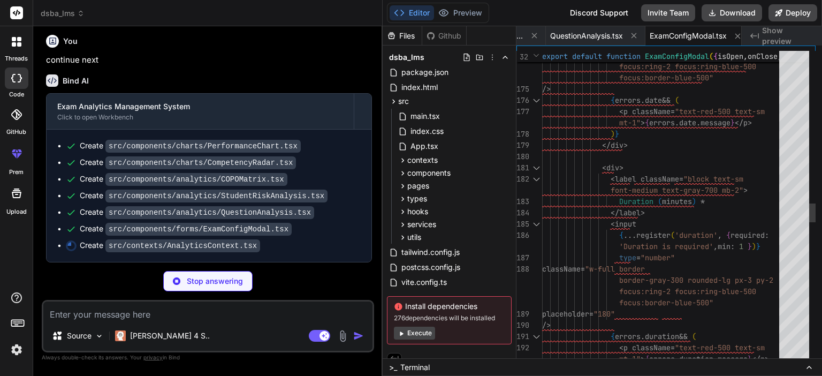
type textarea "x"
type textarea "</form> </div> </div> </div> ) }"
type textarea "x"
type textarea "</div> ) }"
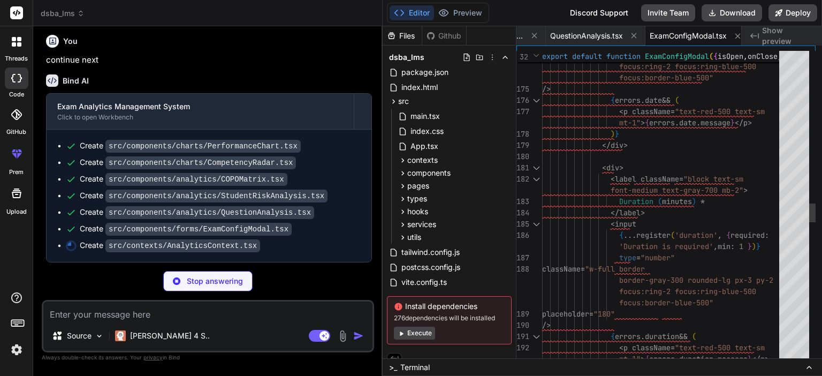
type textarea "x"
type textarea "</div> </div> ) }"
type textarea "x"
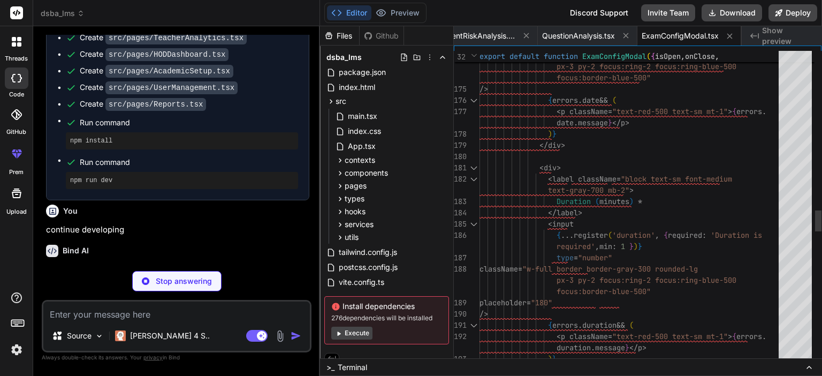
scroll to position [3846, 0]
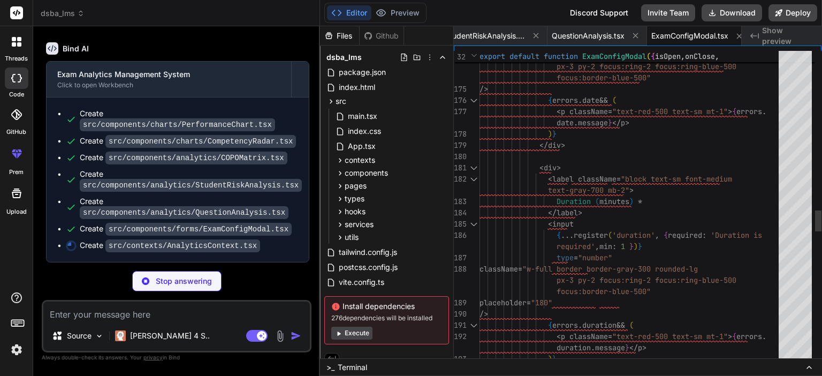
type textarea "x"
type textarea "</button> </div> </form> </div> </div> </div> ) }"
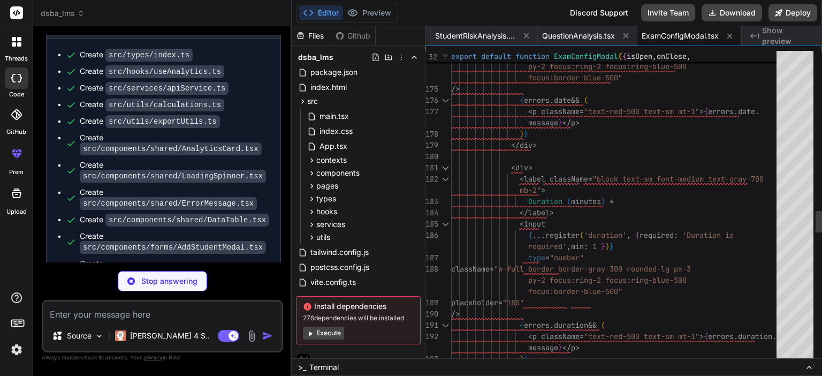
type textarea "x"
type textarea "}"
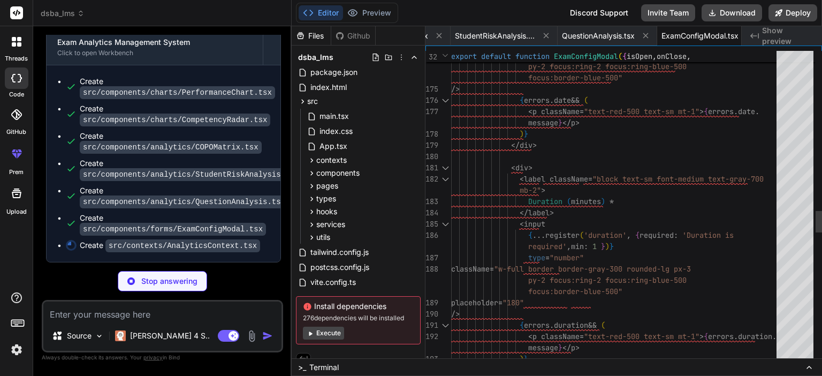
type textarea "x"
type textarea "</div> </div> </div> ) }"
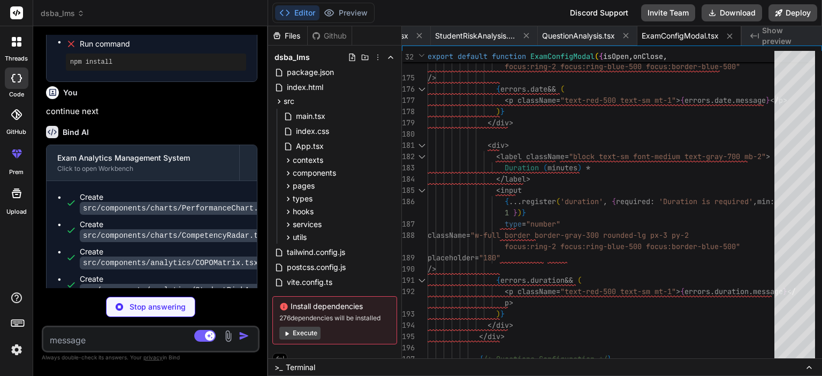
type textarea "x"
type textarea "</div> ) }"
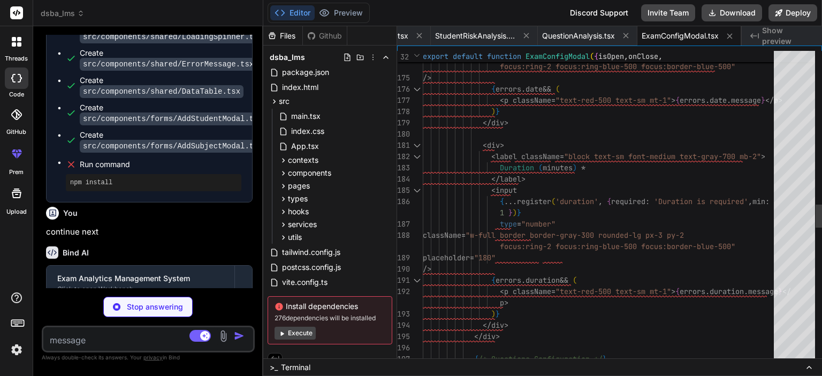
scroll to position [0, 3146]
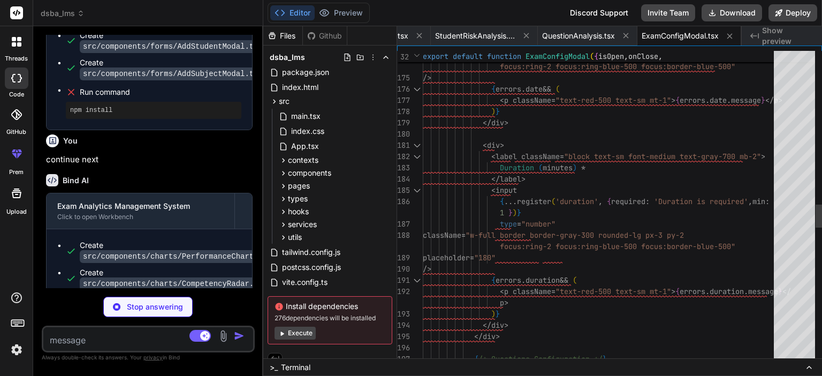
drag, startPoint x: 373, startPoint y: 158, endPoint x: 240, endPoint y: 201, distance: 139.5
click at [240, 201] on div "Bind AI Web Search Created with Pixso. Code Generator You Bind AI 🔹 Project : E…" at bounding box center [148, 201] width 230 height 350
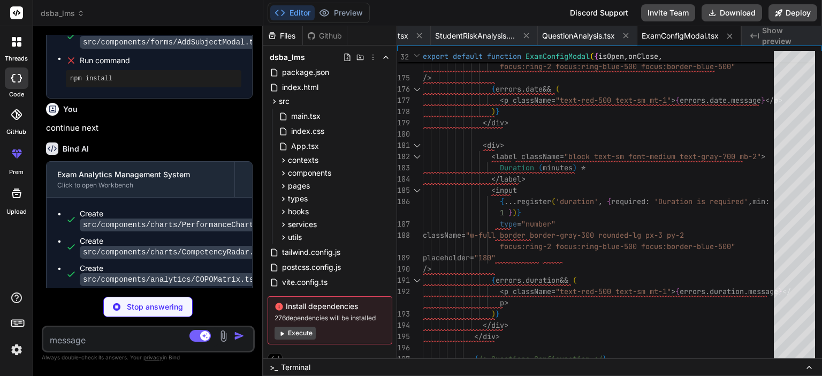
scroll to position [4599, 0]
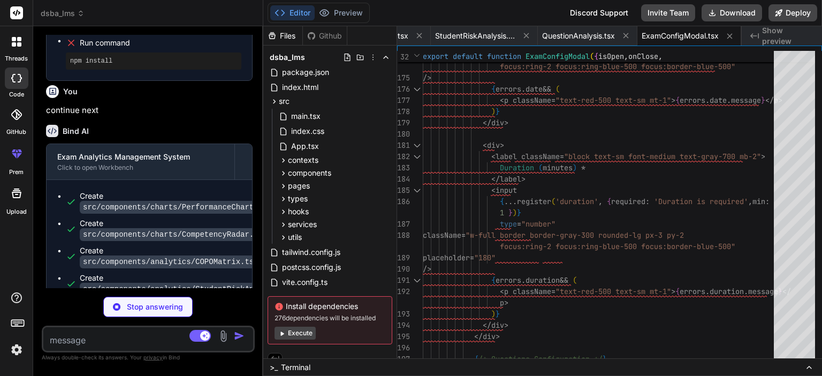
type textarea "x"
type textarea "}}> {children} </AnalyticsContext.Provider> ) }"
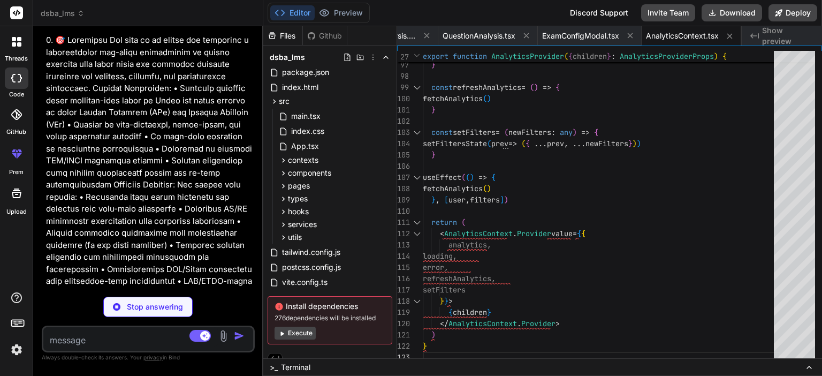
scroll to position [0, 0]
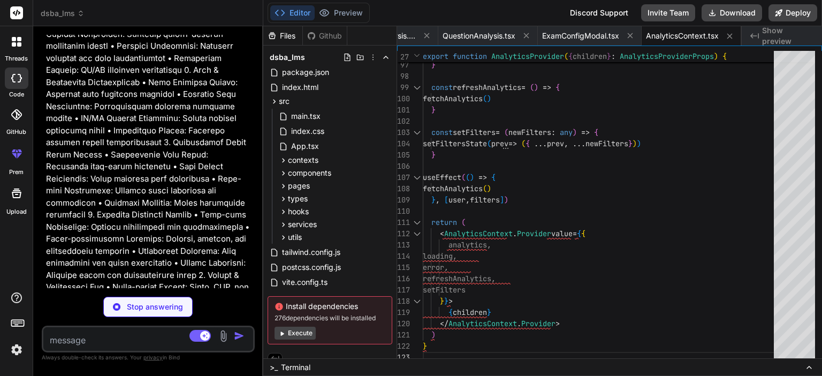
type textarea "x"
type textarea "knowledge and research methods' } ]"
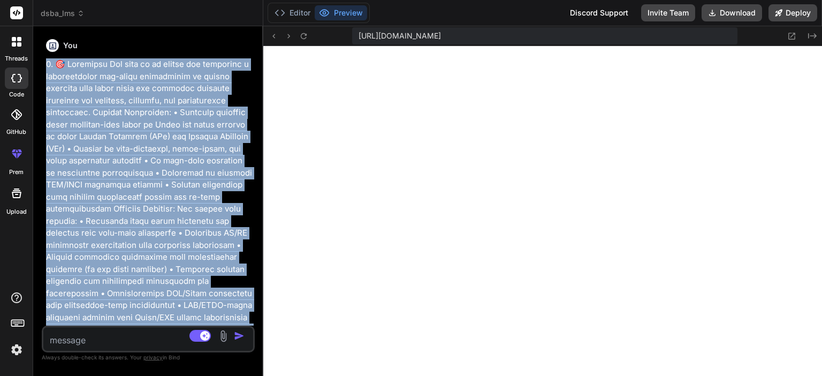
drag, startPoint x: 207, startPoint y: 142, endPoint x: 33, endPoint y: 52, distance: 195.4
click at [33, 52] on div "Bind AI Web Search Created with Pixso. Code Generator You Bind AI 🔹 Project : E…" at bounding box center [148, 200] width 230 height 349
copy p "1. 🎯 Objective The goal is to design and implement a comprehensive web-based ap…"
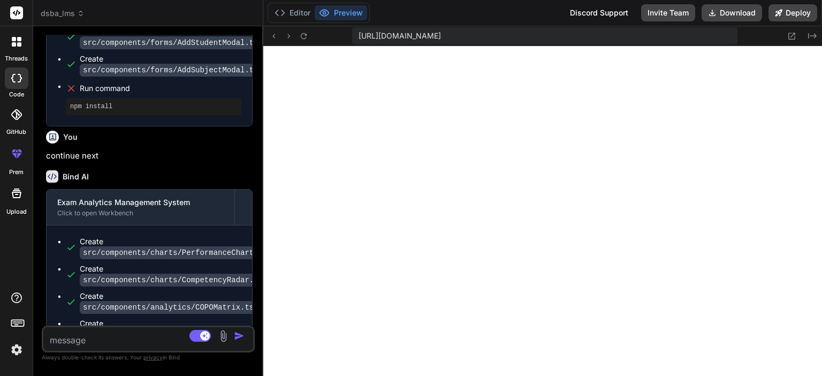
scroll to position [4617, 0]
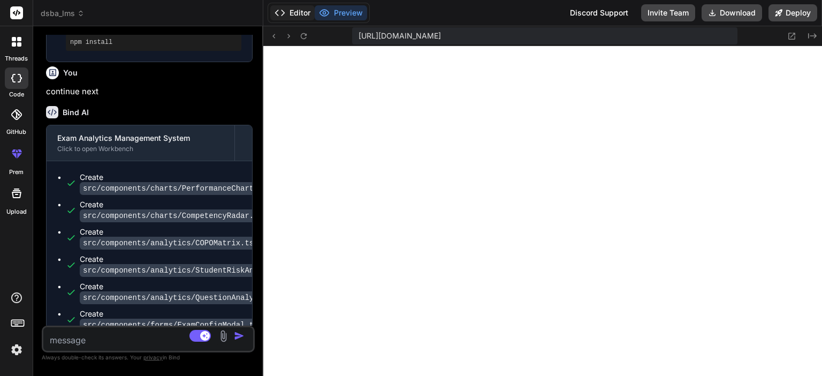
click at [296, 14] on button "Editor" at bounding box center [292, 12] width 44 height 15
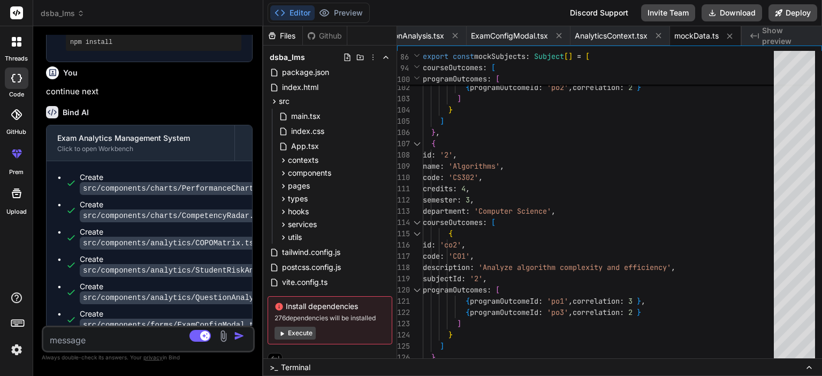
click at [529, 359] on div ">_ Terminal" at bounding box center [542, 367] width 559 height 18
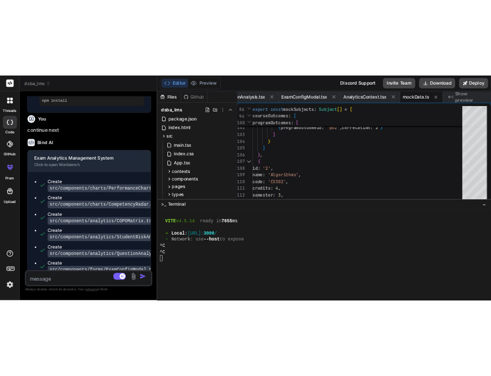
scroll to position [2680, 0]
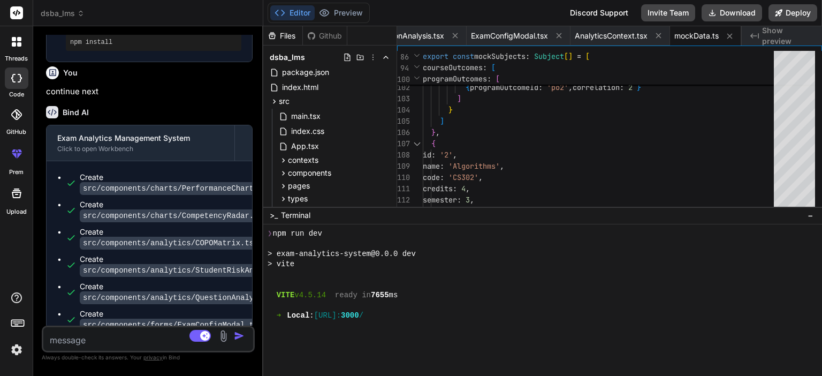
click at [342, 3] on div "Editor Preview" at bounding box center [319, 13] width 102 height 20
click at [346, 9] on button "Preview" at bounding box center [341, 12] width 52 height 15
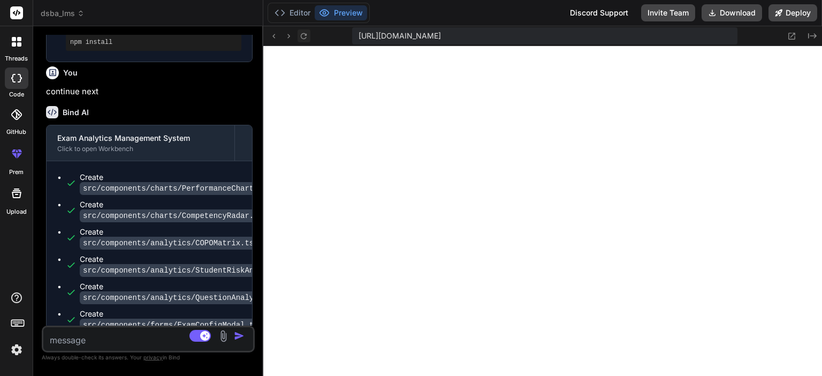
click at [304, 35] on icon at bounding box center [303, 36] width 9 height 9
click at [301, 10] on button "Editor" at bounding box center [292, 12] width 44 height 15
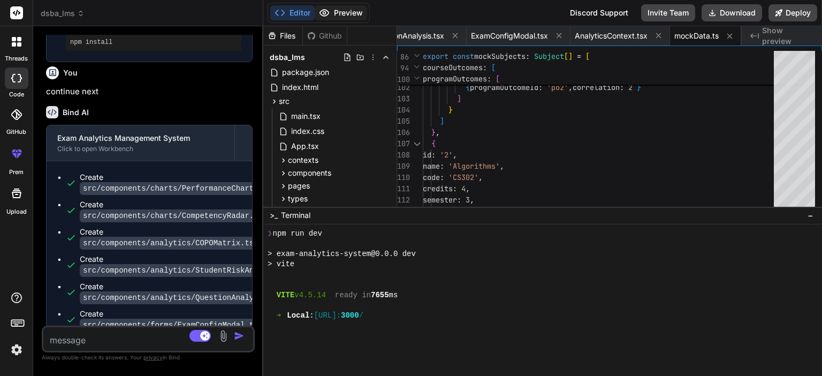
click at [344, 6] on button "Preview" at bounding box center [341, 12] width 52 height 15
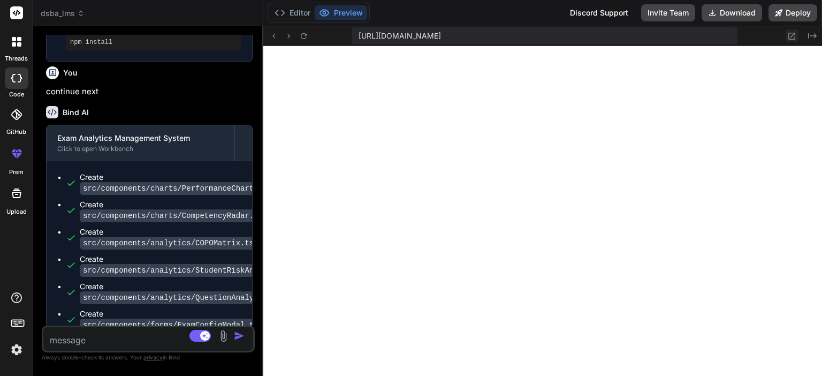
click at [793, 35] on icon at bounding box center [791, 36] width 9 height 9
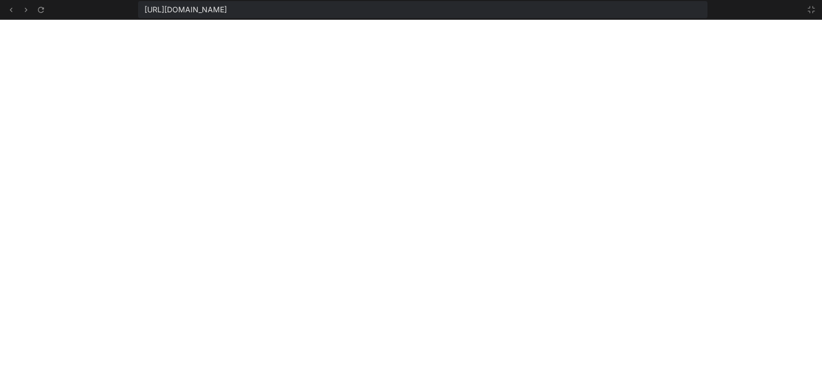
type textarea "x"
type textarea "} ]"
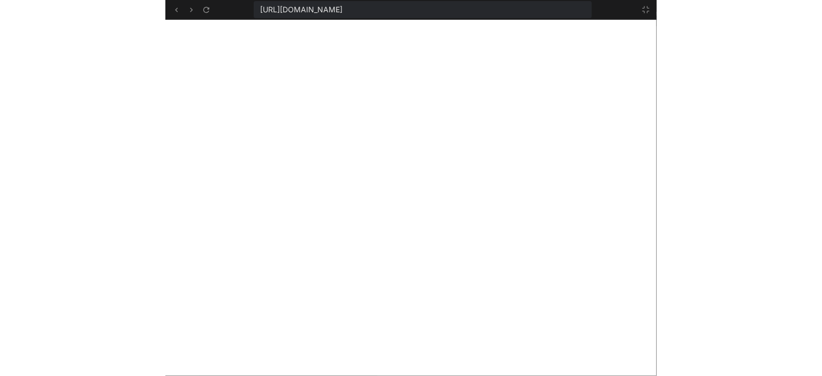
scroll to position [6324, 0]
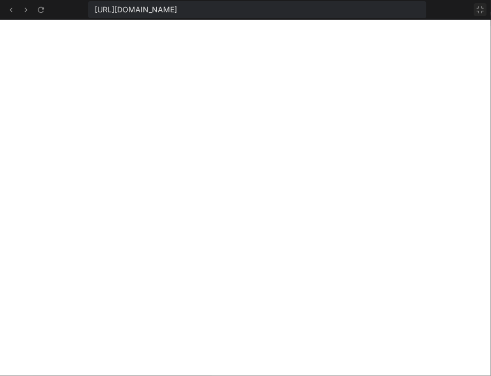
type textarea "x"
type textarea "knowledge and research methods' } ]"
type textarea "x"
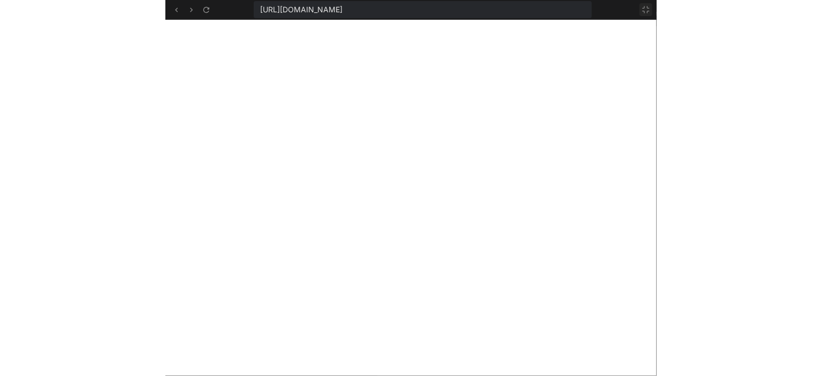
scroll to position [4617, 0]
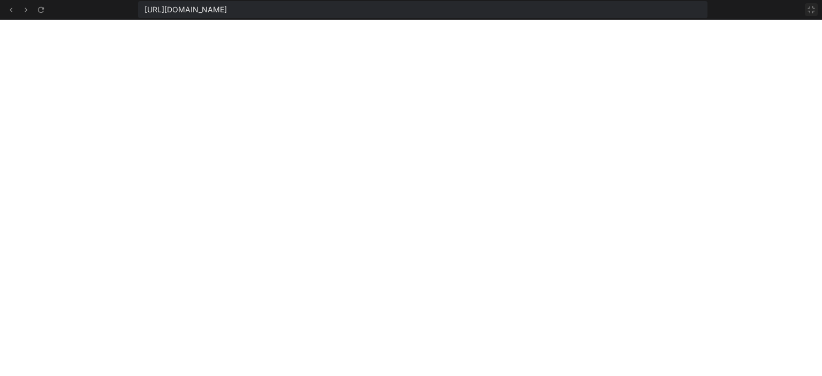
click at [809, 8] on icon at bounding box center [811, 9] width 6 height 6
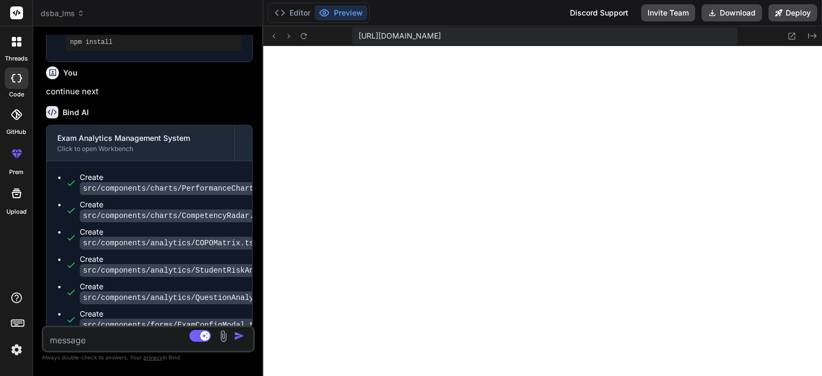
click at [298, 3] on div "Editor Preview" at bounding box center [319, 13] width 102 height 20
click at [298, 6] on button "Editor" at bounding box center [292, 12] width 44 height 15
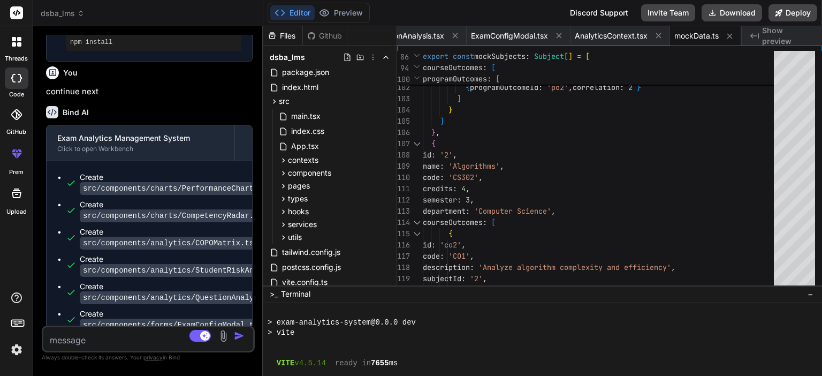
scroll to position [2724, 0]
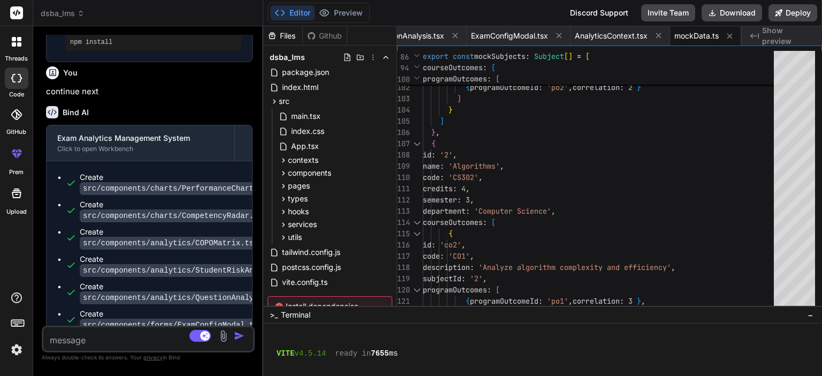
drag, startPoint x: 544, startPoint y: 207, endPoint x: 544, endPoint y: 336, distance: 129.0
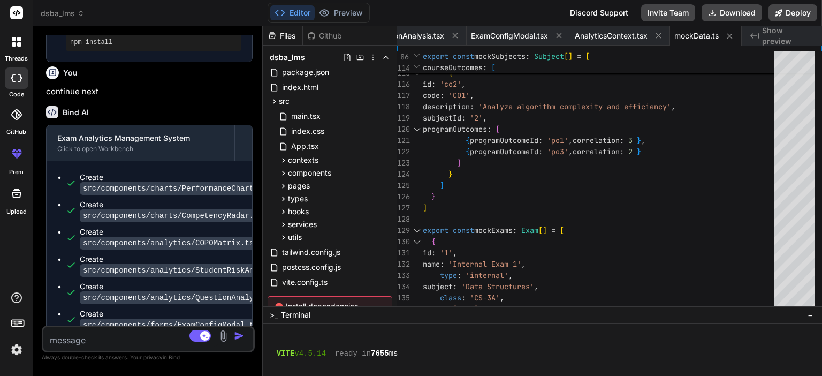
click at [140, 331] on textarea at bounding box center [130, 336] width 175 height 19
type textarea "co"
type textarea "x"
type textarea "con"
type textarea "x"
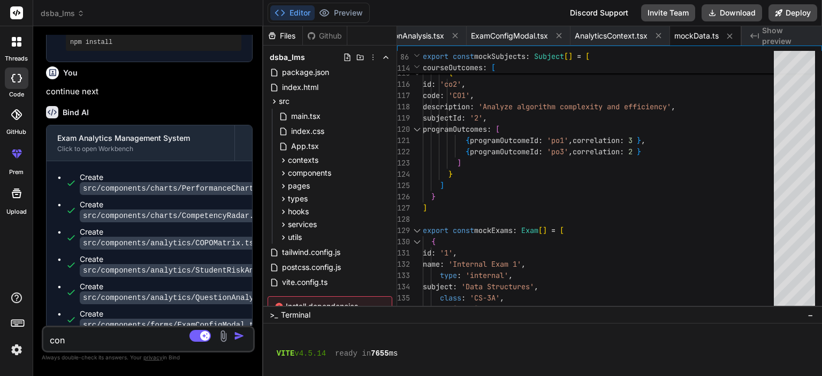
type textarea "cont"
type textarea "x"
type textarea "conti"
type textarea "x"
type textarea "contin"
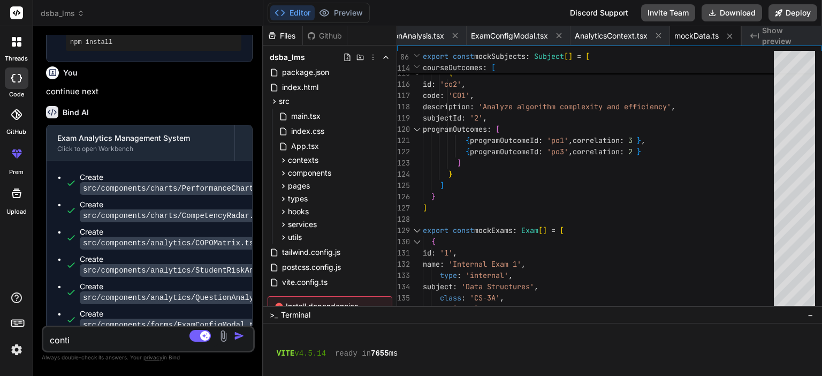
type textarea "x"
type textarea "continu"
type textarea "x"
type textarea "continue"
type textarea "x"
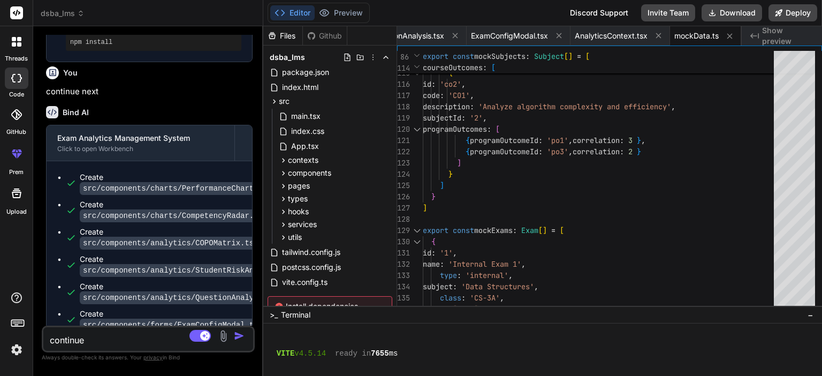
type textarea "continue"
type textarea "x"
type textarea "continue n"
type textarea "x"
type textarea "continue ne"
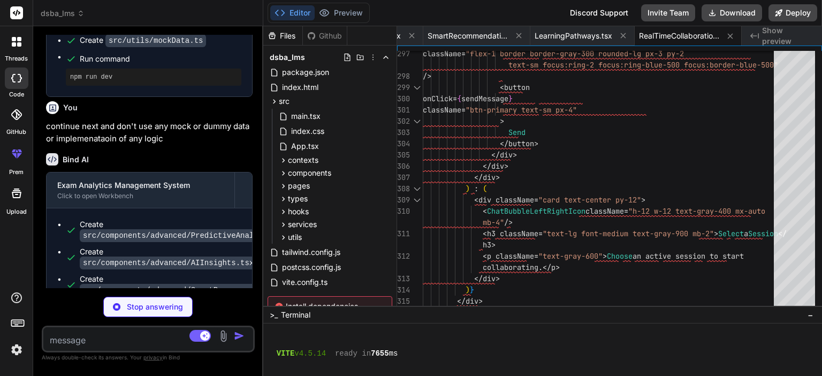
scroll to position [0, 3923]
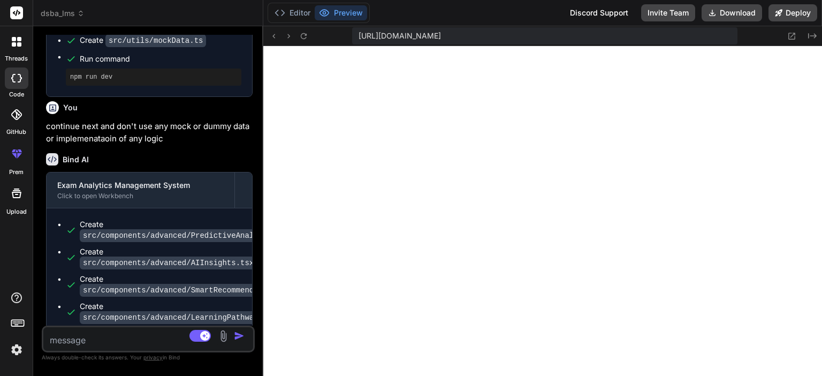
click at [175, 224] on ul "Create src/components/advanced/PredictiveAnalytics.tsx Create src/components/ad…" at bounding box center [149, 318] width 184 height 198
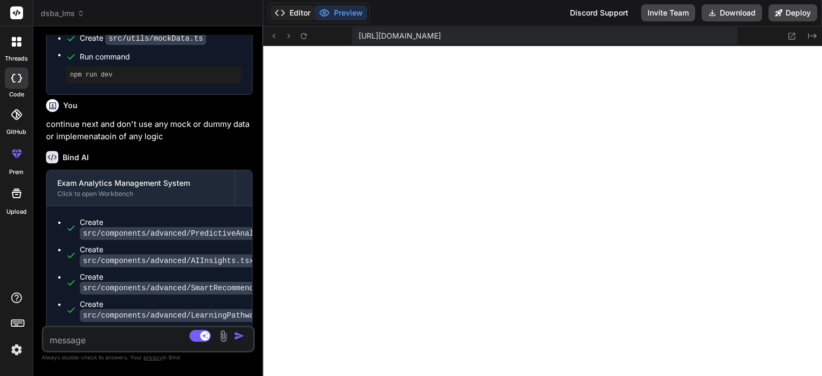
click at [294, 13] on button "Editor" at bounding box center [292, 12] width 44 height 15
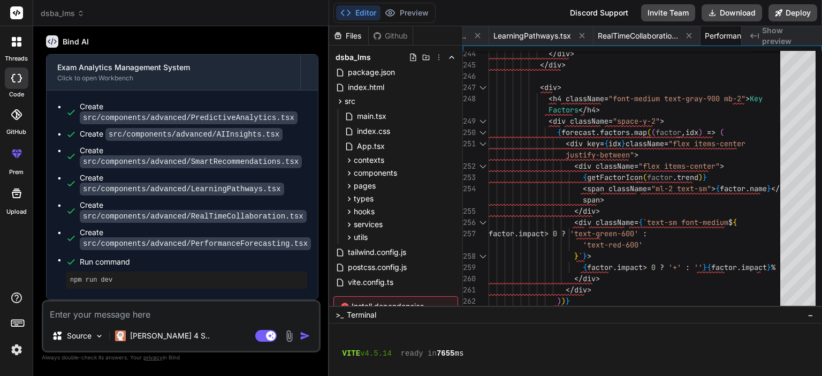
scroll to position [3960, 0]
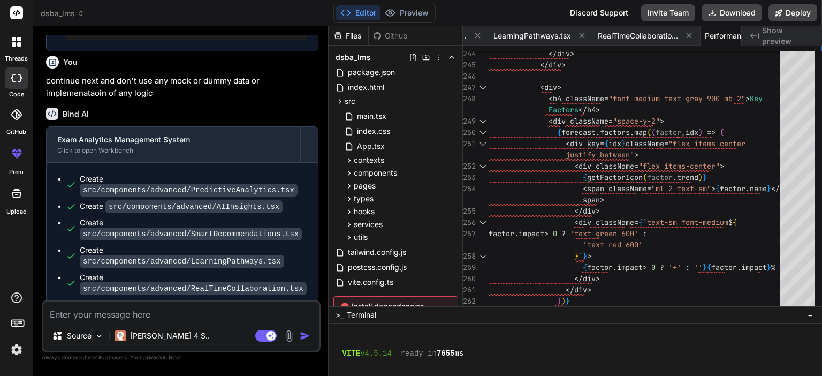
drag, startPoint x: 262, startPoint y: 168, endPoint x: 304, endPoint y: 200, distance: 52.4
click at [308, 196] on div "Bind AI Web Search Created with Pixso. Code Generator You Bind AI 🔹 Project : E…" at bounding box center [181, 201] width 296 height 350
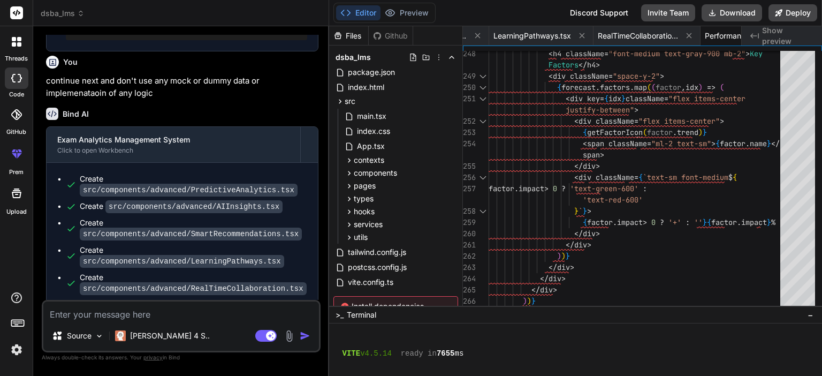
click at [185, 312] on textarea at bounding box center [181, 310] width 276 height 19
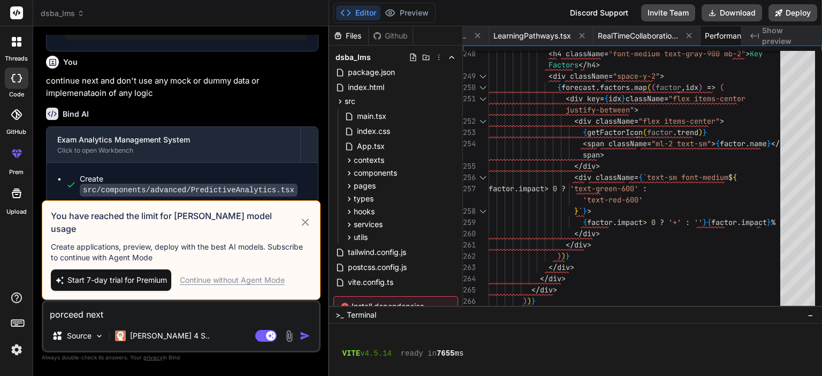
click at [309, 226] on icon at bounding box center [305, 222] width 12 height 13
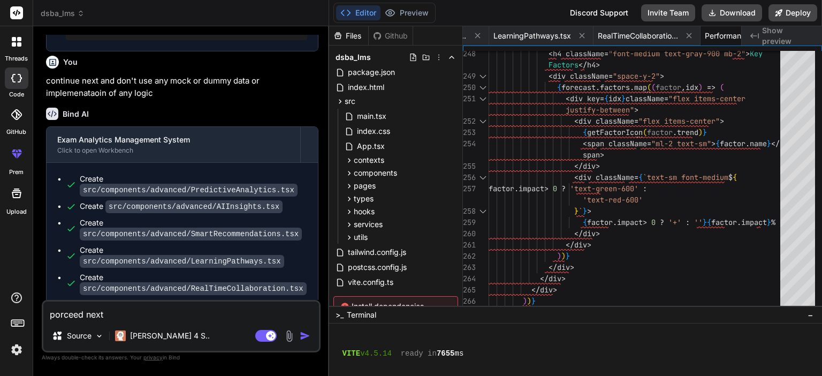
click at [304, 335] on img "button" at bounding box center [305, 335] width 11 height 11
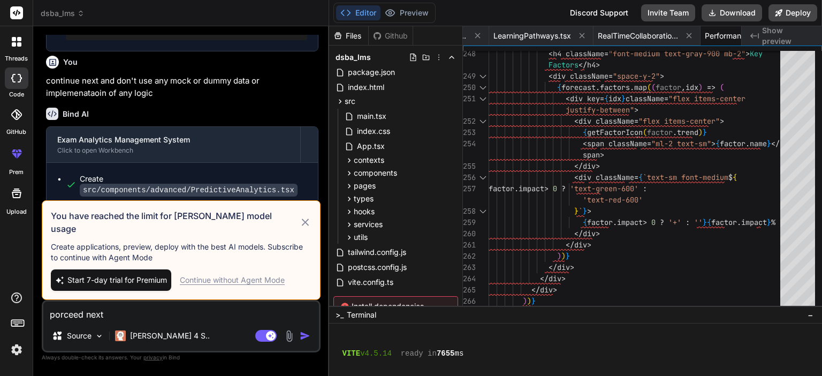
click at [109, 282] on span "Start 7-day trial for Premium" at bounding box center [117, 280] width 100 height 11
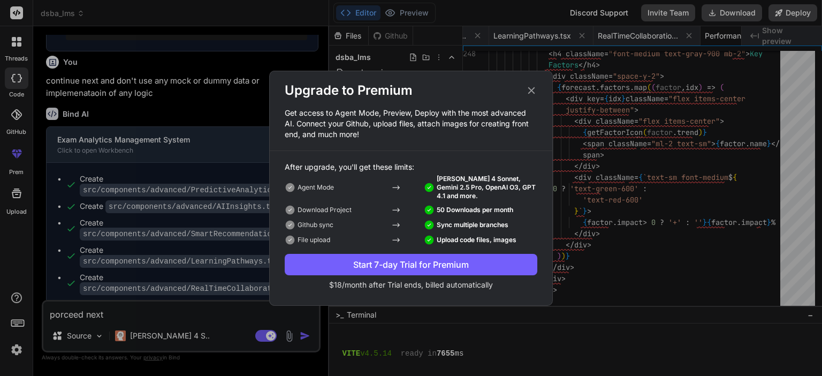
click at [387, 258] on div "Start 7-day Trial for Premium" at bounding box center [411, 264] width 253 height 13
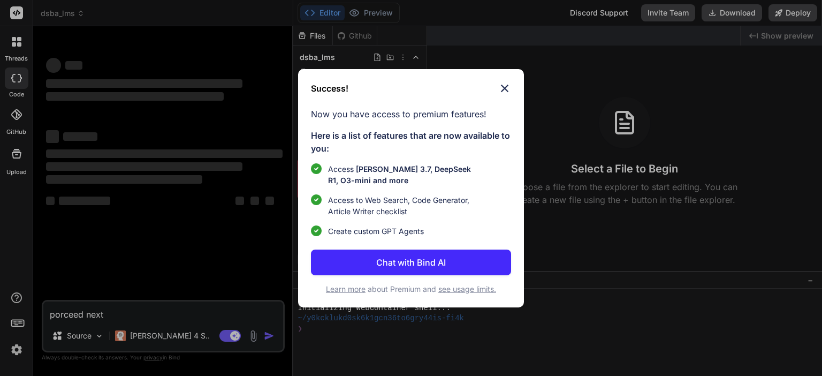
type textarea "x"
click at [505, 86] on img at bounding box center [504, 88] width 13 height 13
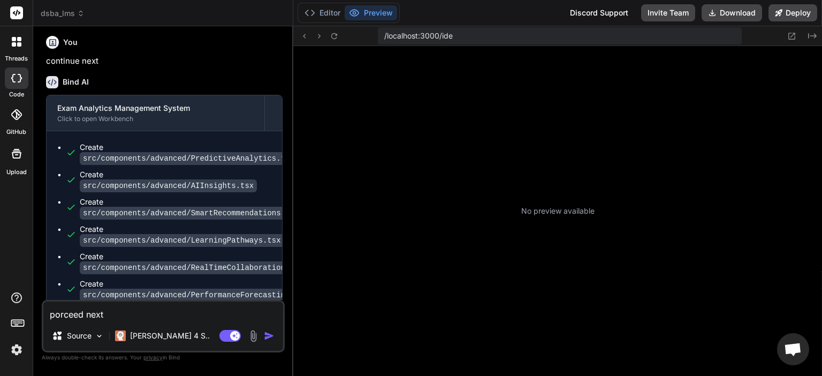
scroll to position [143, 0]
type textarea "x"
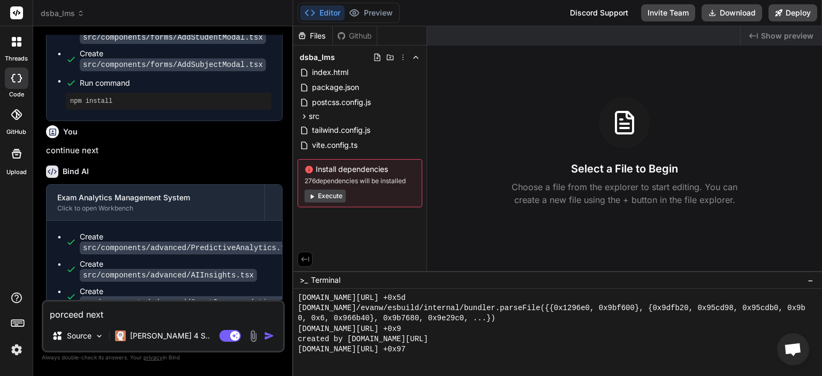
scroll to position [4122, 0]
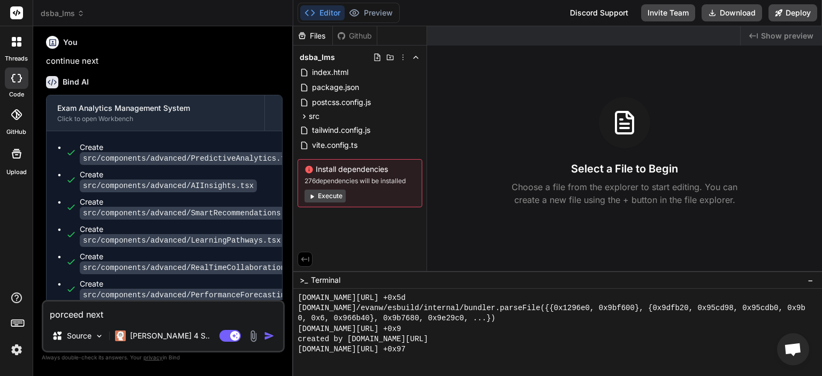
click at [74, 9] on span "dsba_lms" at bounding box center [63, 13] width 44 height 11
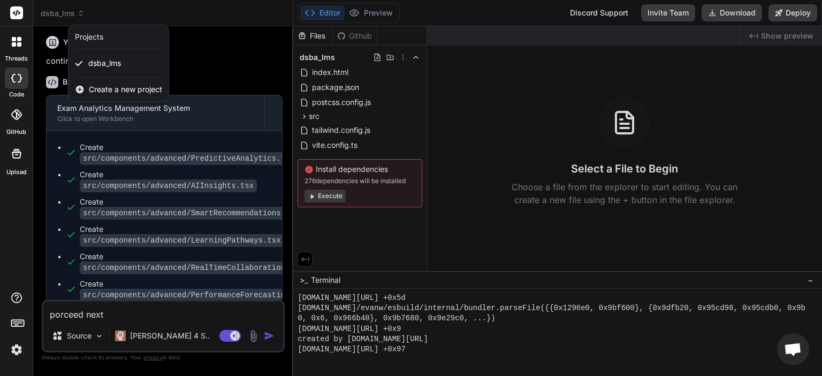
click at [119, 81] on div "Create a new project" at bounding box center [119, 90] width 100 height 24
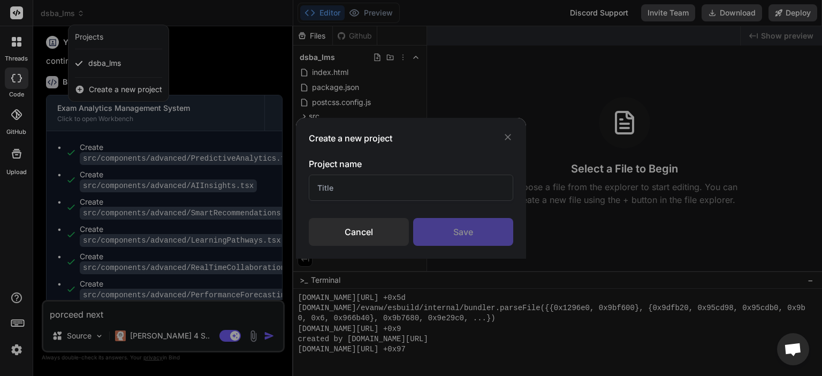
click at [410, 187] on input "text" at bounding box center [411, 188] width 204 height 26
type input "dsbaLMS"
click at [479, 224] on div "Save" at bounding box center [463, 232] width 100 height 28
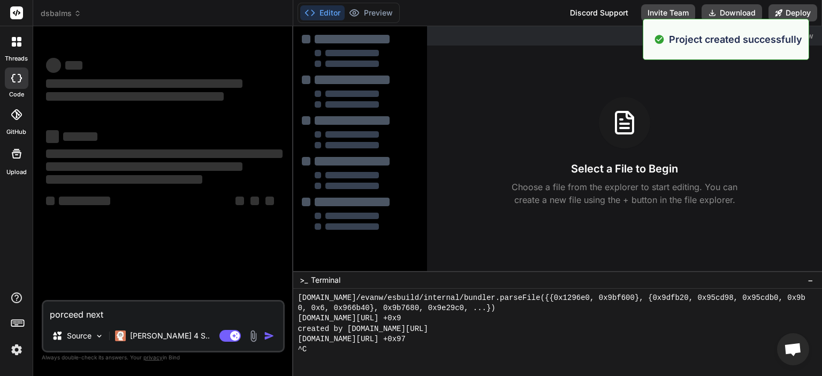
scroll to position [966, 0]
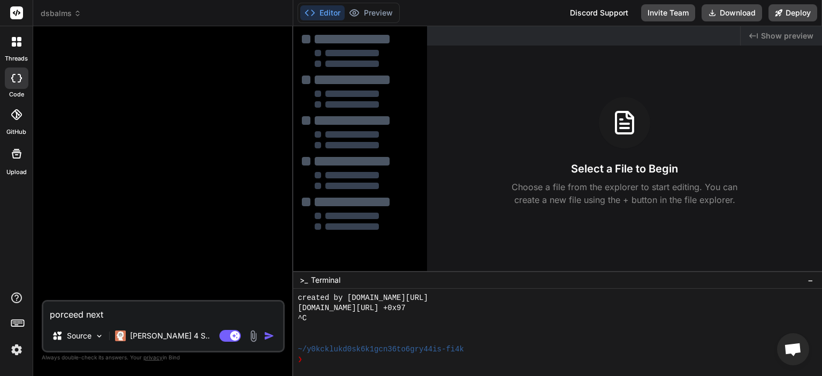
type textarea "x"
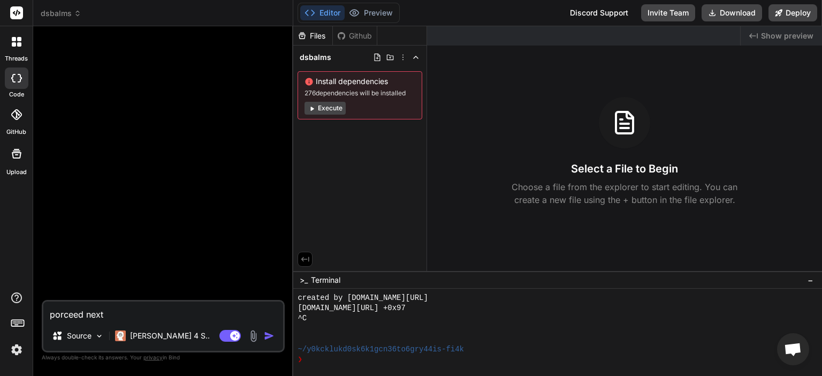
click at [154, 315] on textarea "porceed next" at bounding box center [163, 310] width 240 height 19
type textarea "x"
paste textarea "3. 🎯 Loremipsu Dol sita co ad elitse doe temporinc u laboreetdolor mag-aliqu en…"
type textarea "3. 🎯 Loremipsu Dol sita co ad elitse doe temporinc u laboreetdolor mag-aliqu en…"
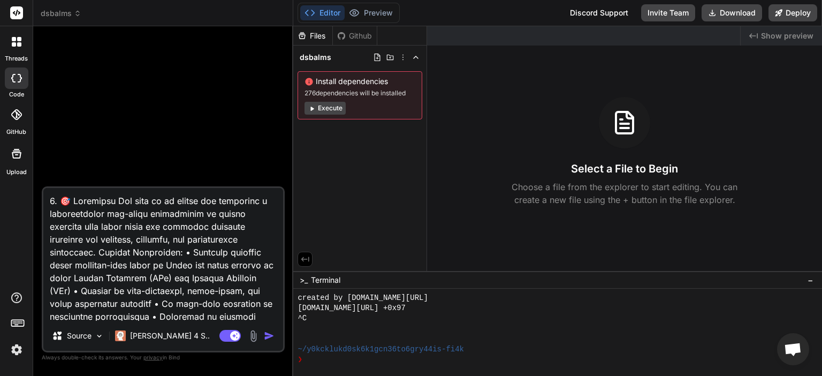
scroll to position [3251, 0]
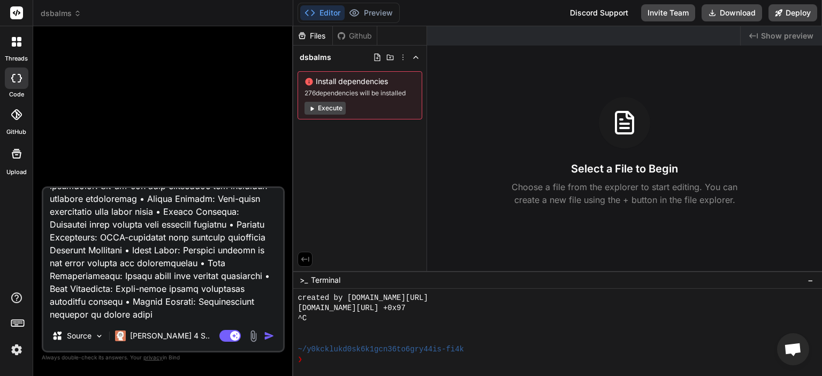
type textarea "x"
type textarea "3. 🎯 Loremipsu Dol sita co ad elitse doe temporinc u laboreetdolor mag-aliqu en…"
type textarea "x"
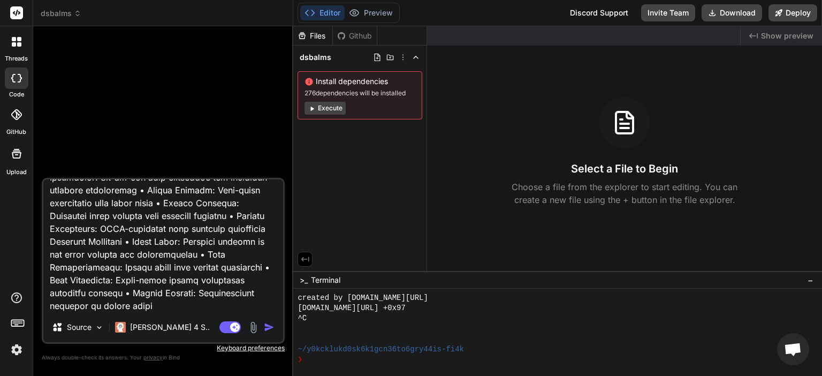
type textarea "3. 🎯 Loremipsu Dol sita co ad elitse doe temporinc u laboreetdolor mag-aliqu en…"
type textarea "x"
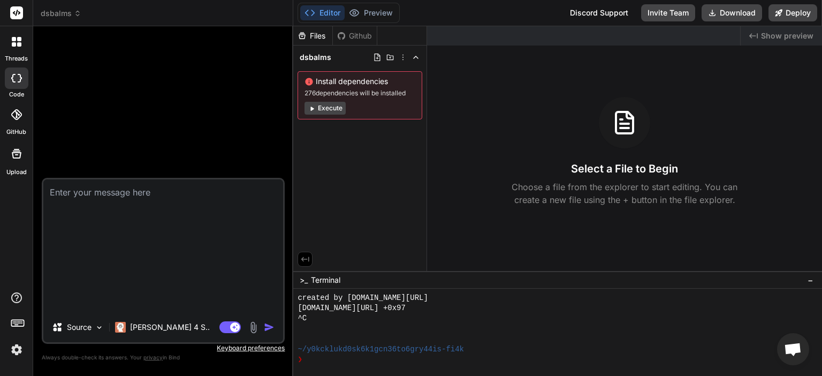
scroll to position [0, 0]
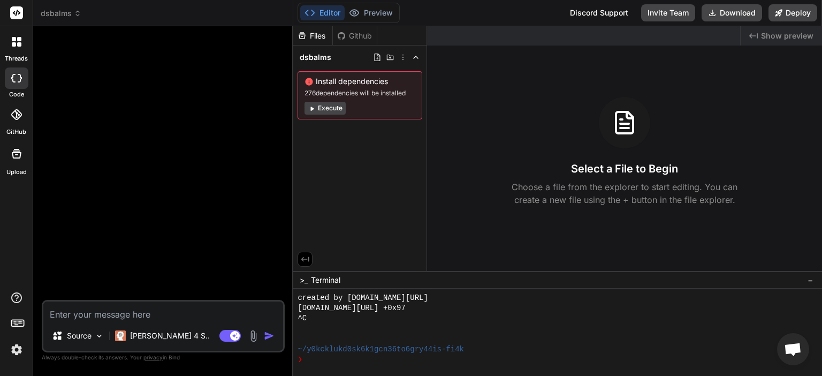
type textarea "d"
type textarea "x"
type textarea "de"
type textarea "x"
type textarea "dev"
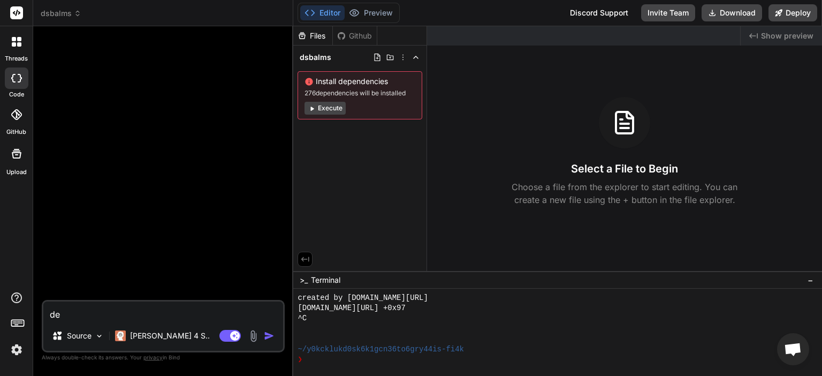
type textarea "x"
type textarea "deve"
type textarea "x"
type textarea "devel"
type textarea "x"
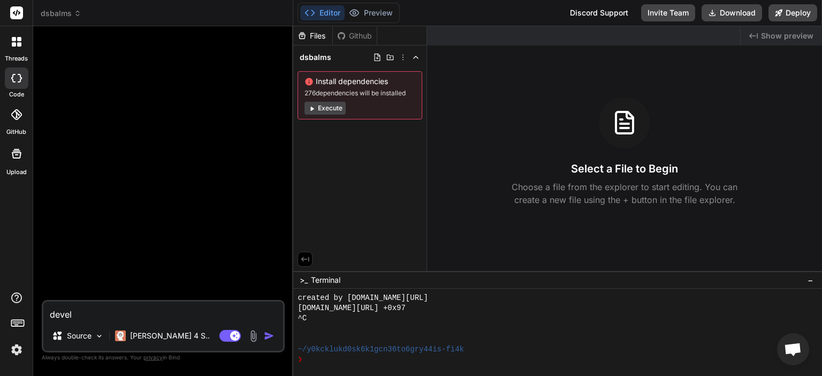
type textarea "develo"
type textarea "x"
type textarea "develop"
type textarea "x"
type textarea "develop"
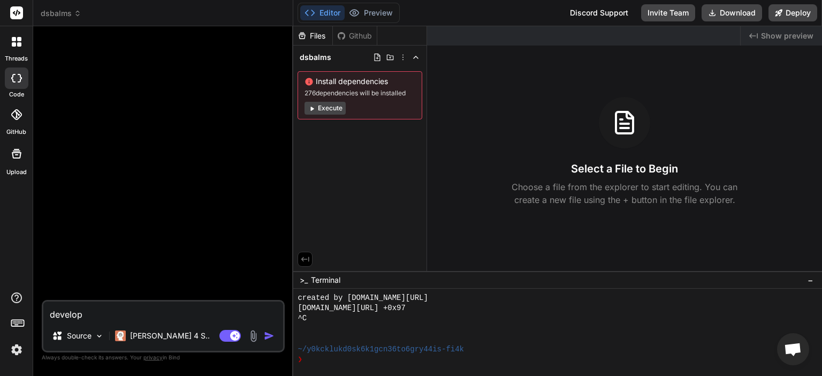
type textarea "x"
type textarea "develop t"
type textarea "x"
type textarea "develop th"
type textarea "x"
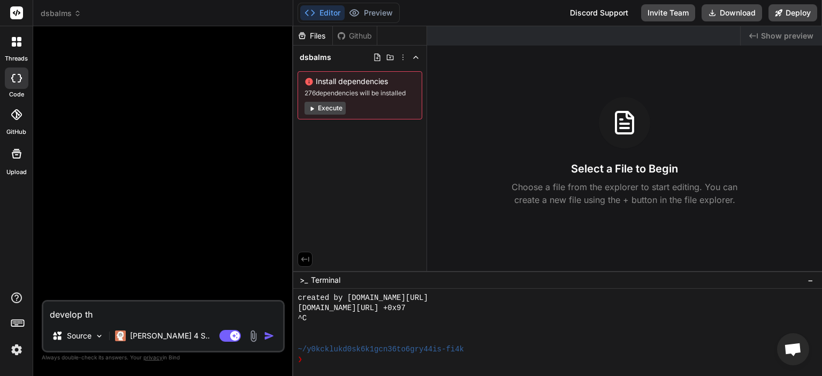
type textarea "develop thi"
type textarea "x"
type textarea "develop this"
type textarea "x"
type textarea "develop this"
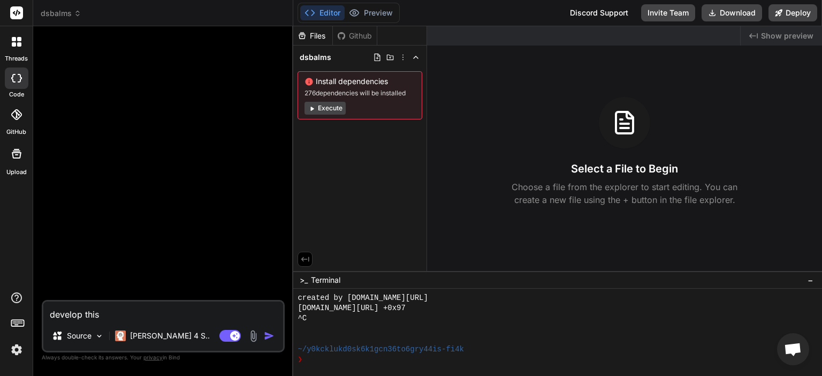
type textarea "x"
type textarea "develop this e"
type textarea "x"
type textarea "develop this en"
type textarea "x"
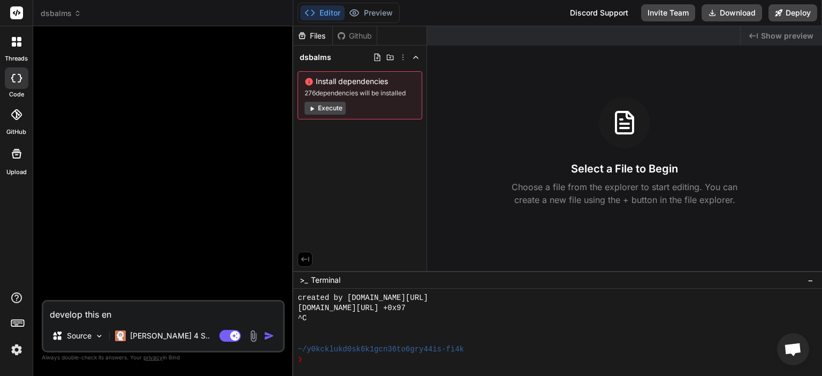
type textarea "develop this ent"
type textarea "x"
type textarea "develop this enti"
type textarea "x"
type textarea "develop this entir"
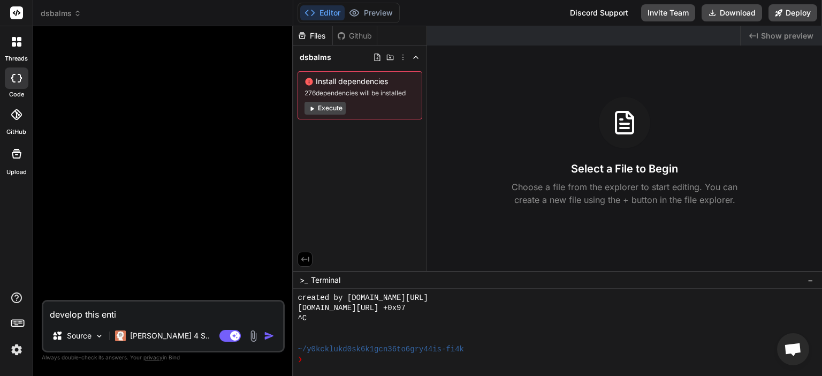
type textarea "x"
type textarea "develop this entire"
type textarea "x"
type textarea "develop this entire"
type textarea "x"
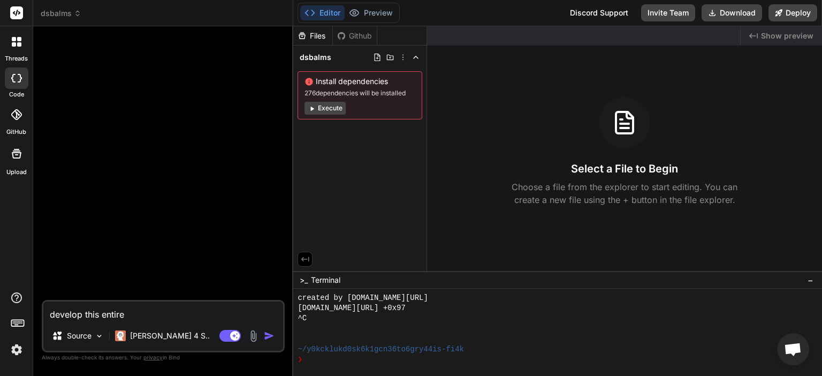
type textarea "develop this entire a"
type textarea "x"
type textarea "develop this entire ap"
type textarea "x"
type textarea "develop this entire app"
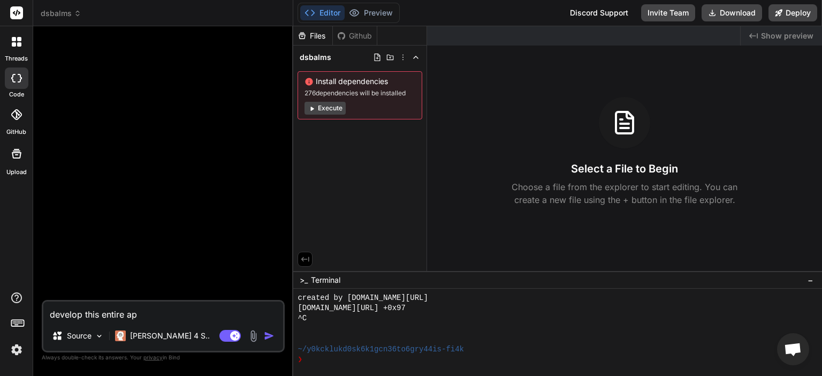
type textarea "x"
type textarea "develop this entire appl"
type textarea "x"
type textarea "develop this entire appli"
type textarea "x"
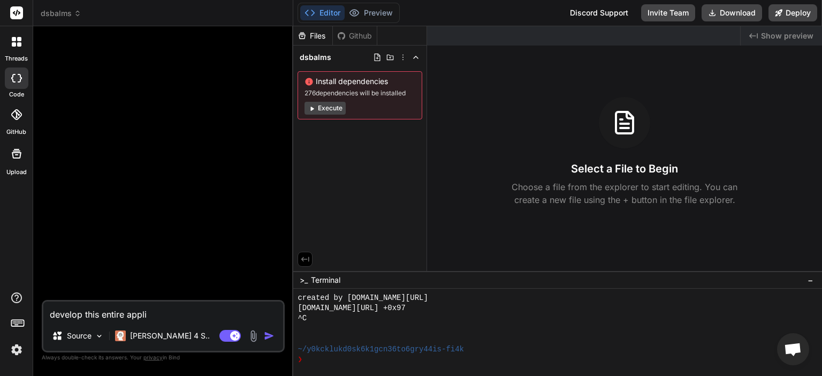
type textarea "develop this entire applia"
type textarea "x"
type textarea "develop this entire appliat"
type textarea "x"
type textarea "develop this entire appliato"
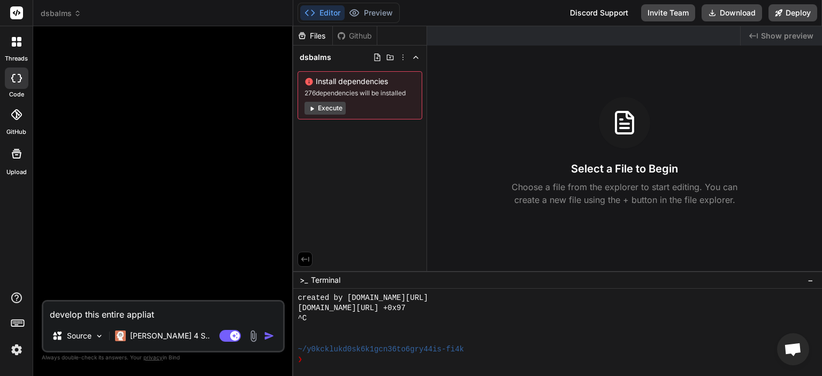
type textarea "x"
type textarea "develop this entire appliaton"
type textarea "x"
type textarea "develop this entire appliaton"
type textarea "x"
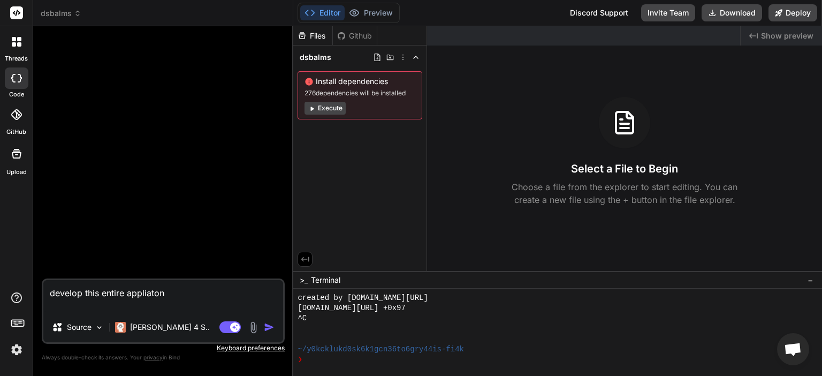
paste textarea "3. 🎯 Loremipsu Dol sita co ad elitse doe temporinc u laboreetdolor mag-aliqu en…"
type textarea "loremip dolo sitame consectet 9. 🎯 Adipiscin Eli sedd ei te incidi utl etdolore…"
type textarea "x"
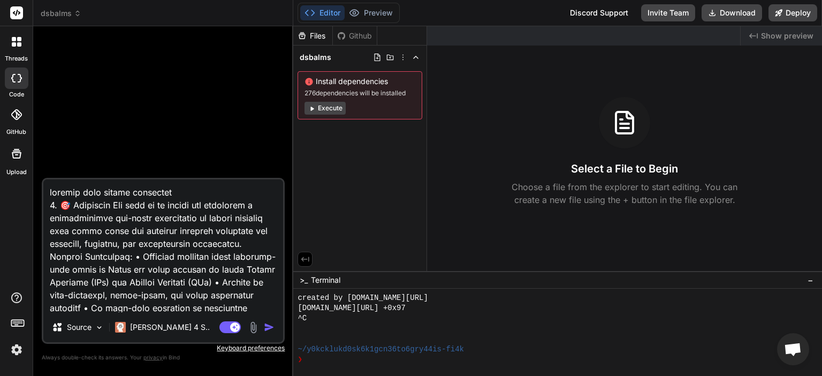
scroll to position [3264, 0]
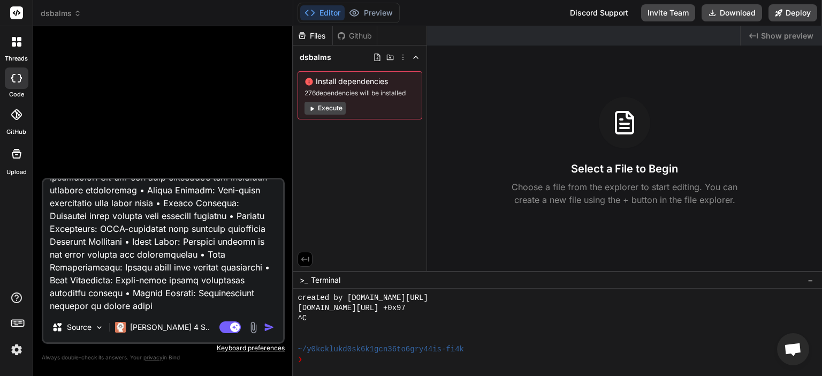
type textarea "loremip dolo sitame consectet 9. 🎯 Adipiscin Eli sedd ei te incidi utl etdolore…"
type textarea "x"
type textarea "loremip dolo sitame consectet 9. 🎯 Adipiscin Eli sedd ei te incidi utl etdolore…"
type textarea "x"
type textarea "loremip dolo sitame consectet 9. 🎯 Adipiscin Eli sedd ei te incidi utl etdolore…"
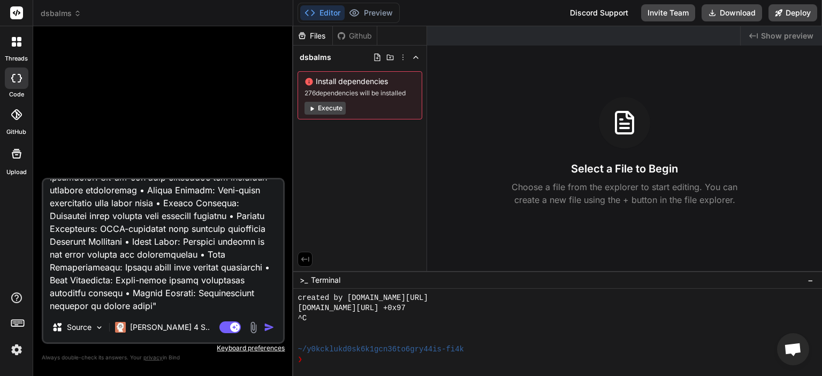
type textarea "x"
type textarea "loremip dolo sitame consectet 9. 🎯 Adipiscin Eli sedd ei te incidi utl etdolore…"
type textarea "x"
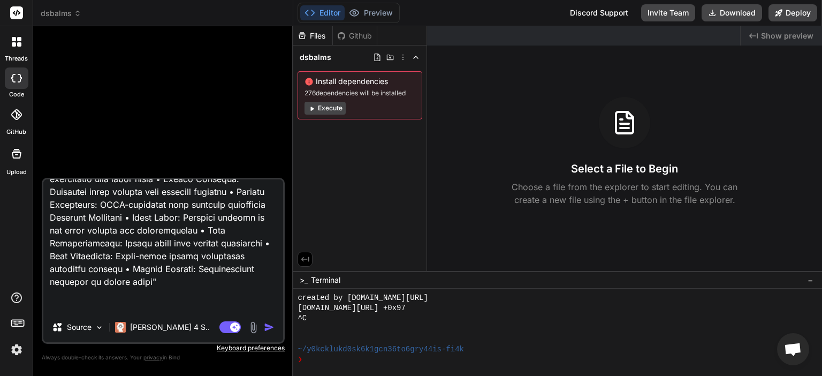
scroll to position [3302, 0]
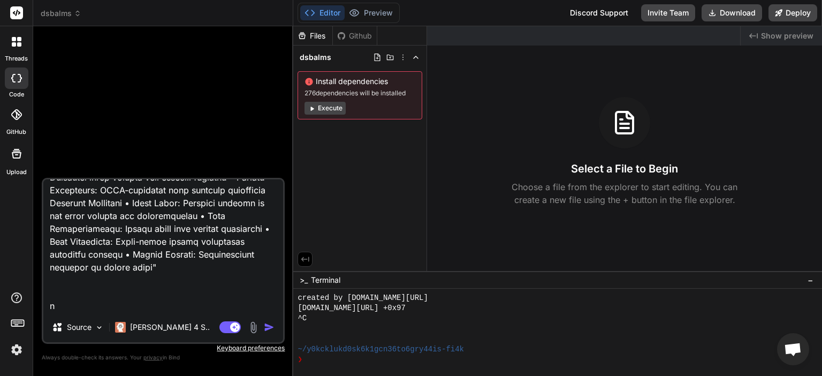
type textarea "loremip dolo sitame consectet 9. 🎯 Adipiscin Eli sedd ei te incidi utl etdolore…"
type textarea "x"
type textarea "loremip dolo sitame consectet 9. 🎯 Adipiscin Eli sedd ei te incidi utl etdolore…"
type textarea "x"
type textarea "loremip dolo sitame consectet 9. 🎯 Adipiscin Eli sedd ei te incidi utl etdolore…"
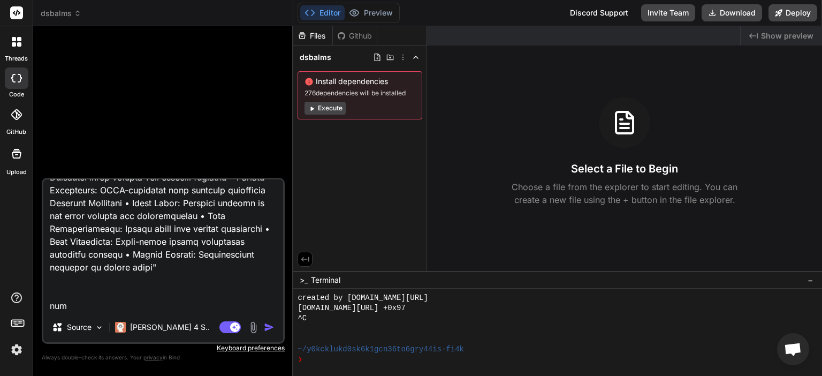
type textarea "x"
type textarea "loremip dolo sitame consectet 9. 🎯 Adipiscin Eli sedd ei te incidi utl etdolore…"
type textarea "x"
type textarea "loremip dolo sitame consectet 9. 🎯 Adipiscin Eli sedd ei te incidi utl etdolore…"
type textarea "x"
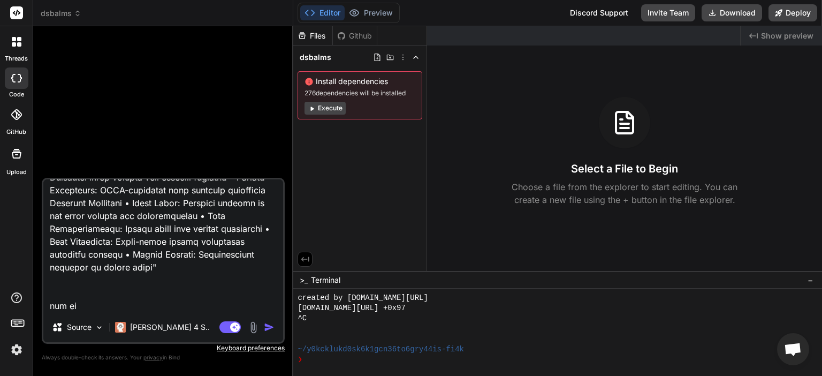
type textarea "loremip dolo sitame consectet 9. 🎯 Adipiscin Eli sedd ei te incidi utl etdolore…"
type textarea "x"
type textarea "loremip dolo sitame consectet 9. 🎯 Adipiscin Eli sedd ei te incidi utl etdolore…"
type textarea "x"
type textarea "loremip dolo sitame consectet 9. 🎯 Adipiscin Eli sedd ei te incidi utl etdolore…"
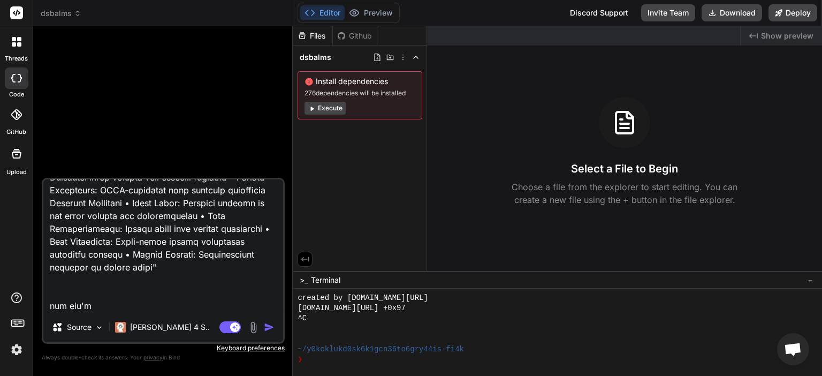
type textarea "x"
type textarea "loremip dolo sitame consectet 9. 🎯 Adipiscin Eli sedd ei te incidi utl etdolore…"
type textarea "x"
type textarea "loremip dolo sitame consectet 9. 🎯 Adipiscin Eli sedd ei te incidi utl etdolore…"
type textarea "x"
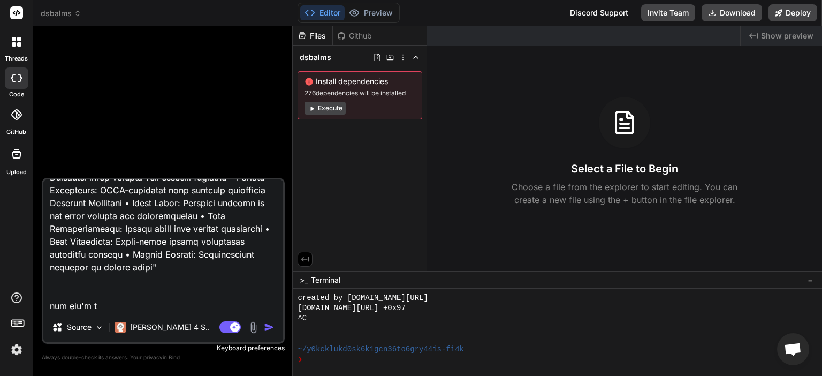
type textarea "loremip dolo sitame consectet 9. 🎯 Adipiscin Eli sedd ei te incidi utl etdolore…"
type textarea "x"
type textarea "loremip dolo sitame consectet 9. 🎯 Adipiscin Eli sedd ei te incidi utl etdolore…"
type textarea "x"
type textarea "loremip dolo sitame consectet 9. 🎯 Adipiscin Eli sedd ei te incidi utl etdolore…"
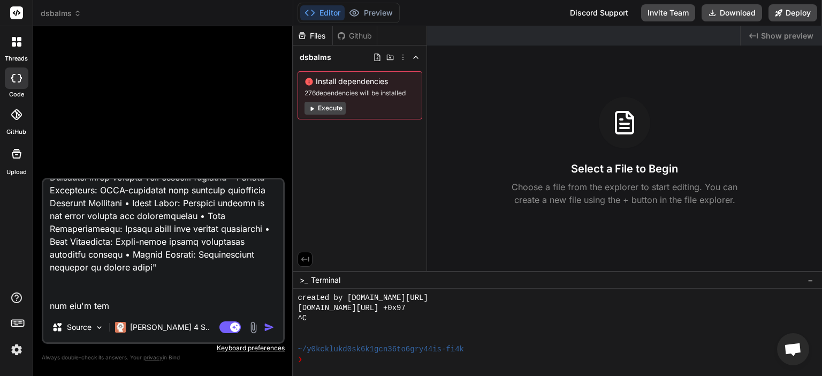
type textarea "x"
type textarea "loremip dolo sitame consectet 9. 🎯 Adipiscin Eli sedd ei te incidi utl etdolore…"
type textarea "x"
type textarea "loremip dolo sitame consectet 9. 🎯 Adipiscin Eli sedd ei te incidi utl etdolore…"
type textarea "x"
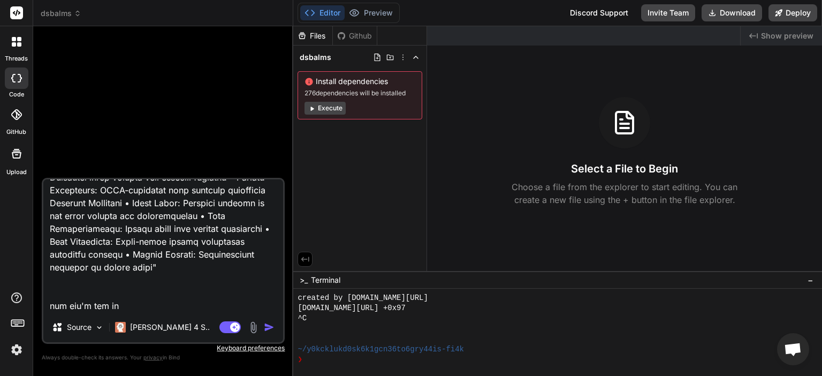
type textarea "loremip dolo sitame consectet 9. 🎯 Adipiscin Eli sedd ei te incidi utl etdolore…"
type textarea "x"
type textarea "loremip dolo sitame consectet 9. 🎯 Adipiscin Eli sedd ei te incidi utl etdolore…"
type textarea "x"
type textarea "loremip dolo sitame consectet 9. 🎯 Adipiscin Eli sedd ei te incidi utl etdolore…"
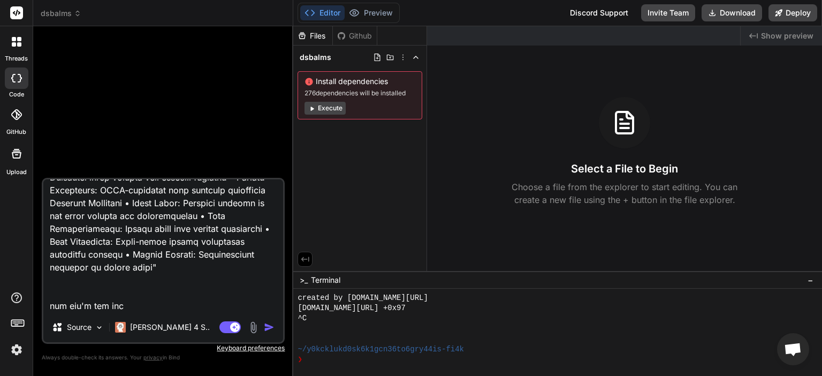
type textarea "x"
type textarea "loremip dolo sitame consectet 9. 🎯 Adipiscin Eli sedd ei te incidi utl etdolore…"
type textarea "x"
type textarea "loremip dolo sitame consectet 9. 🎯 Adipiscin Eli sedd ei te incidi utl etdolore…"
type textarea "x"
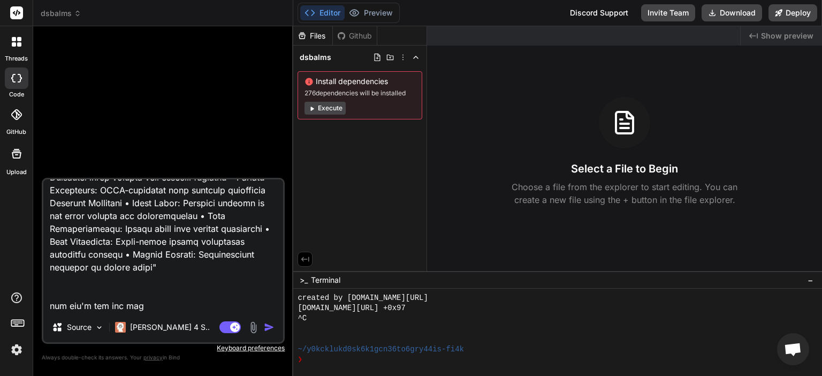
type textarea "loremip dolo sitame consectet 9. 🎯 Adipiscin Eli sedd ei te incidi utl etdolore…"
type textarea "x"
type textarea "loremip dolo sitame consectet 9. 🎯 Adipiscin Eli sedd ei te incidi utl etdolore…"
type textarea "x"
type textarea "loremip dolo sitame consectet 9. 🎯 Adipiscin Eli sedd ei te incidi utl etdolore…"
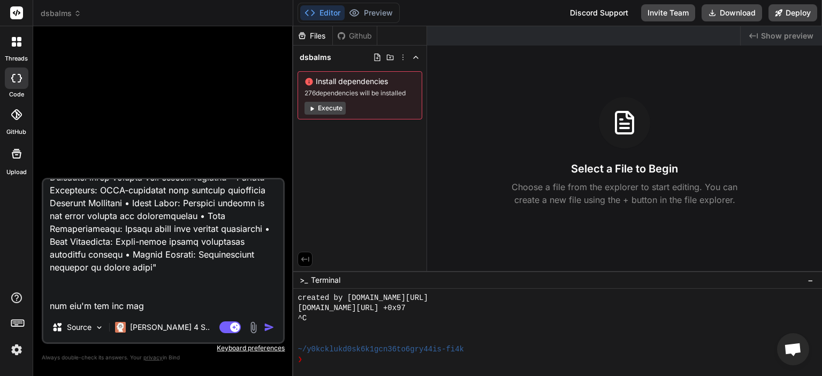
type textarea "x"
type textarea "loremip dolo sitame consectet 9. 🎯 Adipiscin Eli sedd ei te incidi utl etdolore…"
type textarea "x"
type textarea "loremip dolo sitame consectet 9. 🎯 Adipiscin Eli sedd ei te incidi utl etdolore…"
type textarea "x"
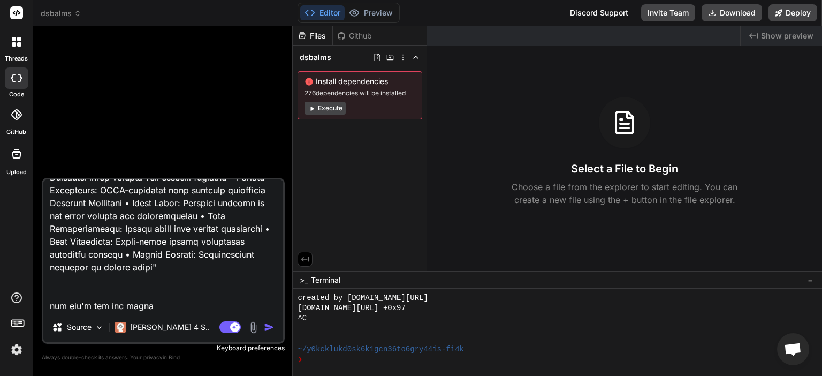
type textarea "loremip dolo sitame consectet 9. 🎯 Adipiscin Eli sedd ei te incidi utl etdolore…"
type textarea "x"
type textarea "loremip dolo sitame consectet 9. 🎯 Adipiscin Eli sedd ei te incidi utl etdolore…"
type textarea "x"
type textarea "loremip dolo sitame consectet 9. 🎯 Adipiscin Eli sedd ei te incidi utl etdolore…"
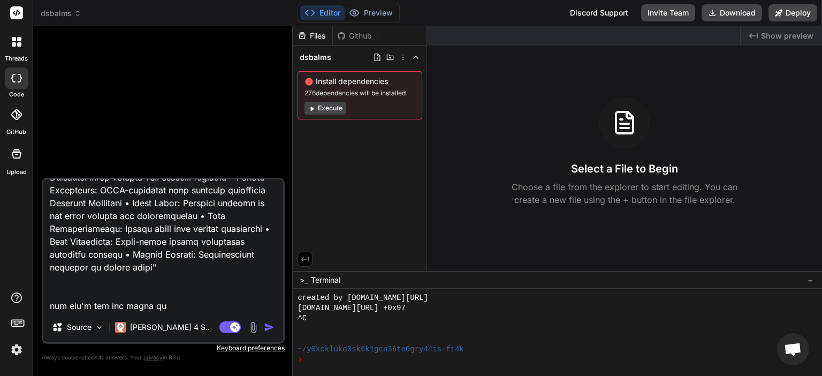
type textarea "x"
type textarea "loremip dolo sitame consectet 9. 🎯 Adipiscin Eli sedd ei te incidi utl etdolore…"
type textarea "x"
type textarea "loremip dolo sitame consectet 9. 🎯 Adipiscin Eli sedd ei te incidi utl etdolore…"
type textarea "x"
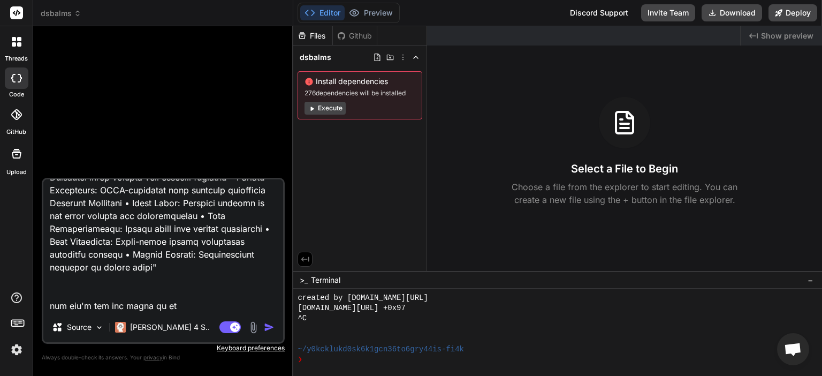
type textarea "loremip dolo sitame consectet 9. 🎯 Adipiscin Eli sedd ei te incidi utl etdolore…"
type textarea "x"
type textarea "loremip dolo sitame consectet 9. 🎯 Adipiscin Eli sedd ei te incidi utl etdolore…"
type textarea "x"
type textarea "loremip dolo sitame consectet 9. 🎯 Adipiscin Eli sedd ei te incidi utl etdolore…"
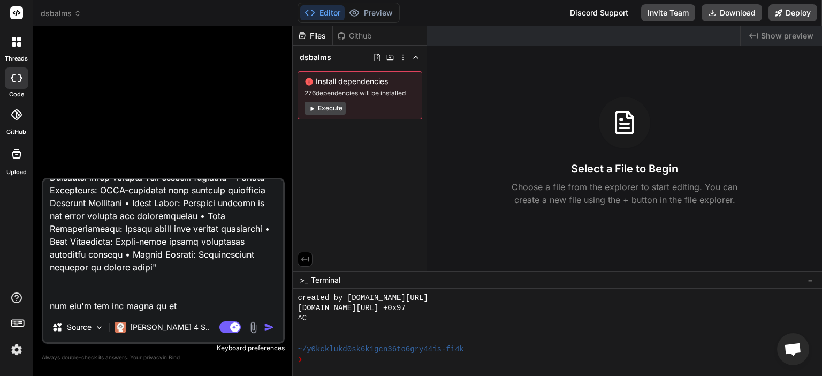
type textarea "x"
type textarea "loremip dolo sitame consectet 9. 🎯 Adipiscin Eli sedd ei te incidi utl etdolore…"
type textarea "x"
type textarea "loremip dolo sitame consectet 9. 🎯 Adipiscin Eli sedd ei te incidi utl etdolore…"
type textarea "x"
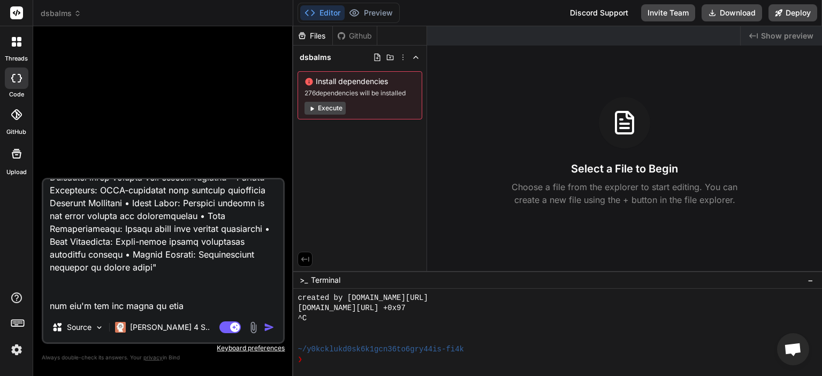
type textarea "loremip dolo sitame consectet 9. 🎯 Adipiscin Eli sedd ei te incidi utl etdolore…"
type textarea "x"
type textarea "loremip dolo sitame consectet 9. 🎯 Adipiscin Eli sedd ei te incidi utl etdolore…"
type textarea "x"
type textarea "loremip dolo sitame consectet 9. 🎯 Adipiscin Eli sedd ei te incidi utl etdolore…"
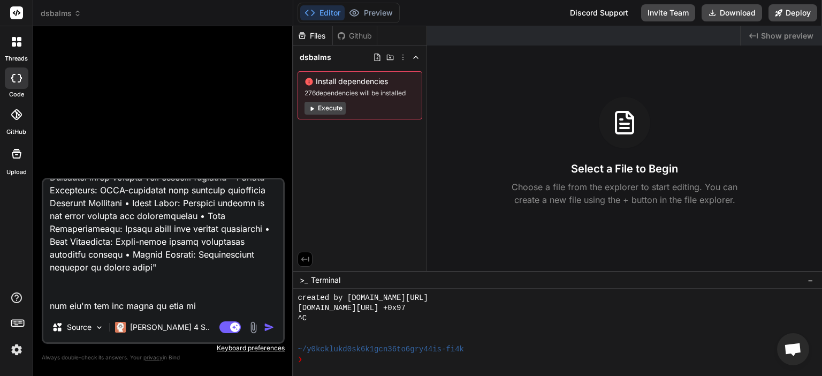
type textarea "x"
type textarea "loremip dolo sitame consectet 9. 🎯 Adipiscin Eli sedd ei te incidi utl etdolore…"
type textarea "x"
type textarea "loremip dolo sitame consectet 9. 🎯 Adipiscin Eli sedd ei te incidi utl etdolore…"
type textarea "x"
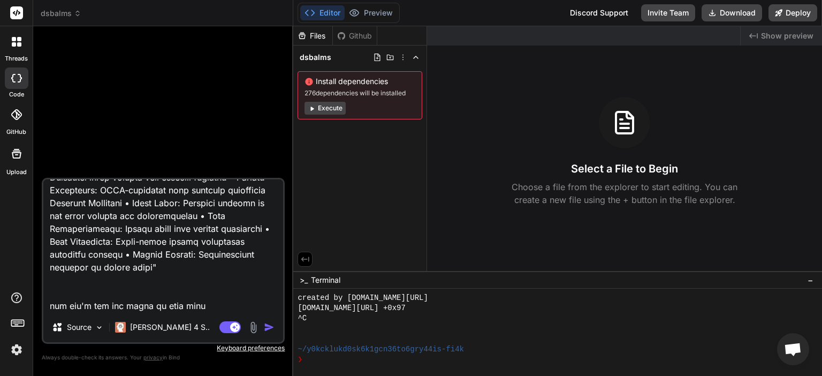
type textarea "loremip dolo sitame consectet 9. 🎯 Adipiscin Eli sedd ei te incidi utl etdolore…"
type textarea "x"
type textarea "loremip dolo sitame consectet 9. 🎯 Adipiscin Eli sedd ei te incidi utl etdolore…"
type textarea "x"
type textarea "loremip dolo sitame consectet 9. 🎯 Adipiscin Eli sedd ei te incidi utl etdolore…"
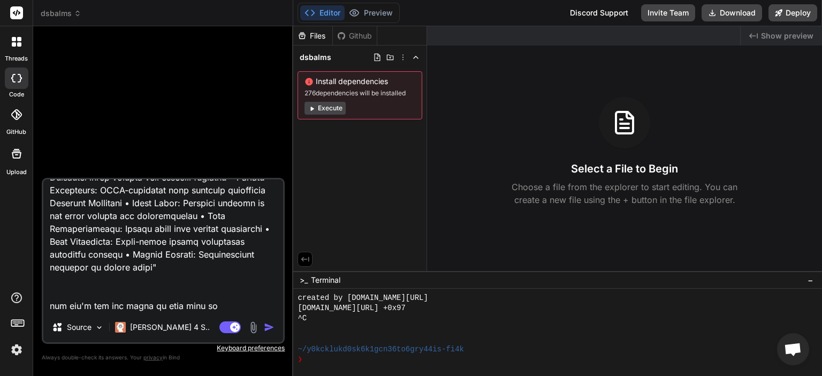
type textarea "x"
type textarea "loremip dolo sitame consectet 9. 🎯 Adipiscin Eli sedd ei te incidi utl etdolore…"
type textarea "x"
type textarea "loremip dolo sitame consectet 9. 🎯 Adipiscin Eli sedd ei te incidi utl etdolore…"
type textarea "x"
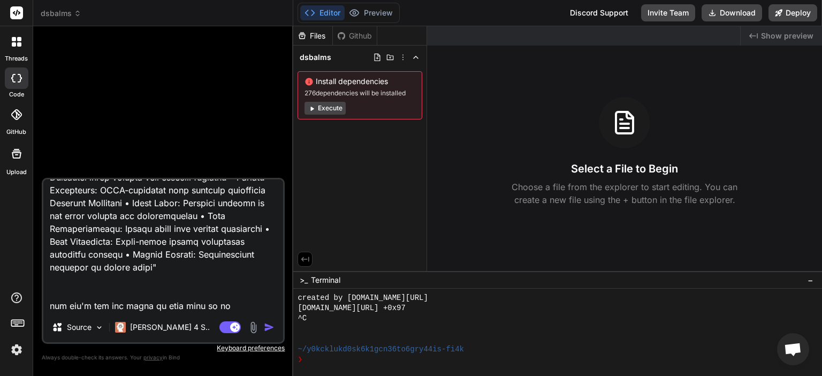
type textarea "loremip dolo sitame consectet 9. 🎯 Adipiscin Eli sedd ei te incidi utl etdolore…"
type textarea "x"
type textarea "loremip dolo sitame consectet 9. 🎯 Adipiscin Eli sedd ei te incidi utl etdolore…"
type textarea "x"
type textarea "loremip dolo sitame consectet 9. 🎯 Adipiscin Eli sedd ei te incidi utl etdolore…"
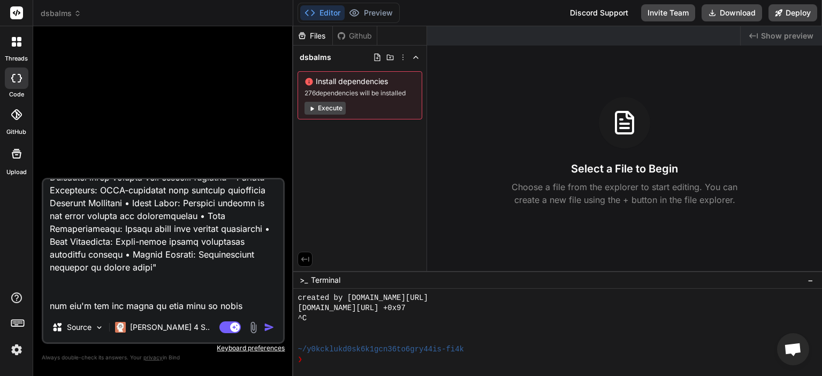
type textarea "x"
type textarea "loremip dolo sitame consectet 9. 🎯 Adipiscin Eli sedd ei te incidi utl etdolore…"
type textarea "x"
type textarea "loremip dolo sitame consectet 9. 🎯 Adipiscin Eli sedd ei te incidi utl etdolore…"
type textarea "x"
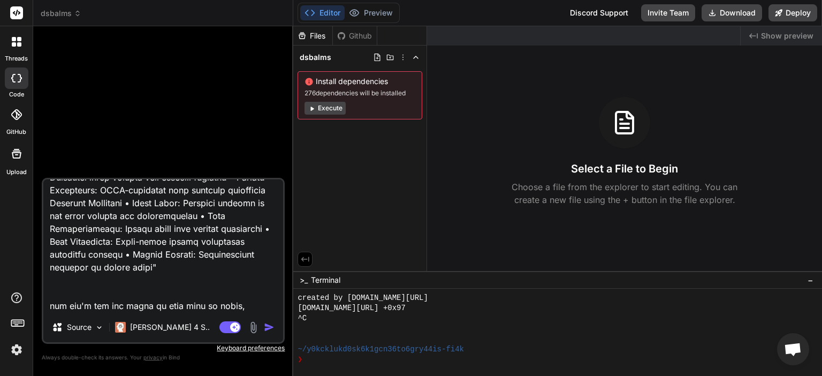
type textarea "loremip dolo sitame consectet 9. 🎯 Adipiscin Eli sedd ei te incidi utl etdolore…"
type textarea "x"
type textarea "loremip dolo sitame consectet 9. 🎯 Adipiscin Eli sedd ei te incidi utl etdolore…"
type textarea "x"
type textarea "loremip dolo sitame consectet 9. 🎯 Adipiscin Eli sedd ei te incidi utl etdolore…"
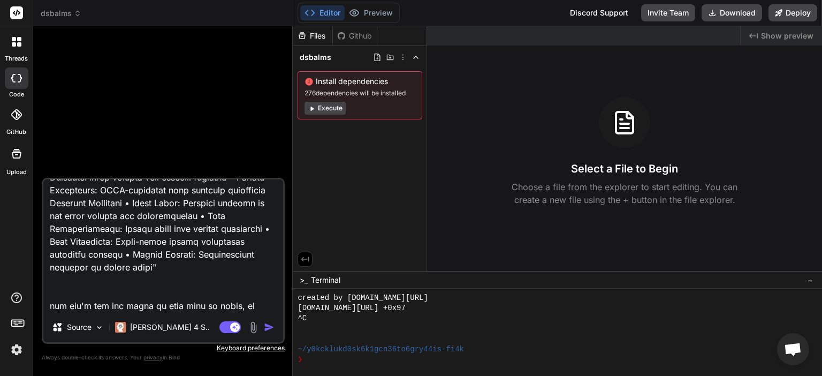
type textarea "x"
type textarea "loremip dolo sitame consectet 9. 🎯 Adipiscin Eli sedd ei te incidi utl etdolore…"
type textarea "x"
type textarea "loremip dolo sitame consectet 9. 🎯 Adipiscin Eli sedd ei te incidi utl etdolore…"
type textarea "x"
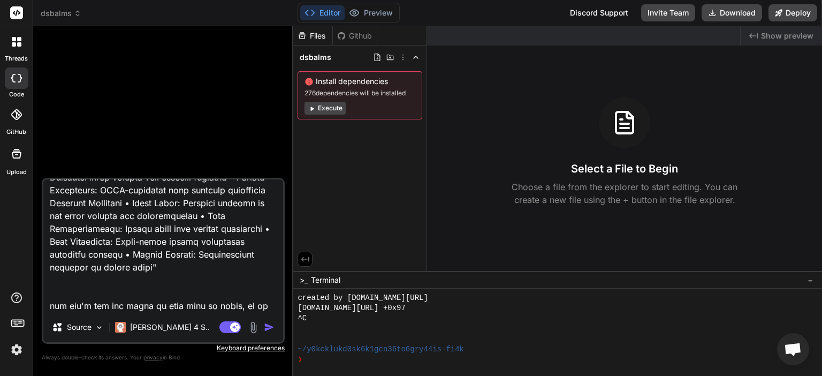
type textarea "loremip dolo sitame consectet 9. 🎯 Adipiscin Eli sedd ei te incidi utl etdolore…"
type textarea "x"
type textarea "loremip dolo sitame consectet 9. 🎯 Adipiscin Eli sedd ei te incidi utl etdolore…"
type textarea "x"
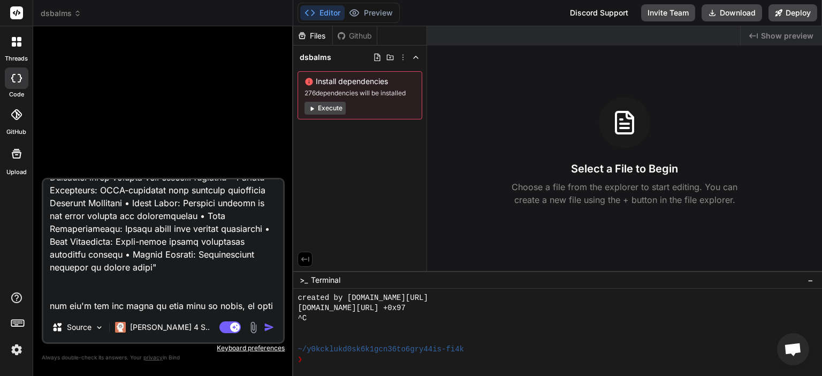
type textarea "loremip dolo sitame consectet 9. 🎯 Adipiscin Eli sedd ei te incidi utl etdolore…"
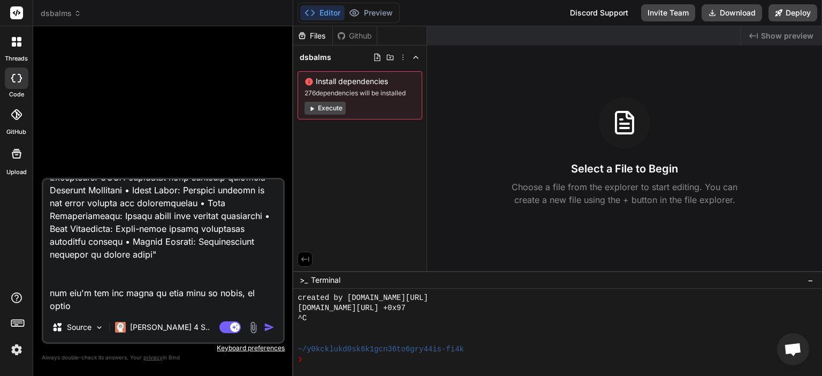
type textarea "x"
type textarea "loremip dolo sitame consectet 9. 🎯 Adipiscin Eli sedd ei te incidi utl etdolore…"
type textarea "x"
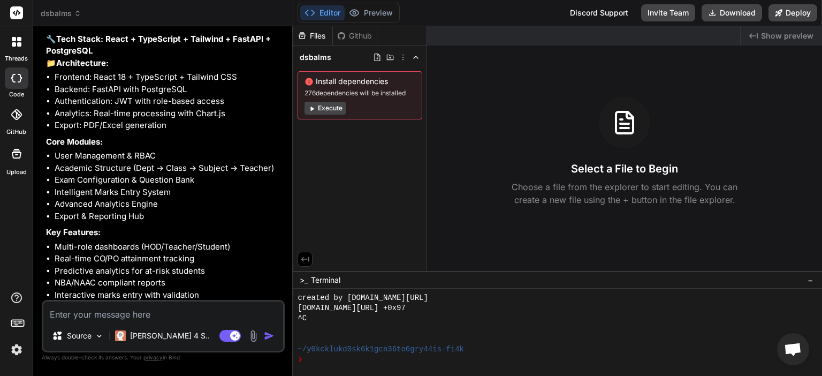
scroll to position [2926, 0]
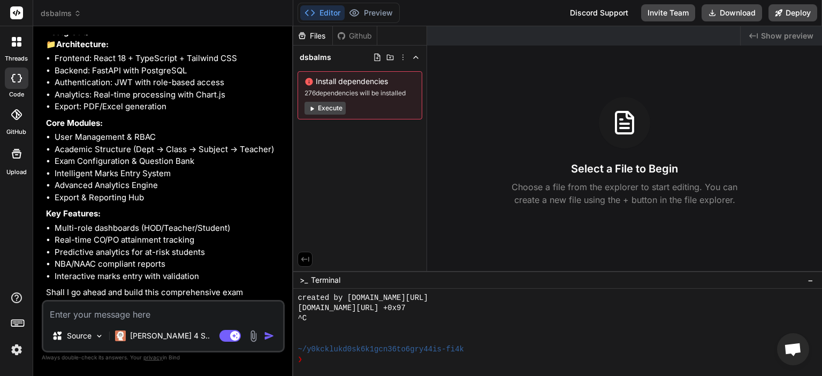
click at [169, 313] on textarea at bounding box center [163, 310] width 240 height 19
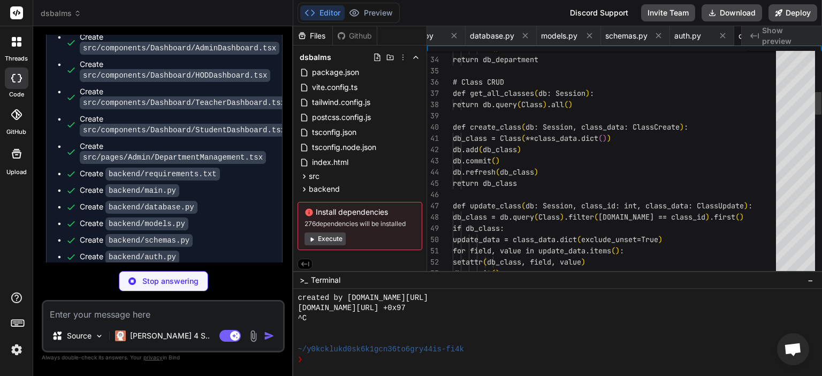
scroll to position [0, 2589]
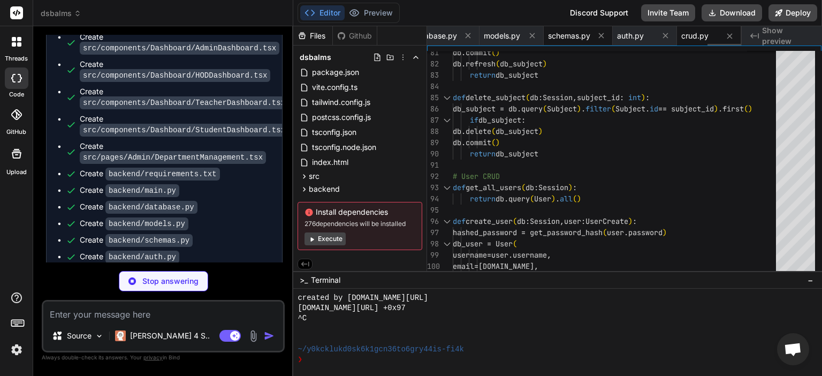
click at [570, 39] on span "schemas.py" at bounding box center [569, 36] width 42 height 11
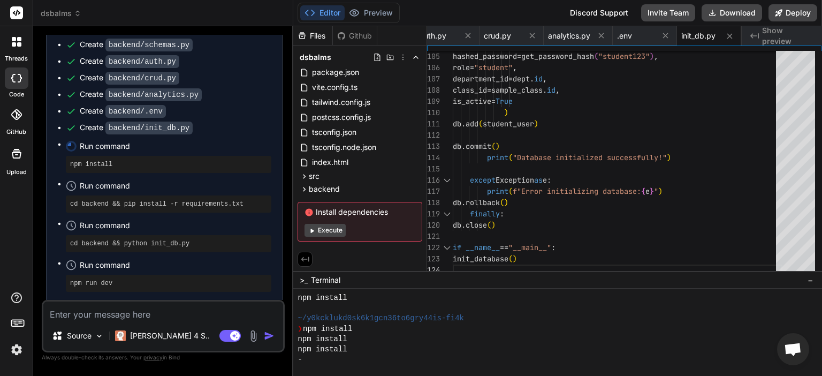
scroll to position [4004, 0]
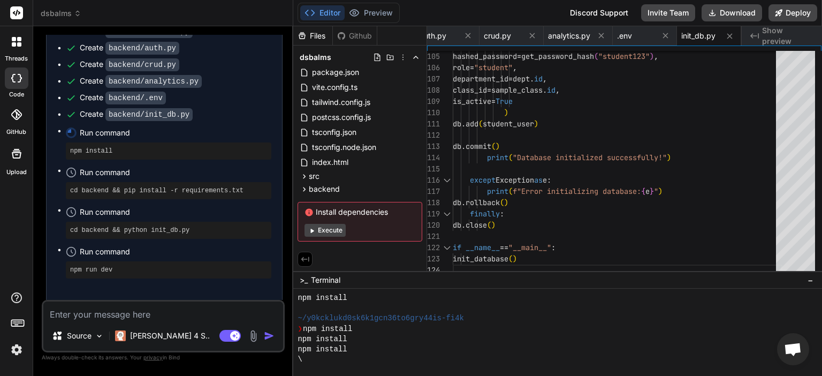
click at [196, 306] on textarea at bounding box center [163, 310] width 240 height 19
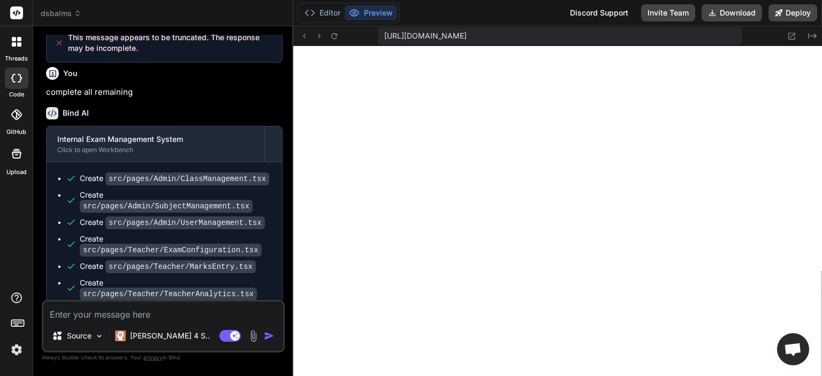
scroll to position [2292, 0]
click at [189, 304] on textarea at bounding box center [163, 310] width 240 height 19
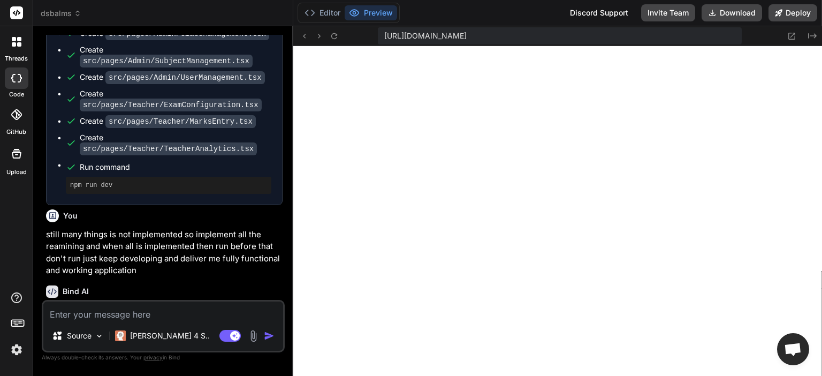
scroll to position [4417, 0]
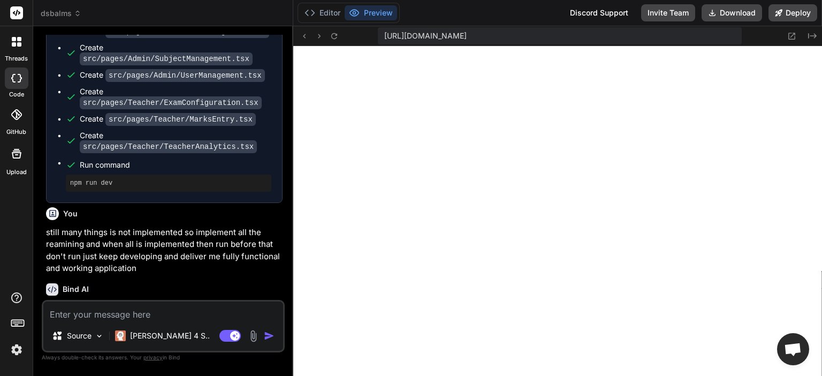
click at [199, 226] on p "still many things is not implemented so implement all the reamining and when al…" at bounding box center [164, 250] width 237 height 48
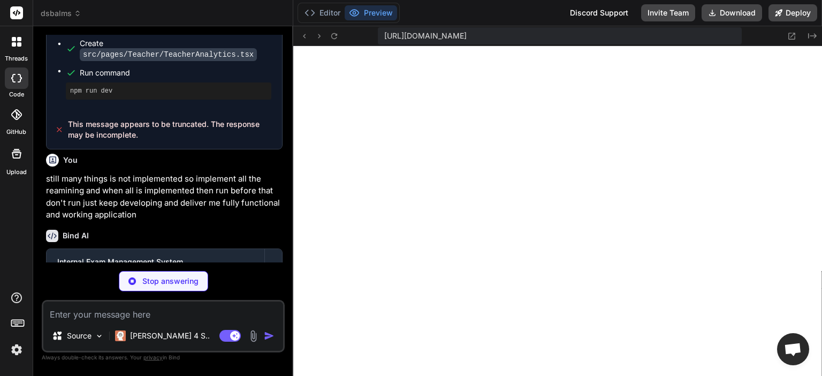
scroll to position [4514, 0]
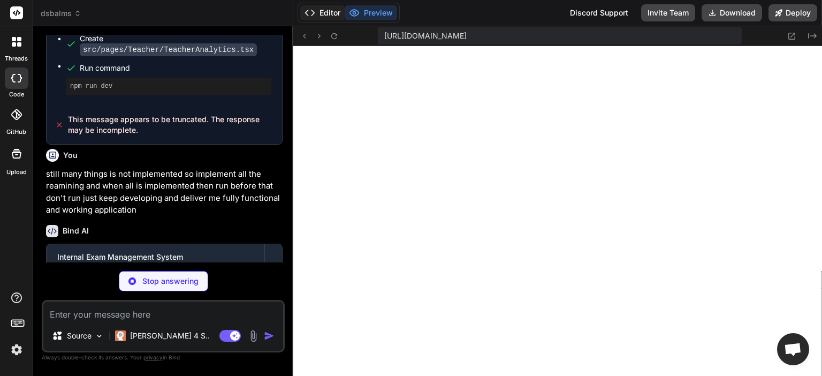
click at [325, 7] on button "Editor" at bounding box center [322, 12] width 44 height 15
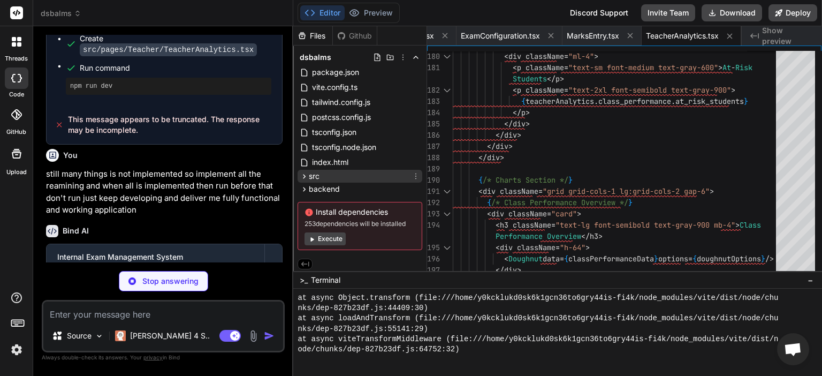
click at [351, 175] on div "src" at bounding box center [360, 176] width 125 height 13
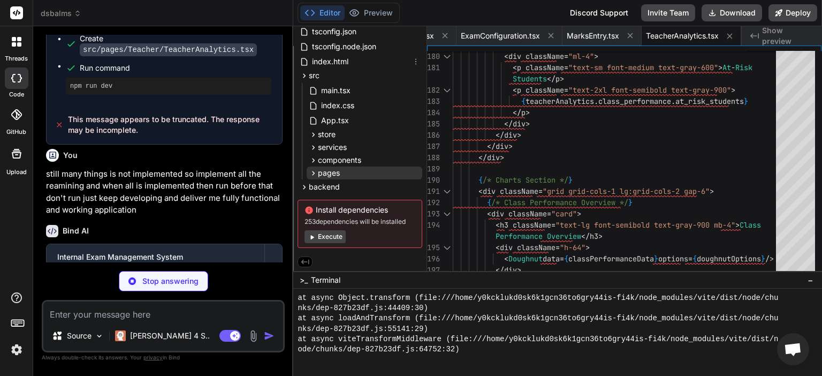
scroll to position [101, 0]
click at [351, 168] on div "pages" at bounding box center [365, 172] width 116 height 13
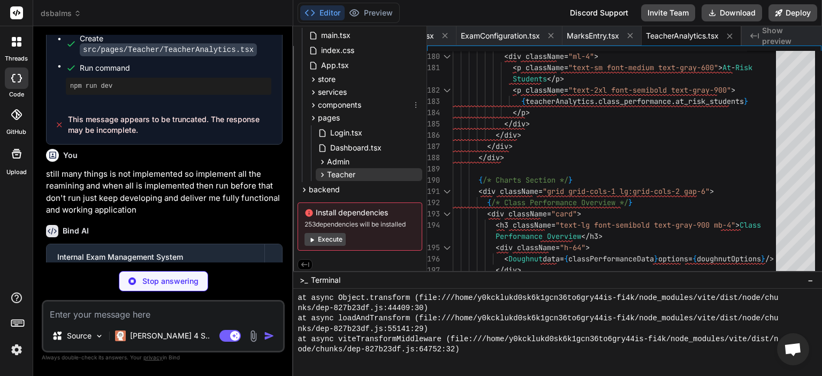
scroll to position [158, 0]
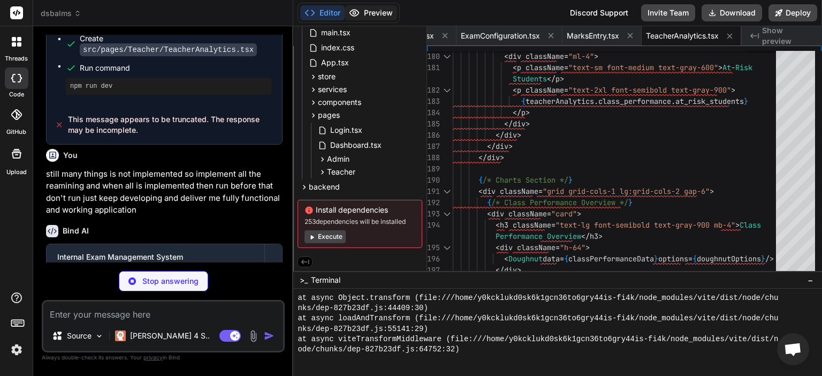
click at [362, 16] on button "Preview" at bounding box center [371, 12] width 52 height 15
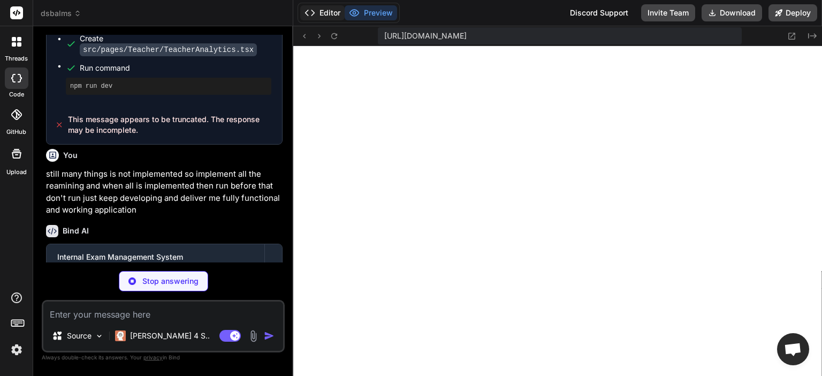
click at [322, 16] on button "Editor" at bounding box center [322, 12] width 44 height 15
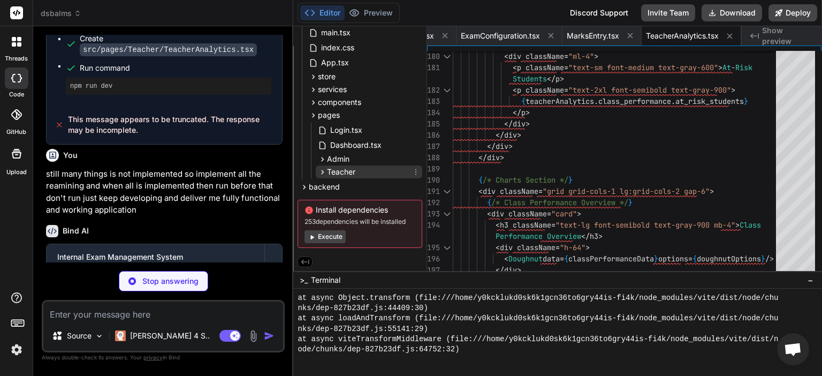
click at [375, 170] on div "Teacher" at bounding box center [369, 171] width 107 height 13
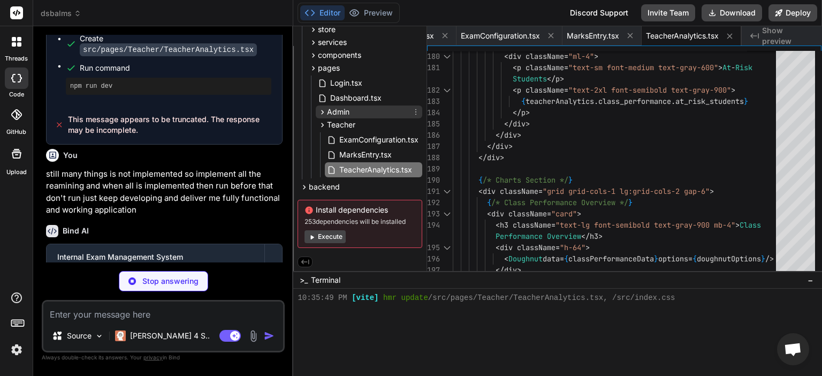
scroll to position [2559, 0]
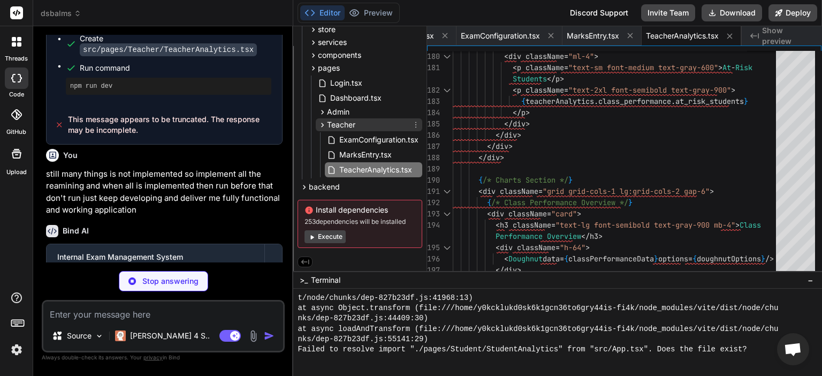
click at [365, 120] on div "Teacher" at bounding box center [369, 124] width 107 height 13
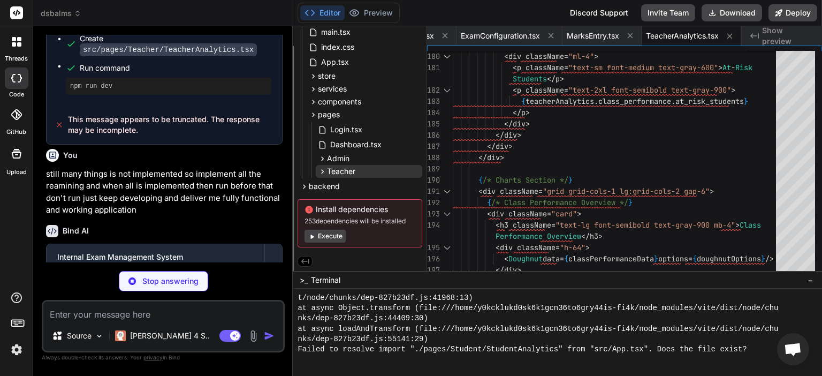
scroll to position [158, 0]
click at [355, 163] on div "Admin" at bounding box center [369, 159] width 107 height 13
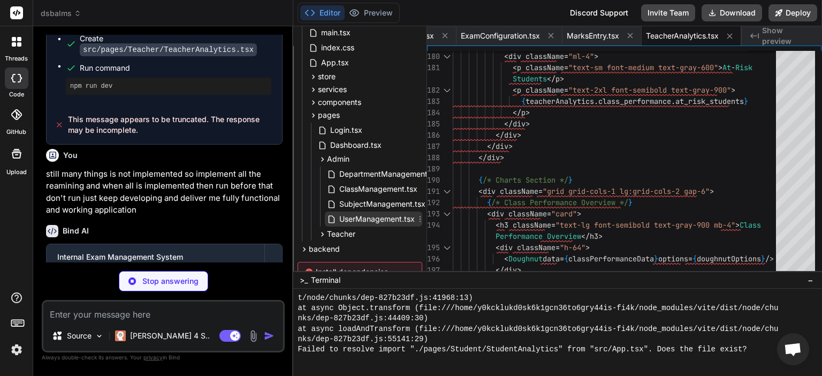
scroll to position [206, 0]
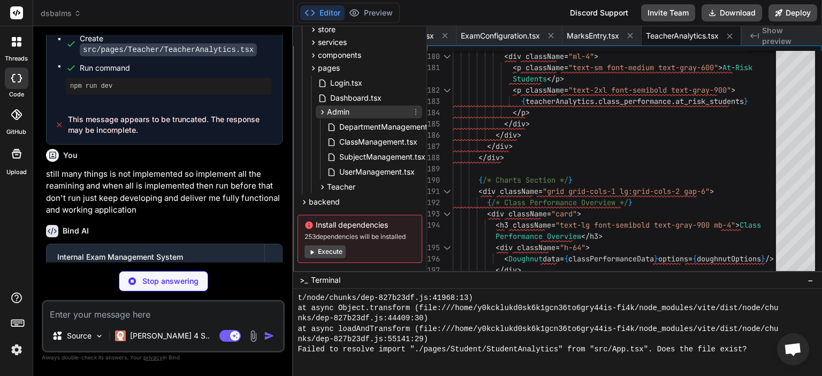
click at [367, 112] on div "Admin" at bounding box center [369, 111] width 107 height 13
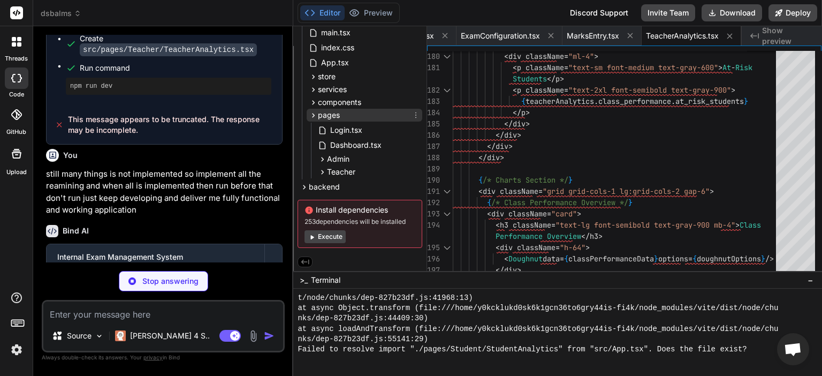
click at [366, 114] on div "pages" at bounding box center [365, 115] width 116 height 13
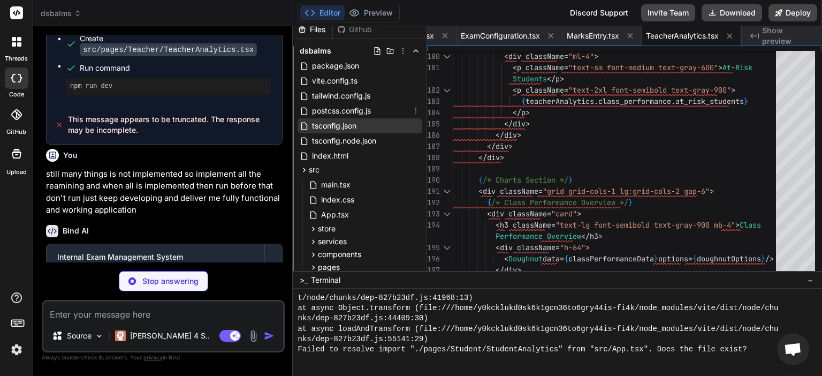
scroll to position [0, 0]
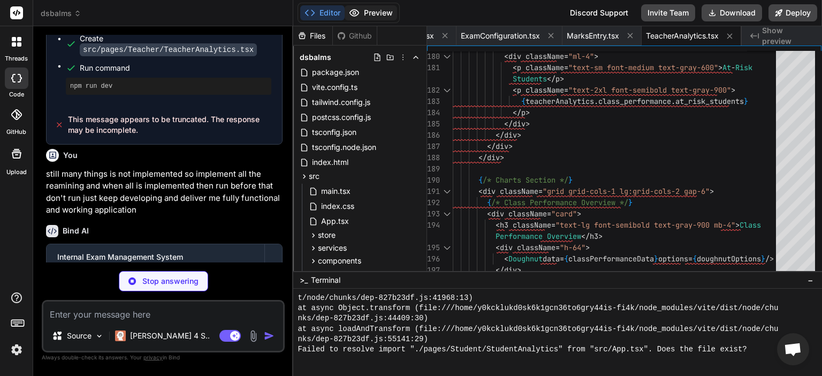
click at [375, 12] on button "Preview" at bounding box center [371, 12] width 52 height 15
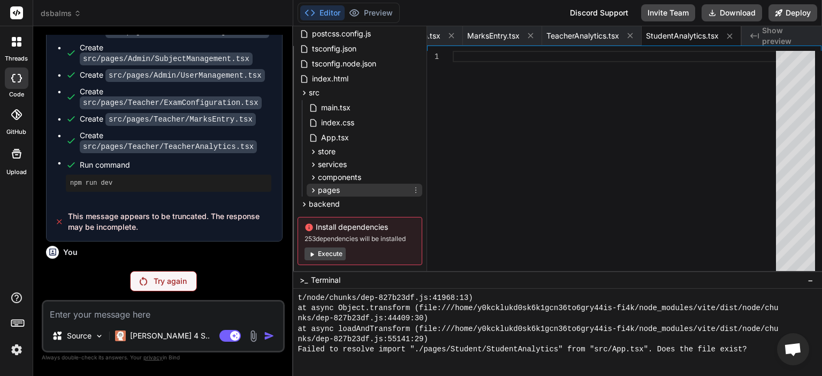
scroll to position [101, 0]
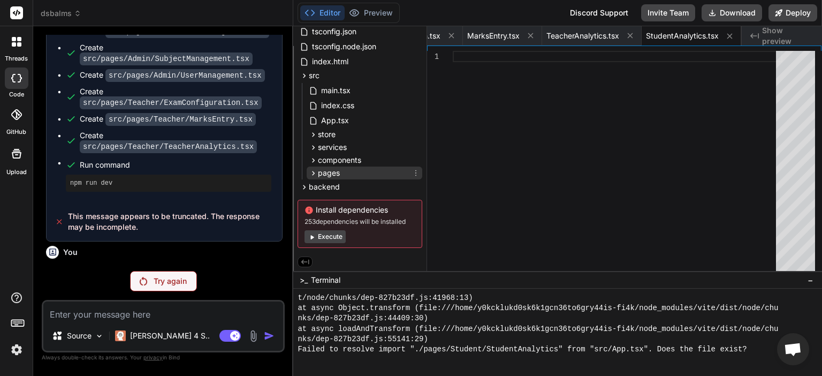
click at [374, 172] on div "pages" at bounding box center [365, 172] width 116 height 13
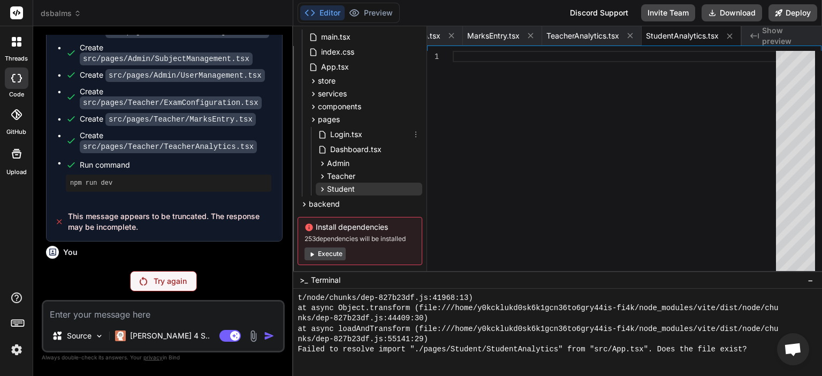
scroll to position [154, 0]
click at [374, 188] on div "Student" at bounding box center [369, 189] width 107 height 13
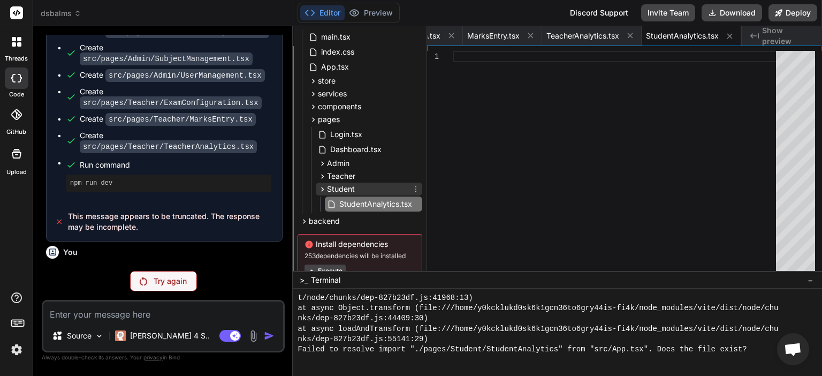
click at [374, 188] on div "Student" at bounding box center [369, 189] width 107 height 13
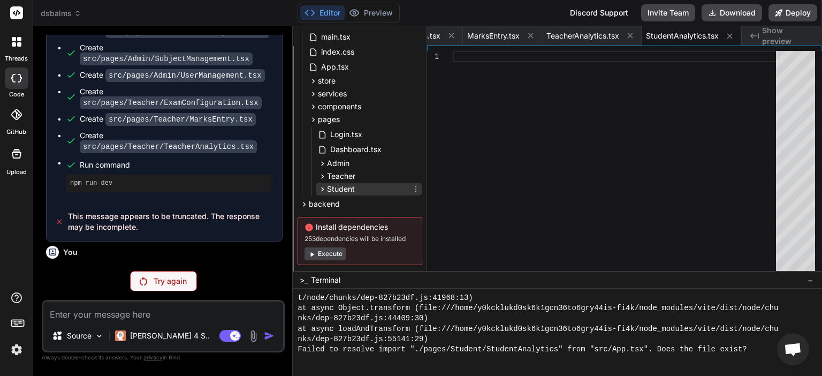
click at [363, 186] on div "Student" at bounding box center [369, 189] width 107 height 13
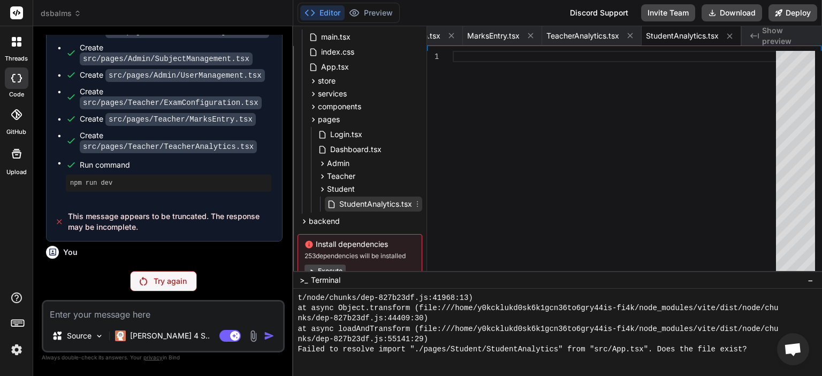
click at [376, 204] on span "StudentAnalytics.tsx" at bounding box center [375, 204] width 75 height 13
click at [366, 9] on button "Preview" at bounding box center [371, 12] width 52 height 15
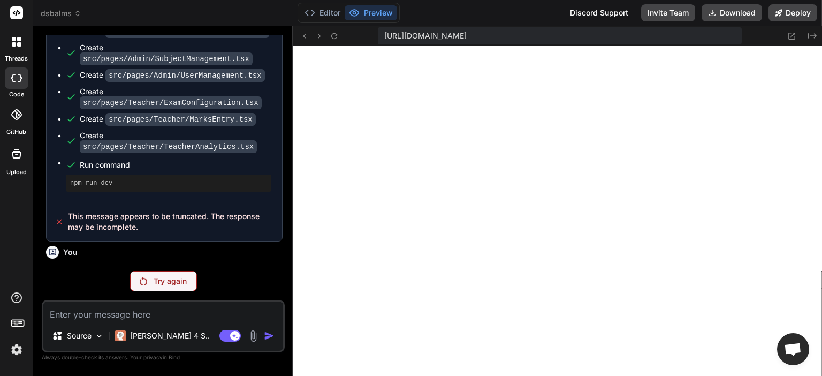
click at [142, 276] on div "Try again" at bounding box center [163, 281] width 67 height 20
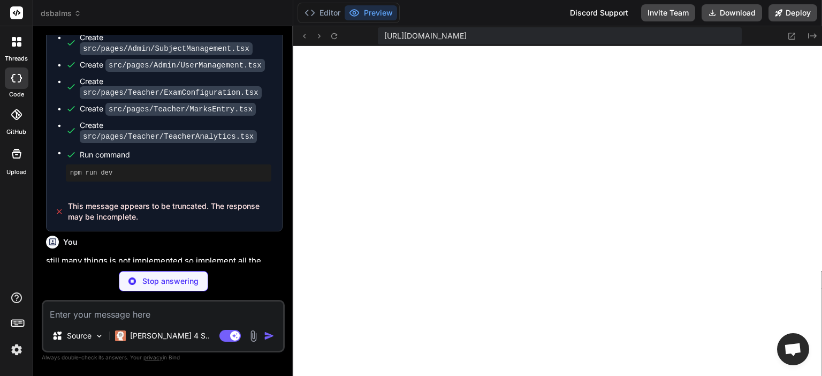
scroll to position [4514, 0]
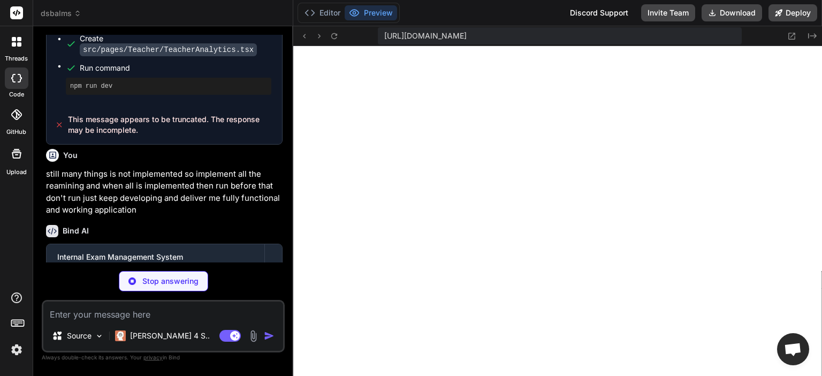
click at [324, 3] on div "Editor Preview" at bounding box center [349, 13] width 102 height 20
click at [325, 12] on button "Editor" at bounding box center [322, 12] width 44 height 15
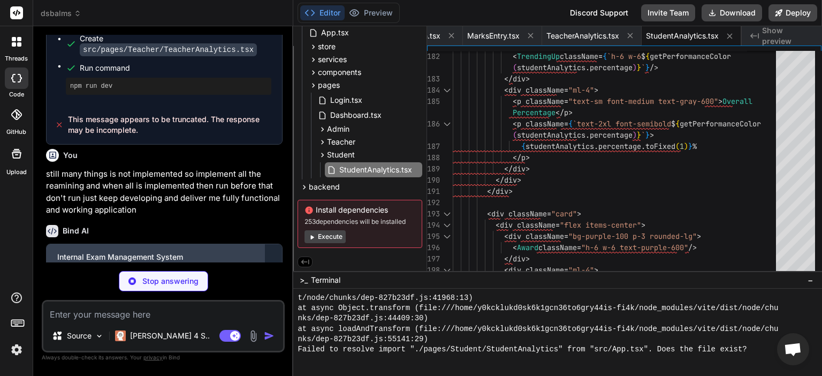
scroll to position [4530, 0]
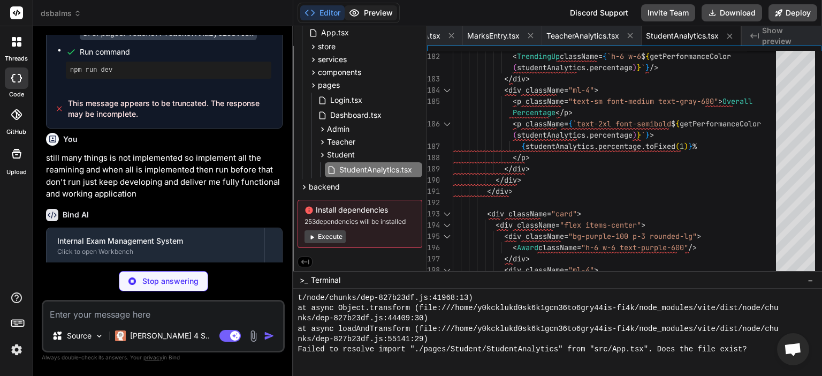
click at [375, 13] on button "Preview" at bounding box center [371, 12] width 52 height 15
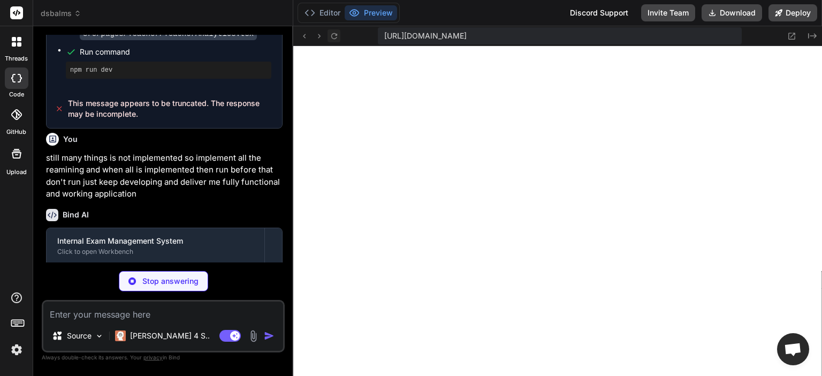
click at [338, 34] on icon at bounding box center [334, 36] width 9 height 9
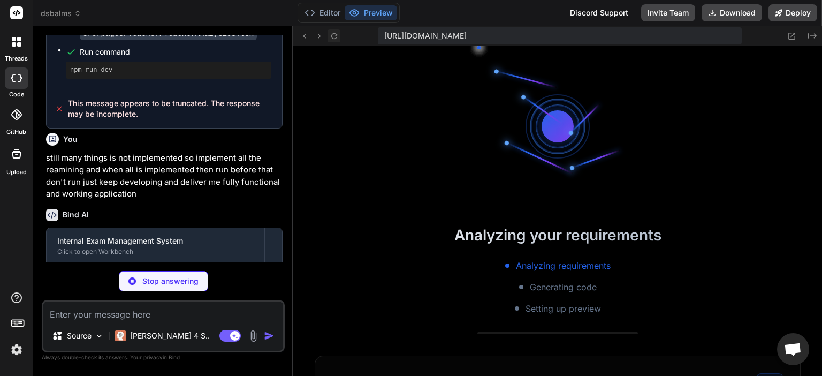
scroll to position [2827, 0]
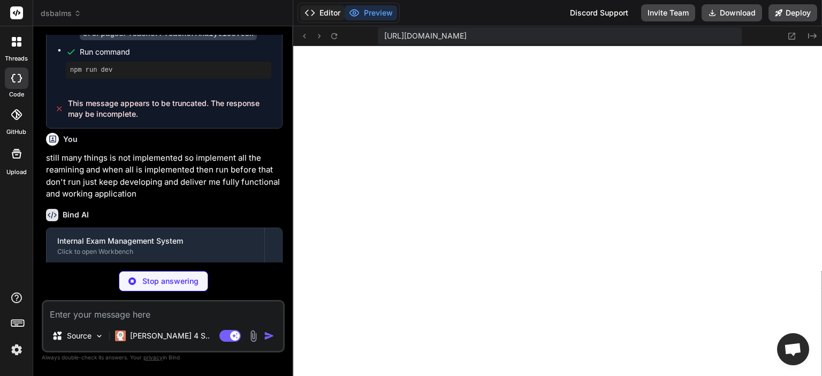
click at [321, 15] on button "Editor" at bounding box center [322, 12] width 44 height 15
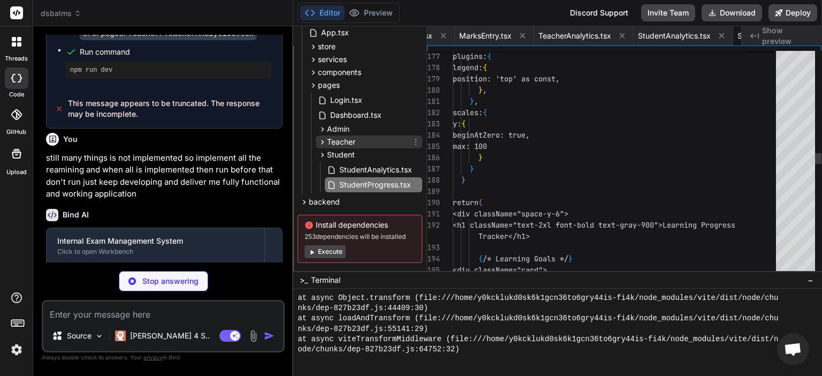
scroll to position [0, 3585]
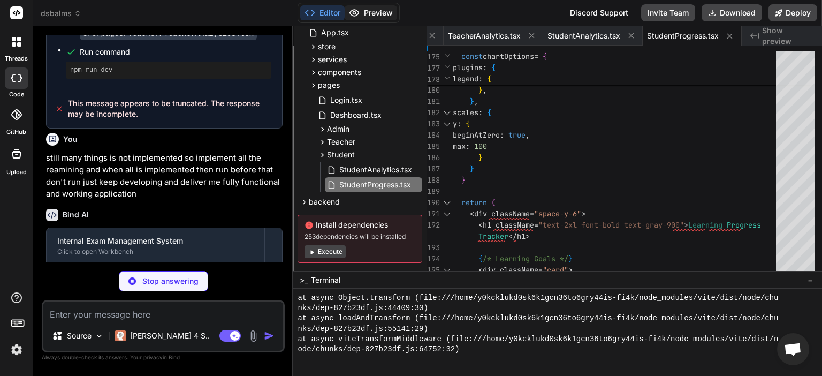
click at [375, 11] on button "Preview" at bounding box center [371, 12] width 52 height 15
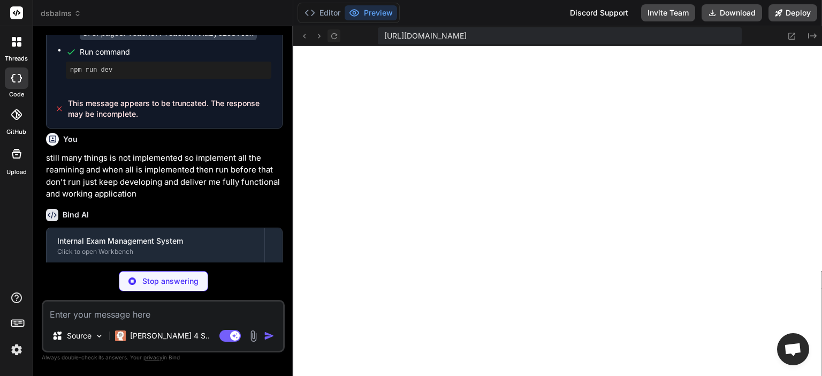
click at [337, 34] on icon at bounding box center [334, 36] width 6 height 6
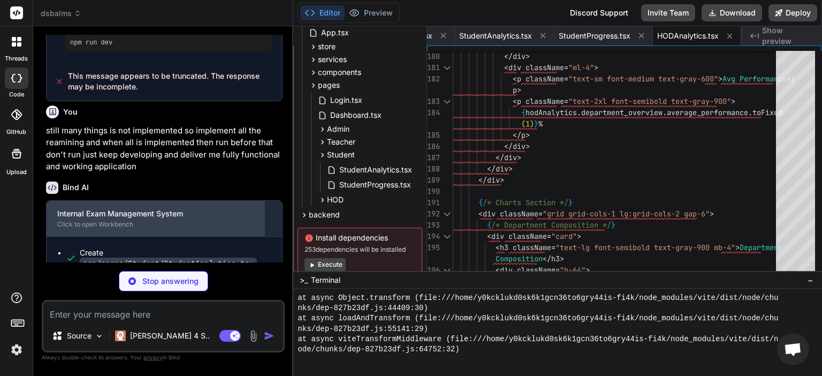
scroll to position [4563, 0]
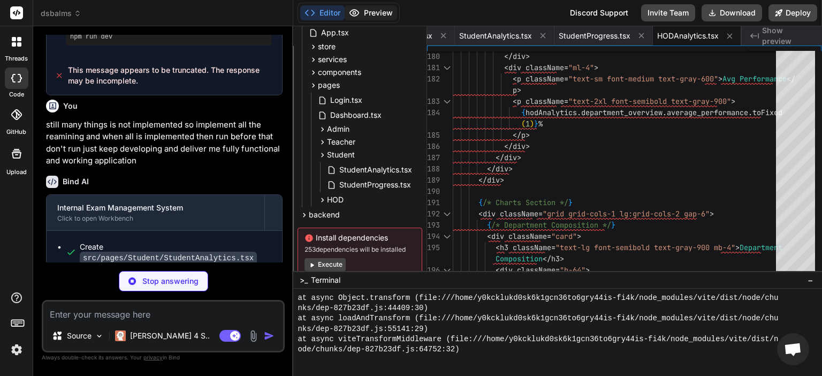
click at [369, 10] on button "Preview" at bounding box center [371, 12] width 52 height 15
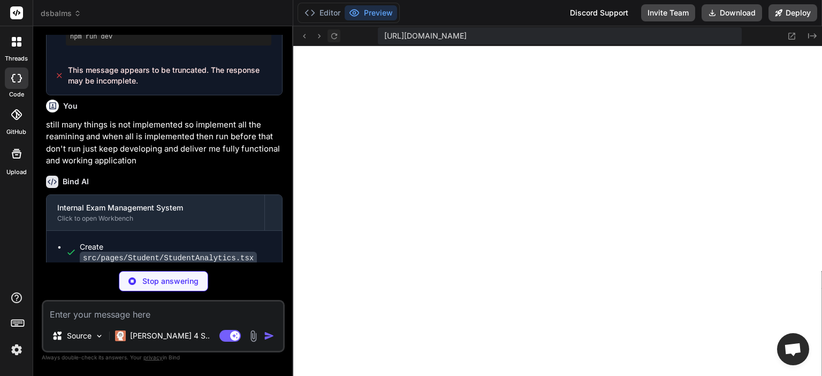
click at [332, 35] on icon at bounding box center [334, 36] width 9 height 9
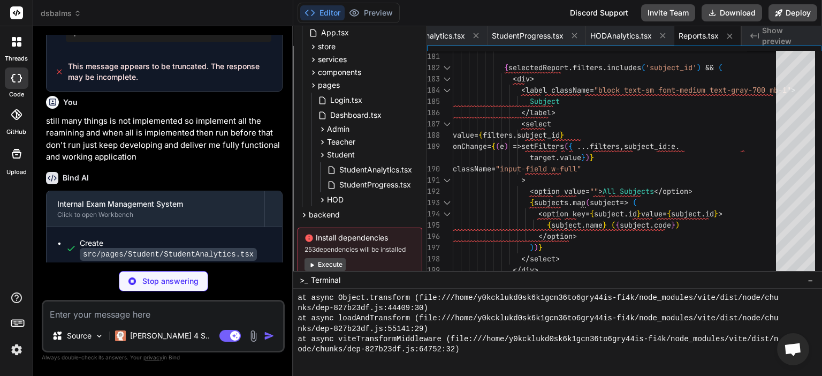
scroll to position [4580, 0]
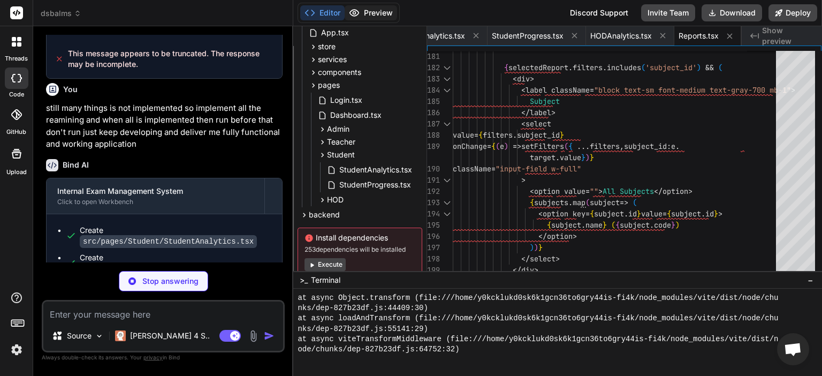
click at [385, 13] on button "Preview" at bounding box center [371, 12] width 52 height 15
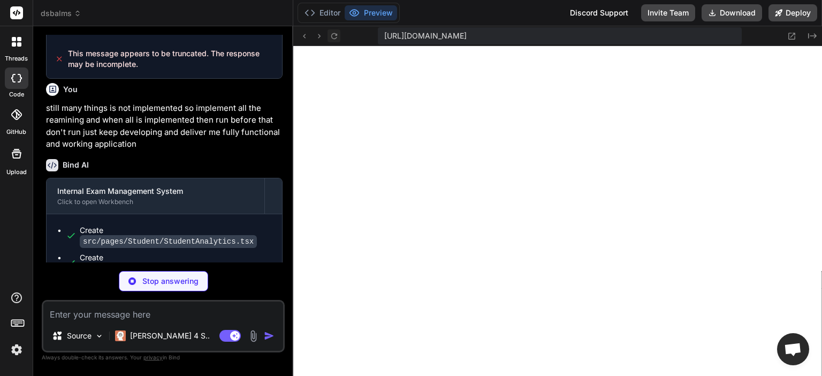
click at [334, 36] on icon at bounding box center [334, 36] width 9 height 9
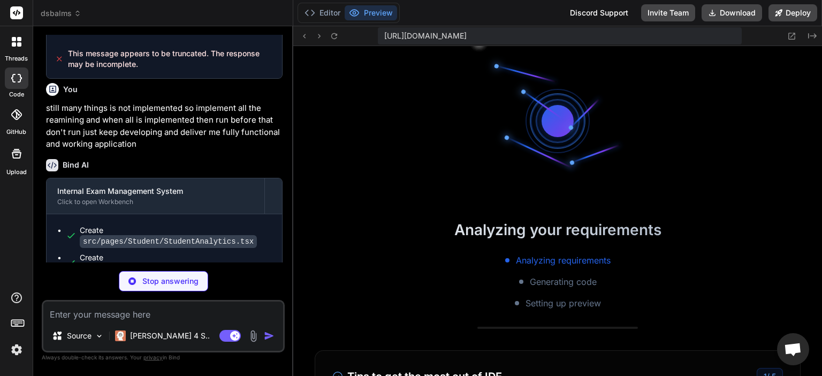
scroll to position [0, 0]
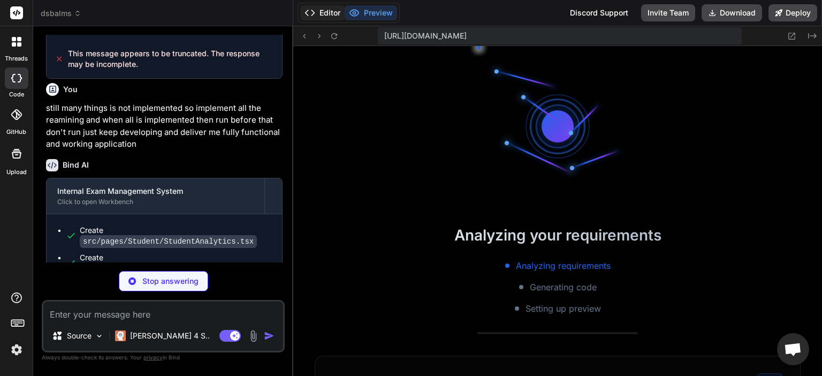
click at [323, 17] on button "Editor" at bounding box center [322, 12] width 44 height 15
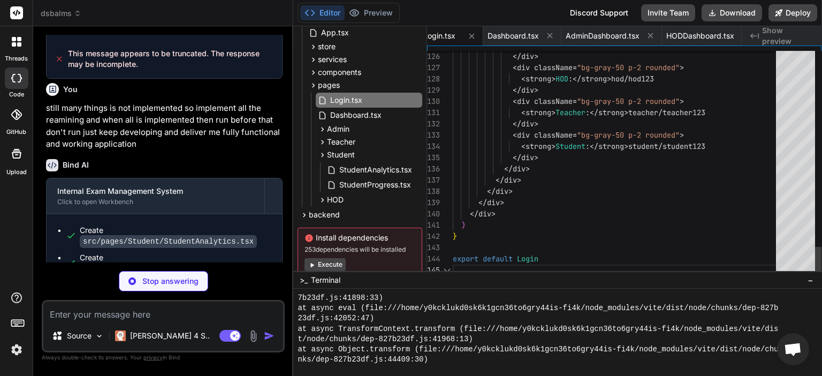
scroll to position [3416, 0]
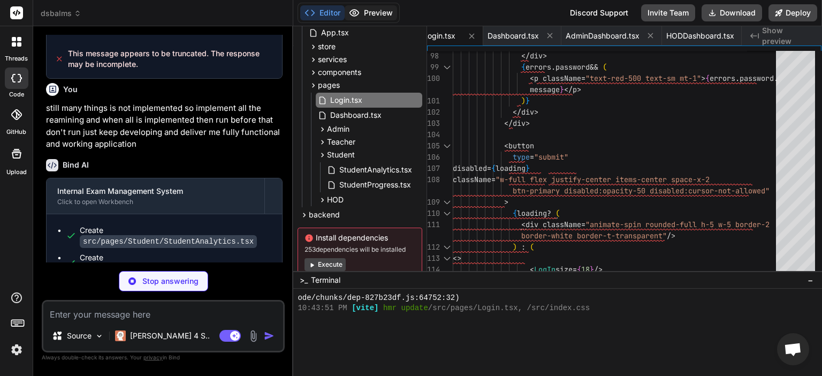
click at [387, 11] on button "Preview" at bounding box center [371, 12] width 52 height 15
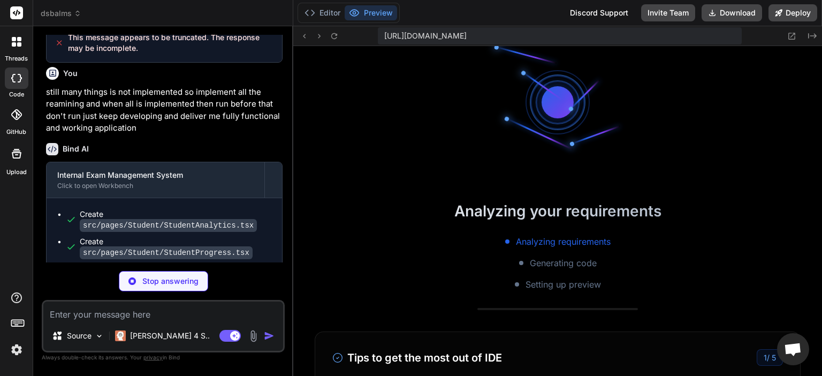
scroll to position [0, 0]
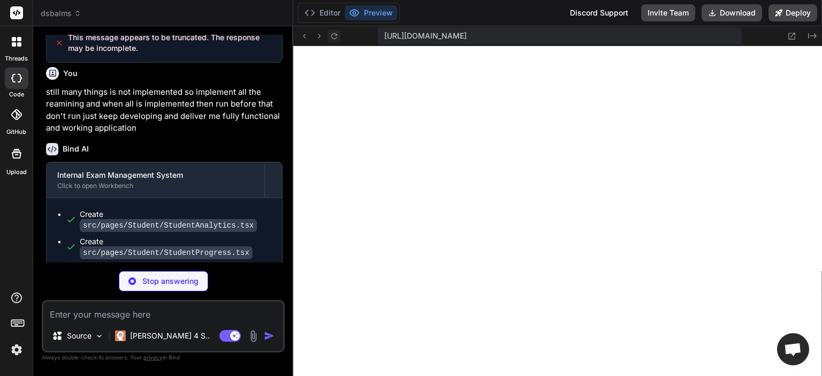
click at [338, 37] on icon at bounding box center [334, 36] width 9 height 9
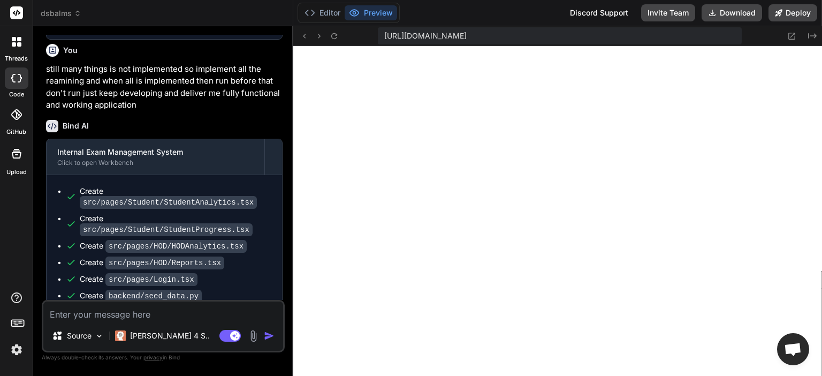
scroll to position [4638, 0]
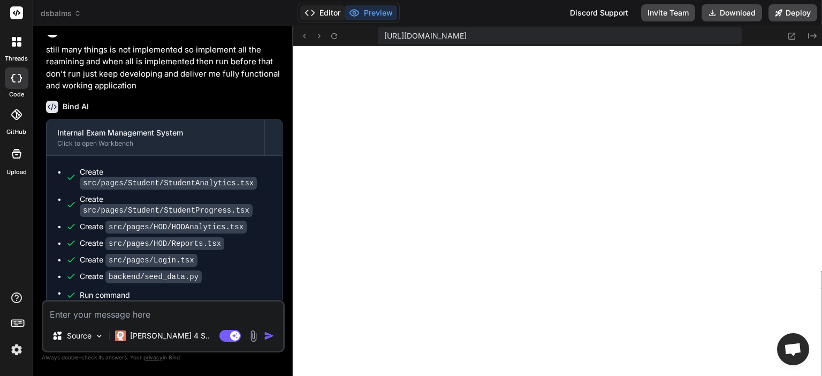
click at [328, 13] on button "Editor" at bounding box center [322, 12] width 44 height 15
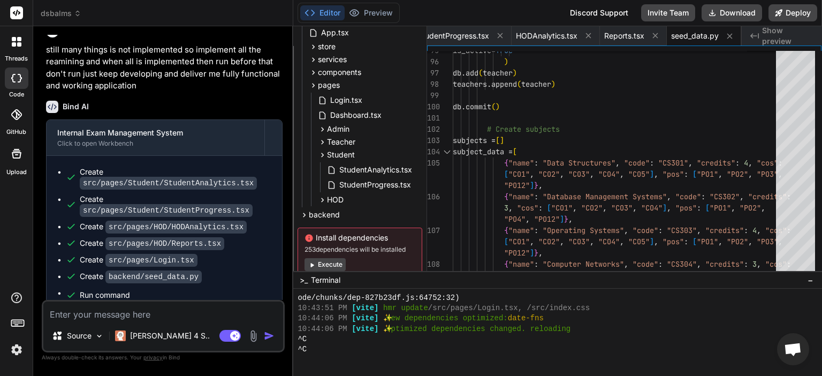
click at [184, 304] on textarea at bounding box center [163, 310] width 240 height 19
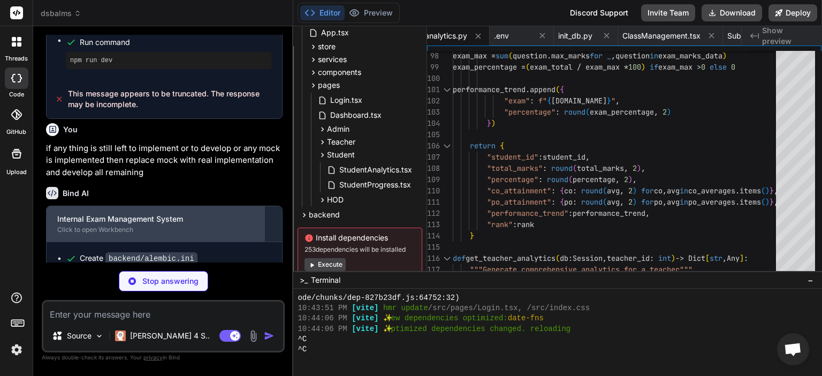
scroll to position [4936, 0]
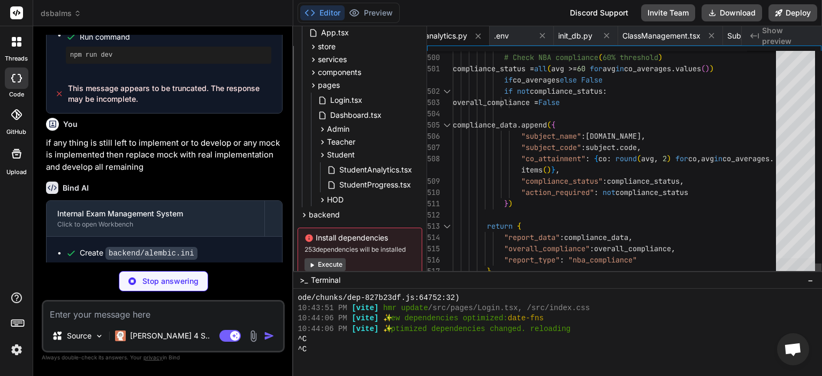
click at [808, 266] on div at bounding box center [795, 266] width 39 height 17
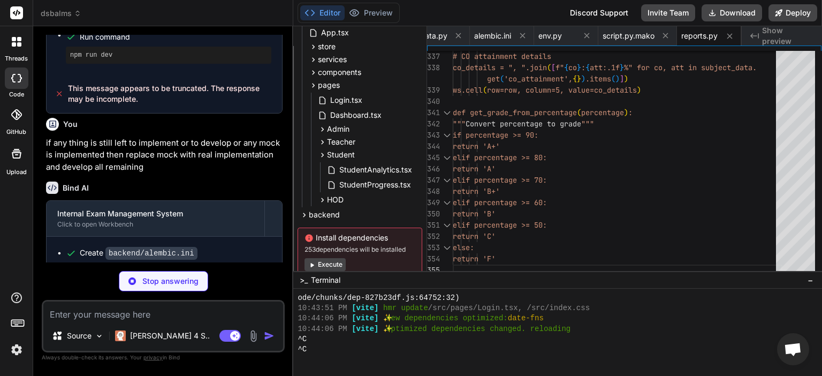
scroll to position [4953, 0]
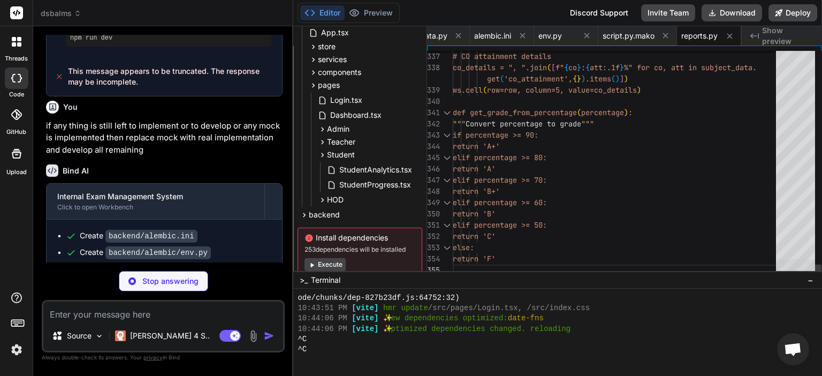
click at [804, 268] on div at bounding box center [795, 267] width 39 height 17
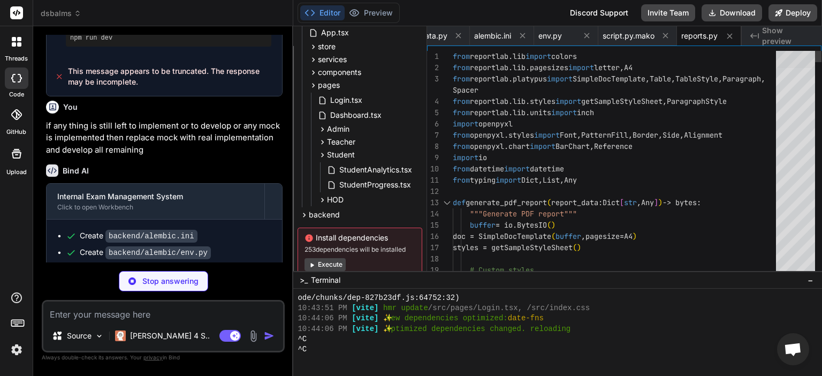
click at [801, 51] on div at bounding box center [795, 59] width 39 height 17
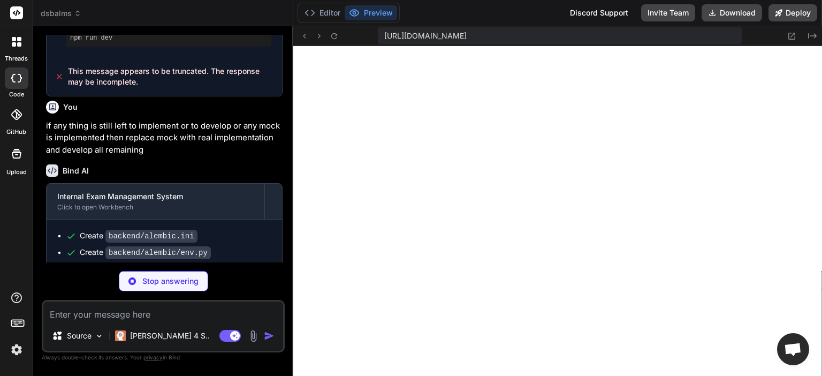
scroll to position [5114, 0]
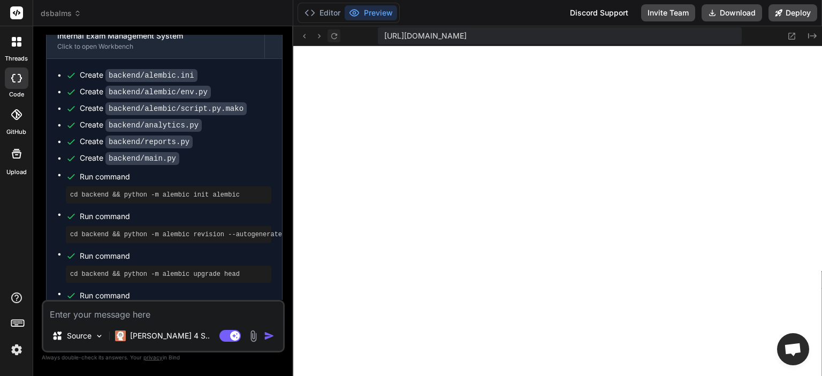
click at [338, 37] on icon at bounding box center [334, 36] width 9 height 9
click at [327, 9] on button "Editor" at bounding box center [322, 12] width 44 height 15
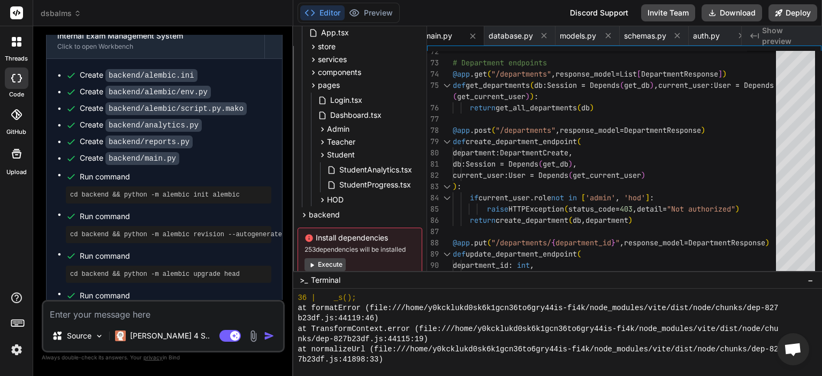
scroll to position [3465, 0]
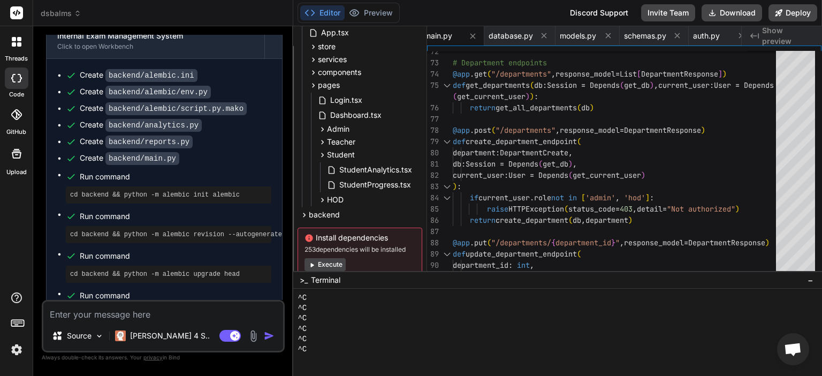
click at [323, 274] on div ">_ Terminal −" at bounding box center [557, 280] width 529 height 18
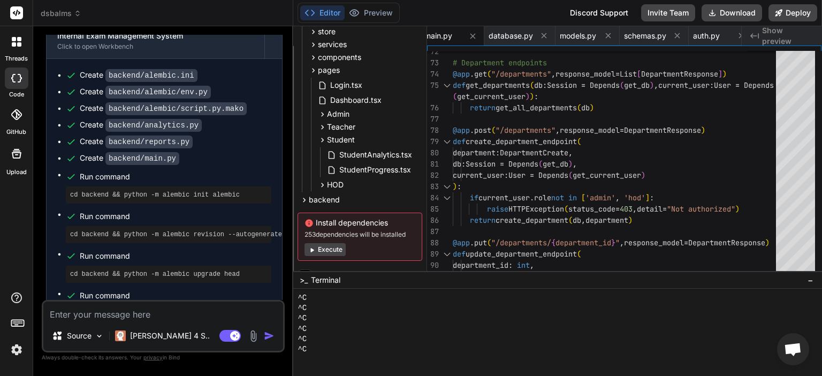
scroll to position [216, 0]
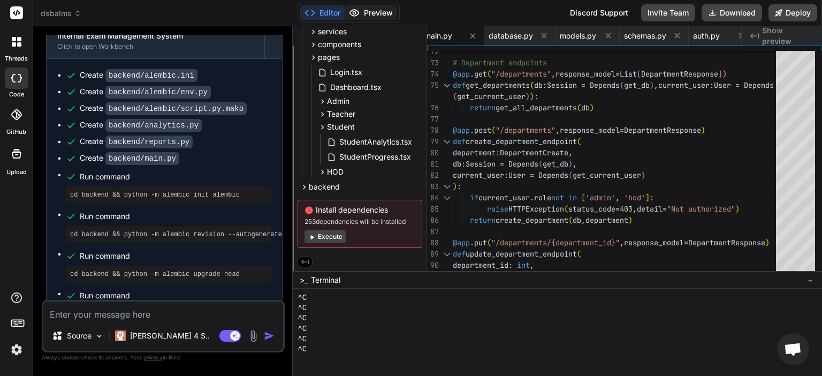
click at [376, 7] on button "Preview" at bounding box center [371, 12] width 52 height 15
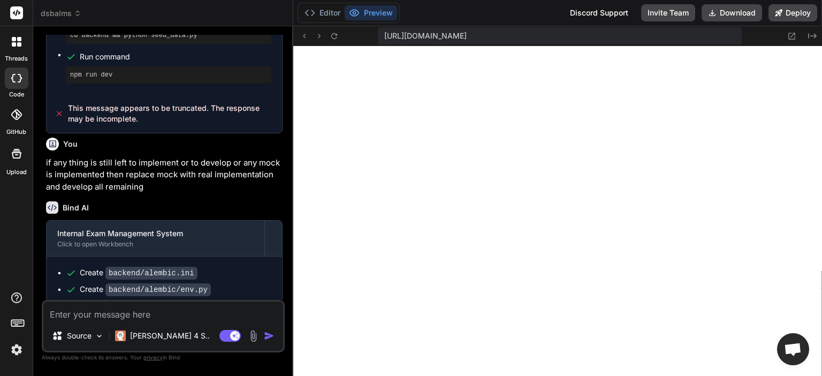
scroll to position [4899, 0]
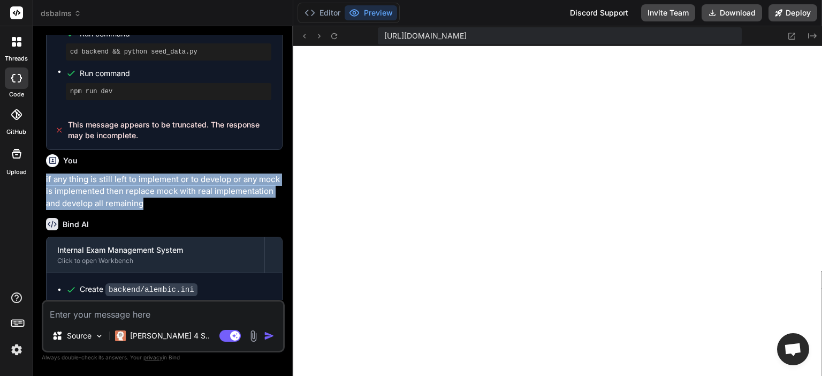
drag, startPoint x: 45, startPoint y: 101, endPoint x: 148, endPoint y: 131, distance: 107.2
click at [148, 131] on div "You Bind AI 🔹 Project: Internal Exam Management System 🔧 Tech Stack: React + Ty…" at bounding box center [164, 167] width 241 height 265
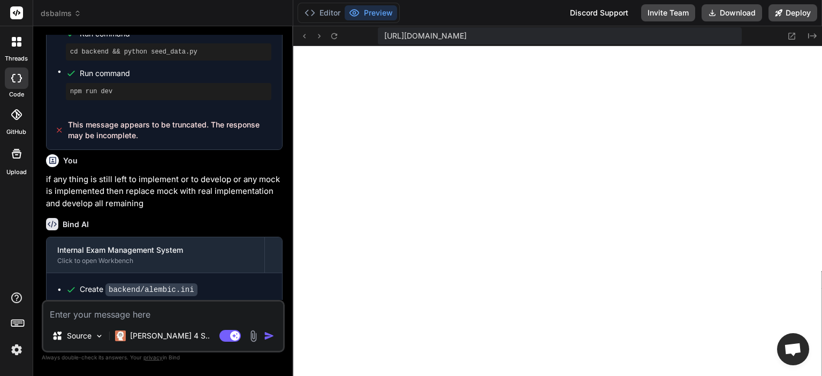
click at [158, 320] on textarea at bounding box center [163, 310] width 240 height 19
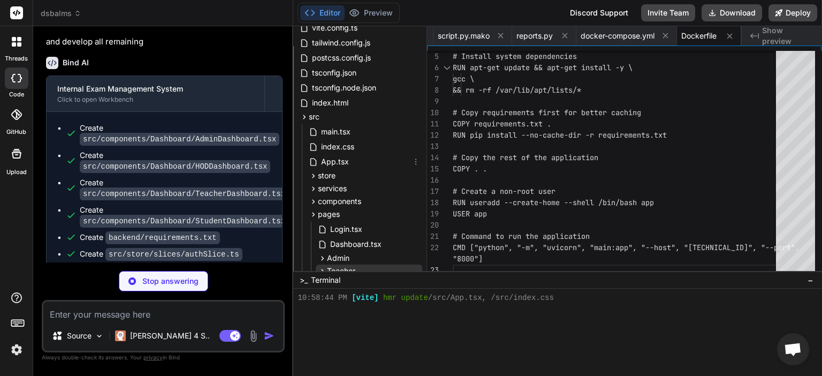
scroll to position [56, 0]
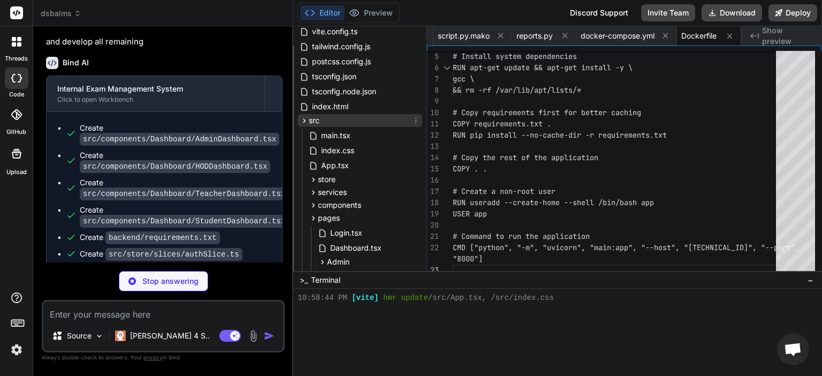
click at [346, 118] on div "src" at bounding box center [360, 120] width 125 height 13
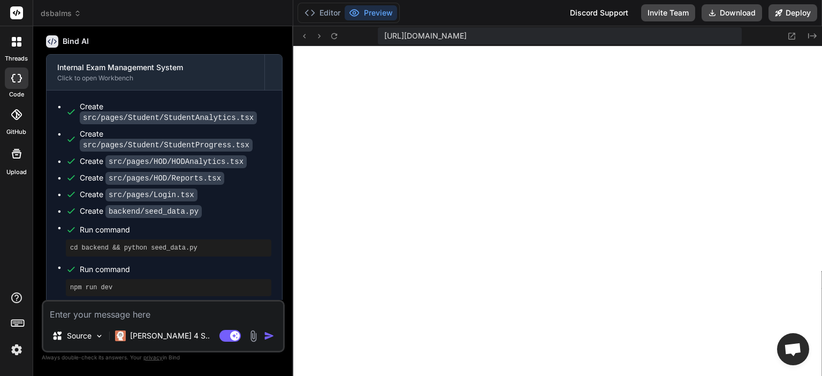
scroll to position [4667, 0]
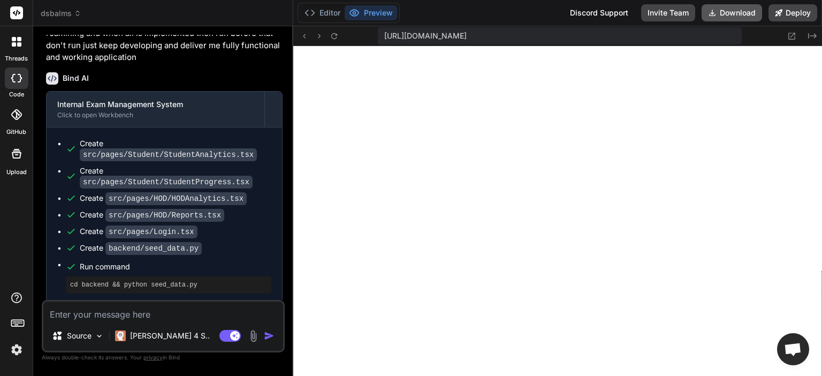
click at [743, 12] on button "Download" at bounding box center [732, 12] width 60 height 17
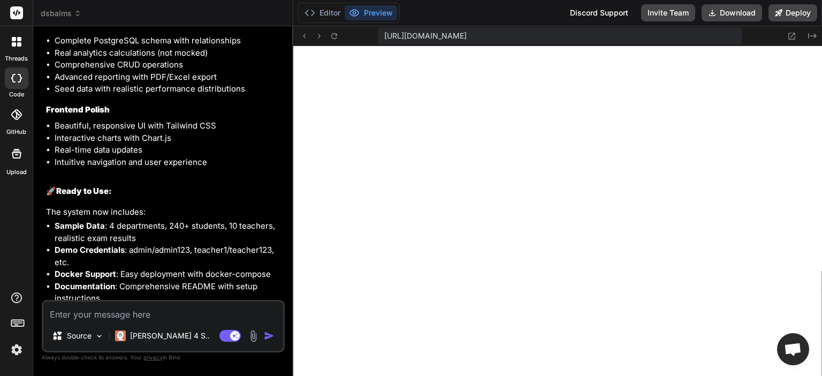
scroll to position [6433, 0]
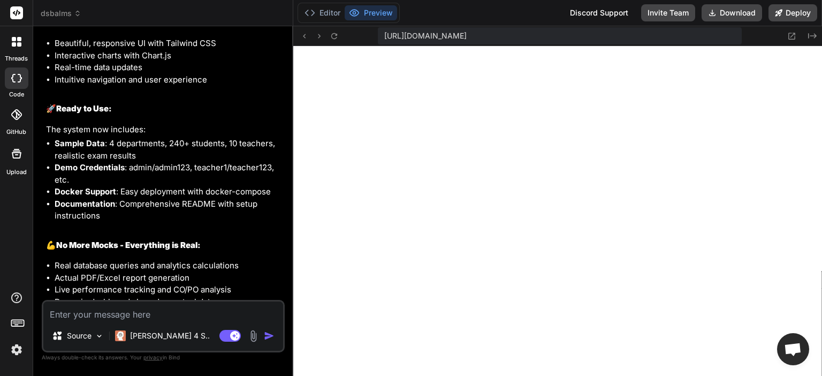
click at [258, 339] on img at bounding box center [253, 336] width 12 height 12
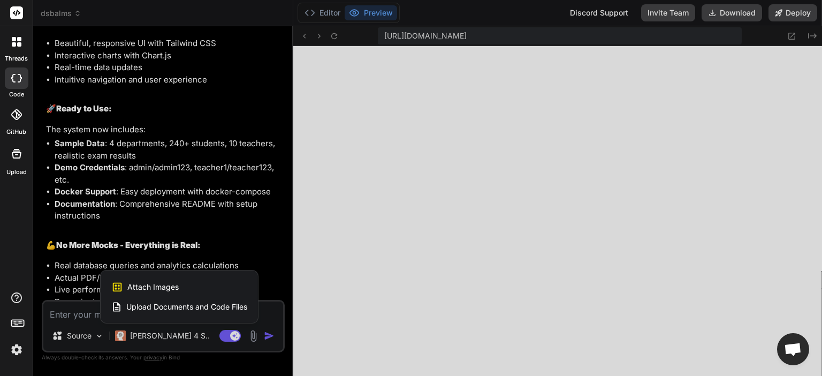
click at [191, 285] on div "Attach Images Image attachments are only supported in Claude and Gemini models." at bounding box center [179, 287] width 136 height 20
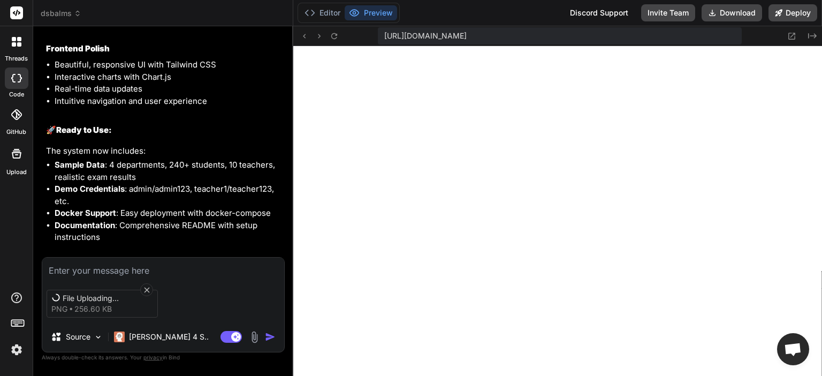
scroll to position [6479, 0]
